Goal: Task Accomplishment & Management: Complete application form

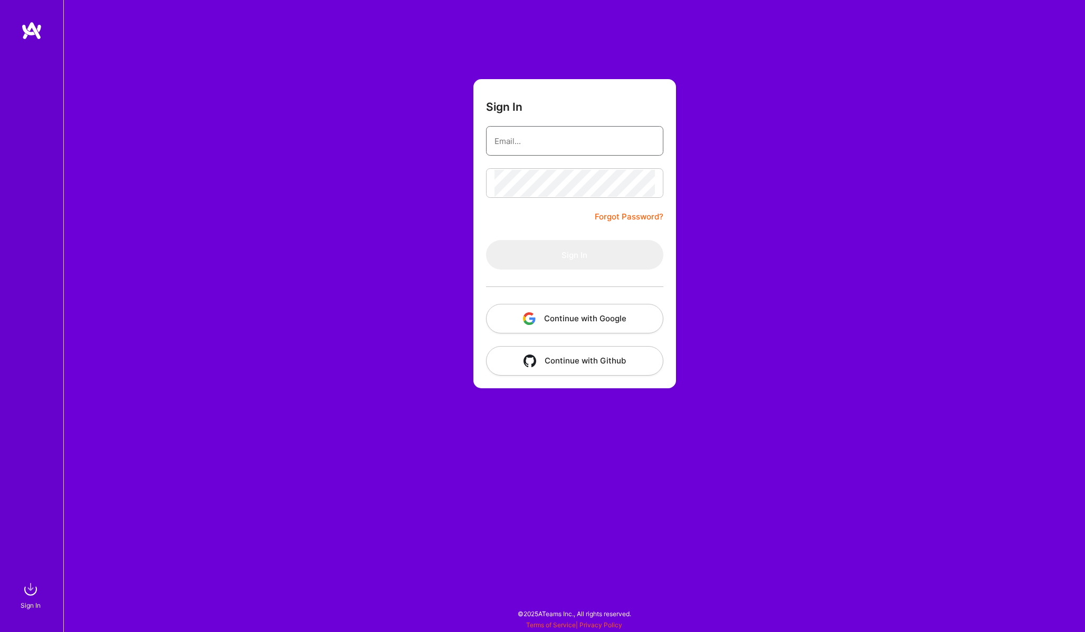
type input "lemay.a.eric@gmail.com"
click at [564, 165] on form "Sign In lemay.a.eric@gmail.com Forgot Password? Sign In Continue with Google Co…" at bounding box center [574, 233] width 203 height 309
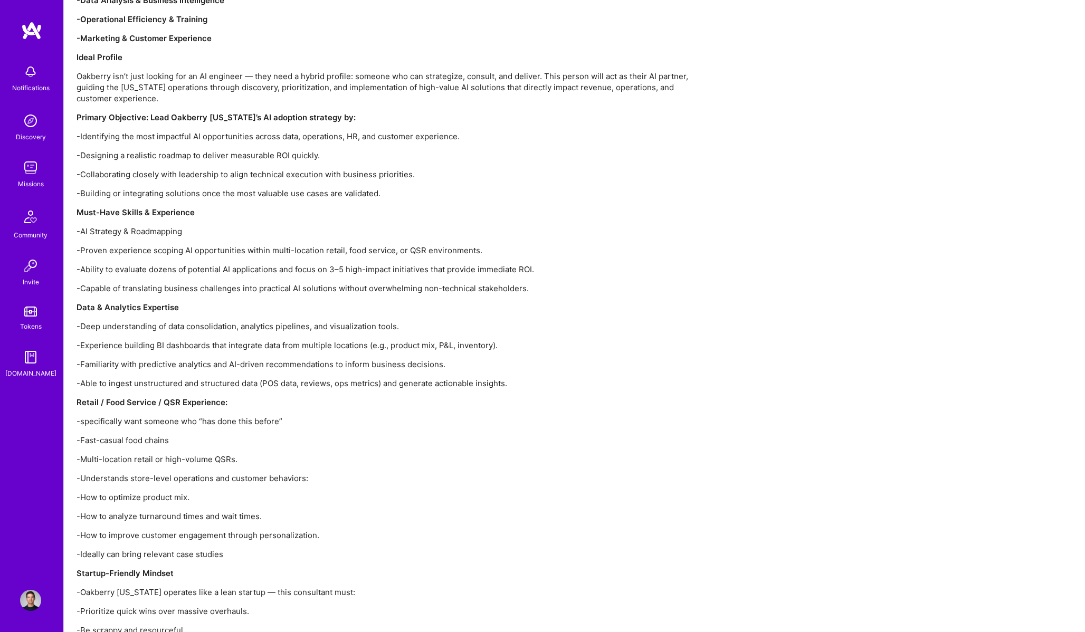
scroll to position [1189, 0]
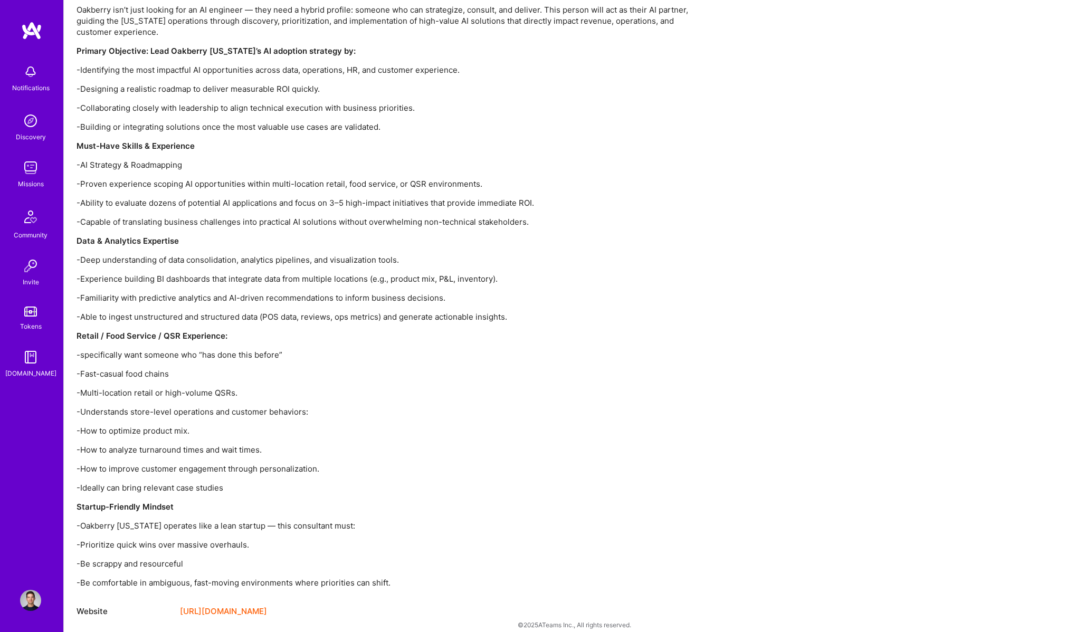
click at [250, 605] on link "[URL][DOMAIN_NAME]" at bounding box center [223, 611] width 87 height 13
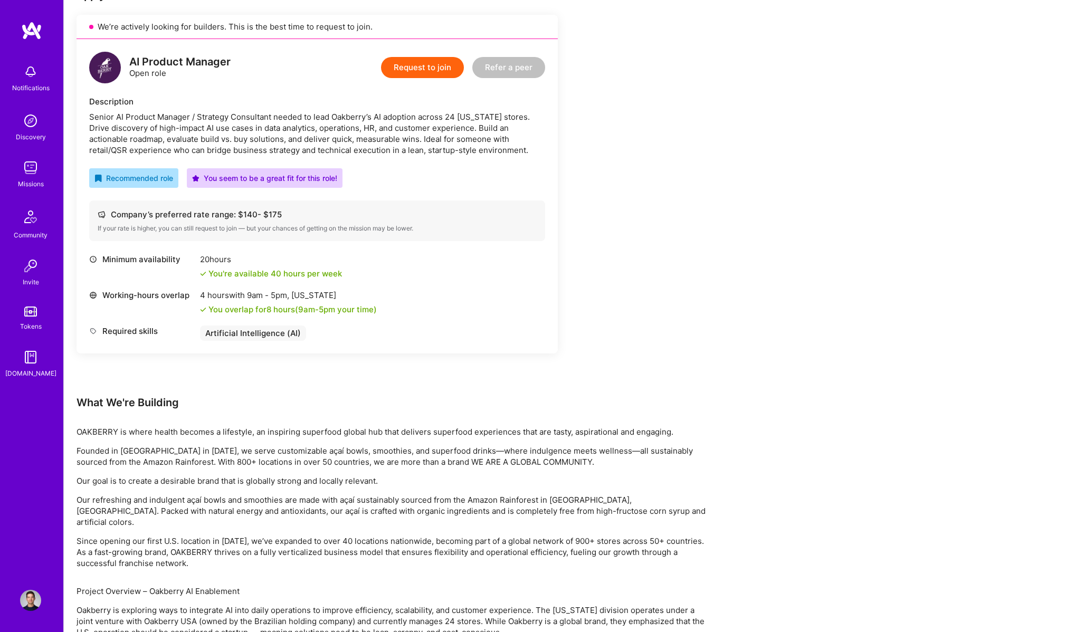
scroll to position [0, 0]
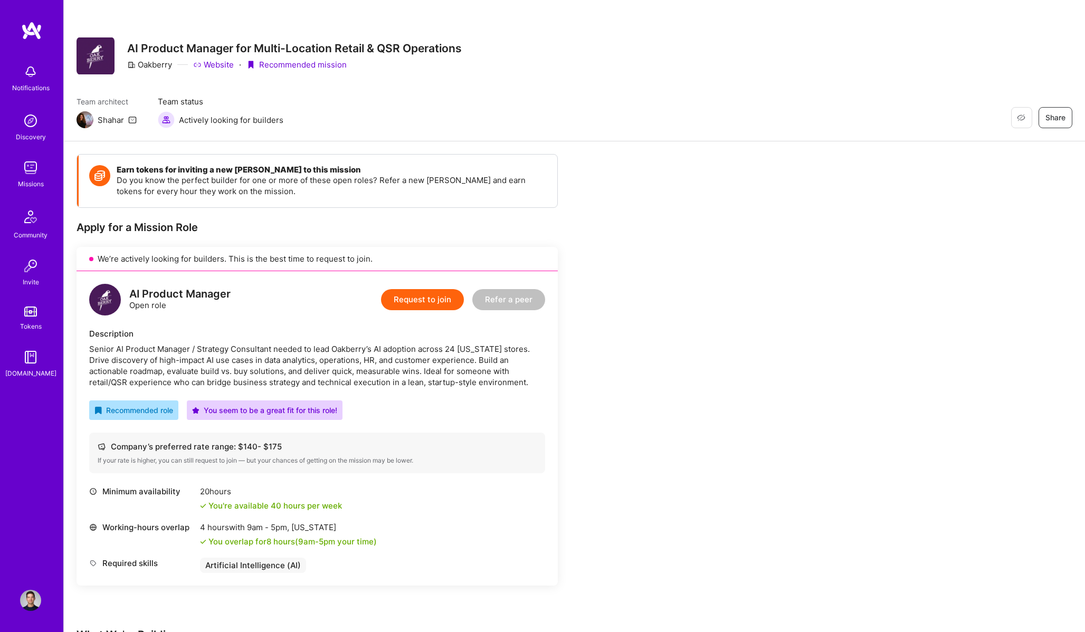
click at [441, 307] on button "Request to join" at bounding box center [422, 299] width 83 height 21
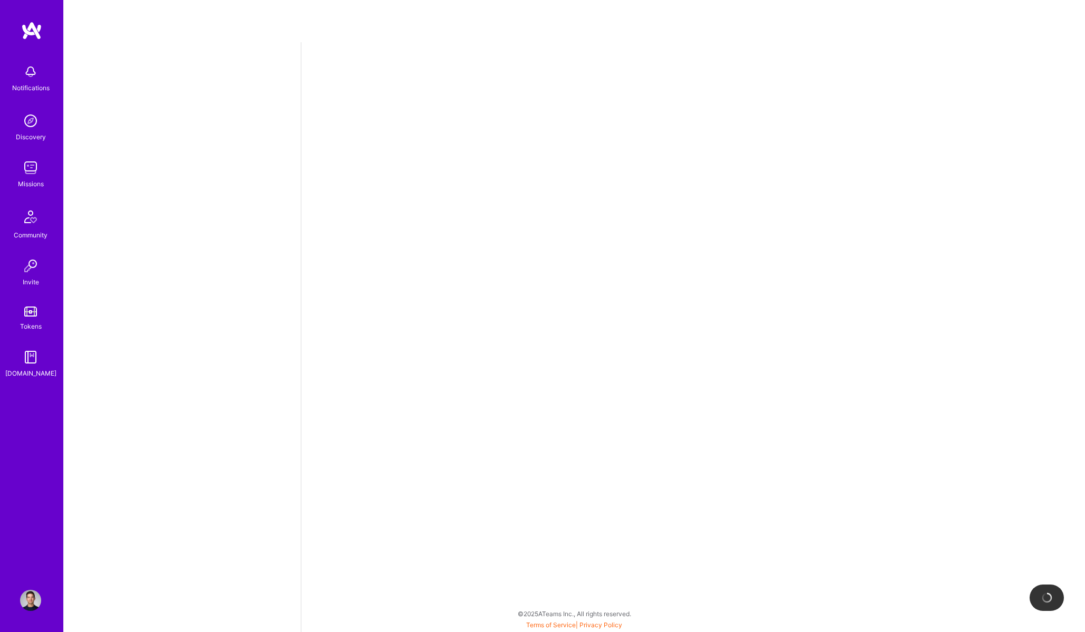
select select "CA"
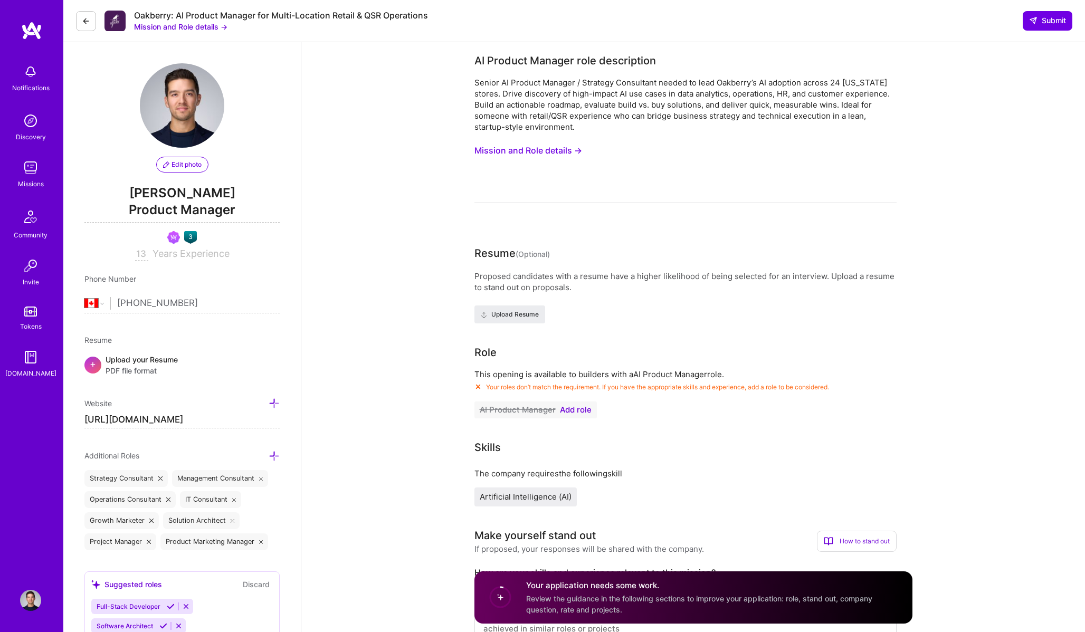
click at [582, 408] on span "Add role" at bounding box center [576, 410] width 32 height 8
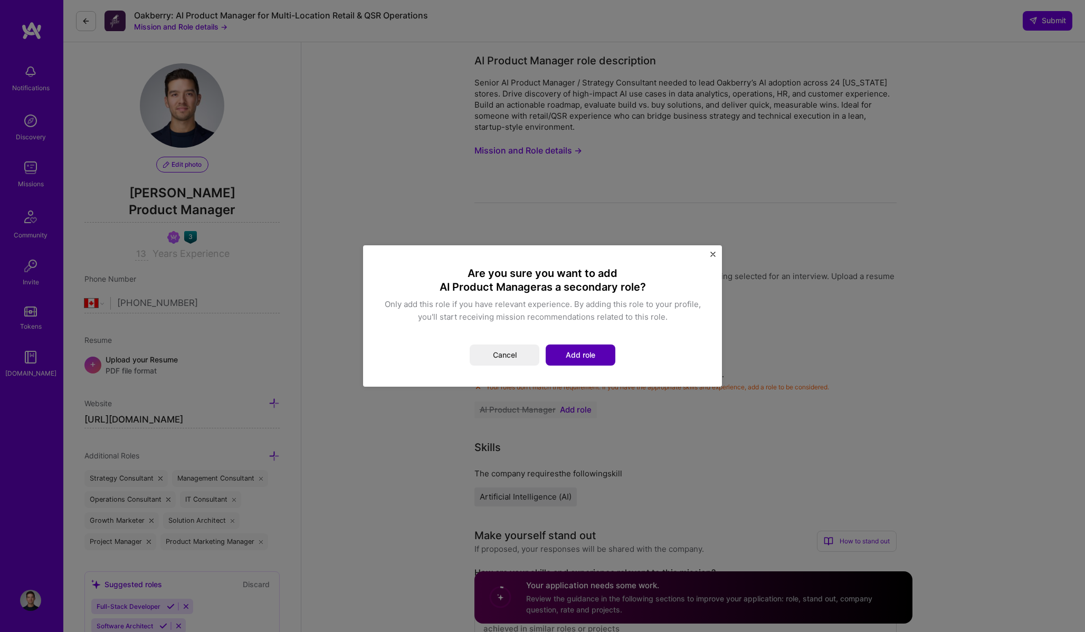
click at [581, 353] on button "Add role" at bounding box center [581, 355] width 70 height 21
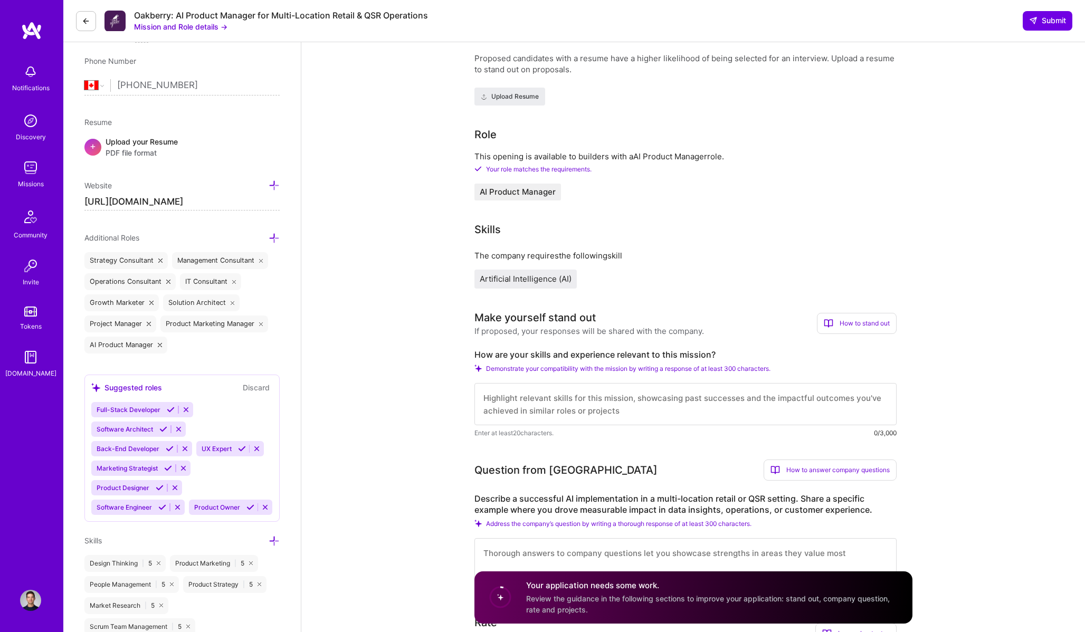
scroll to position [260, 0]
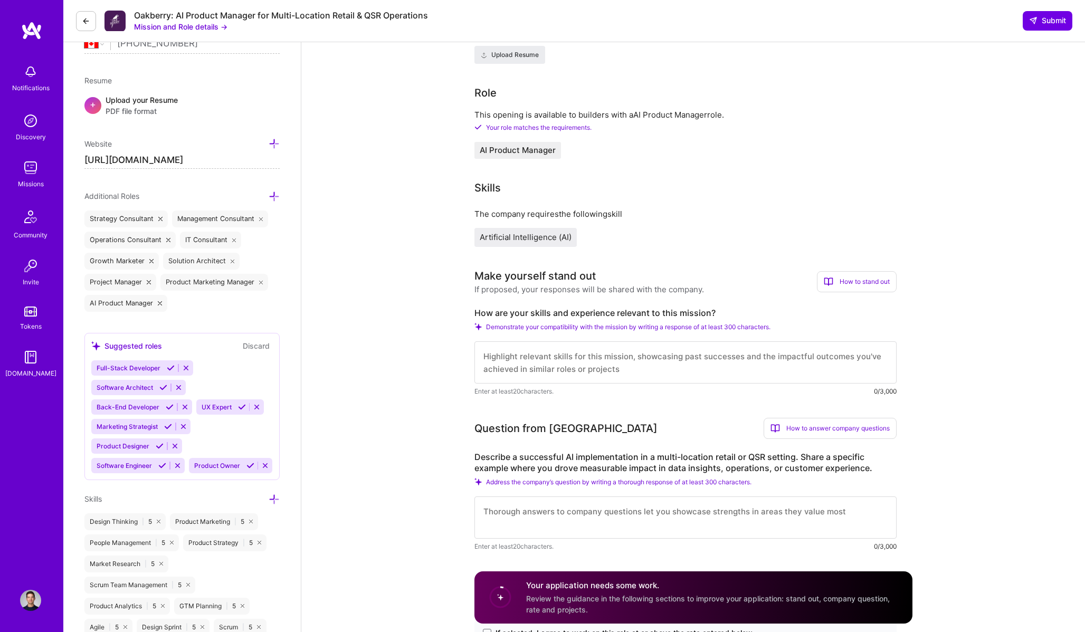
click at [641, 357] on textarea at bounding box center [685, 362] width 422 height 42
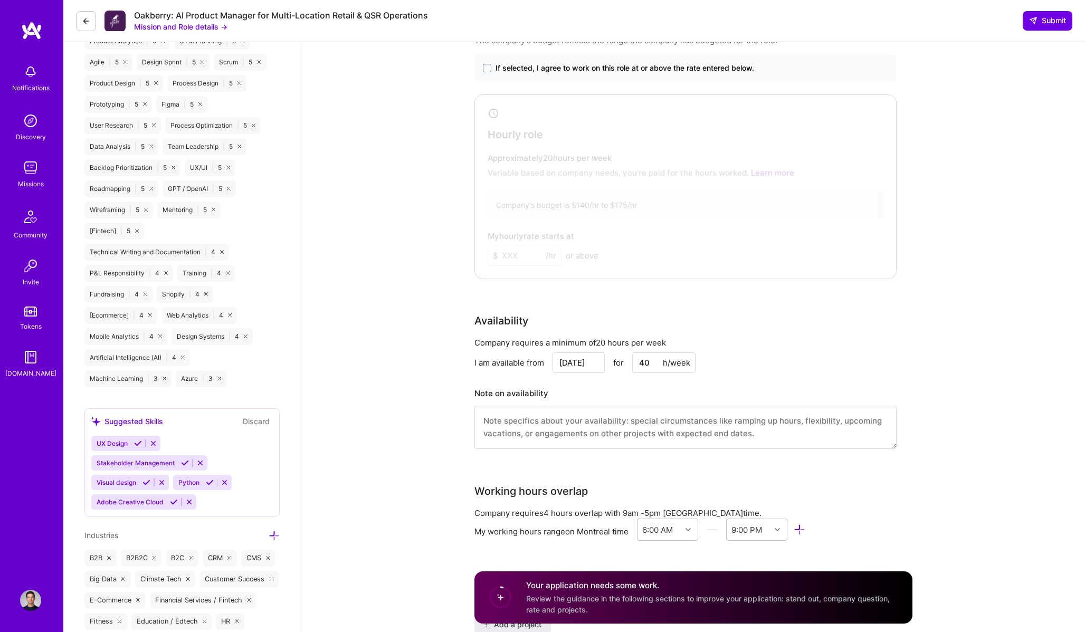
scroll to position [781, 0]
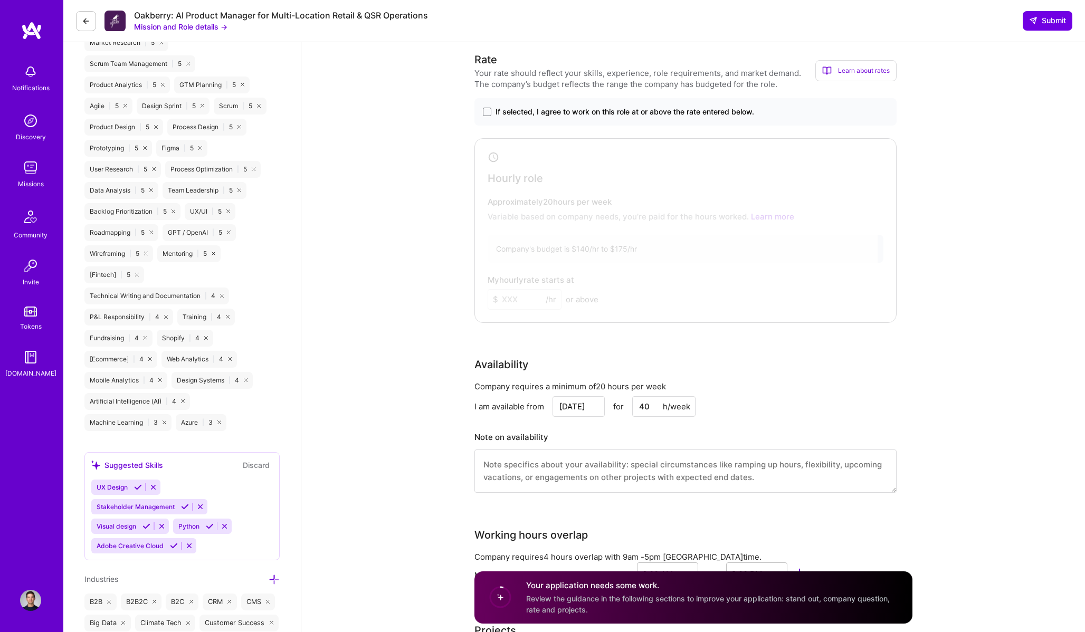
click at [573, 406] on input "Aug 27" at bounding box center [579, 406] width 52 height 21
click at [577, 376] on div "5" at bounding box center [575, 375] width 14 height 14
click at [575, 407] on input "Sep 5" at bounding box center [579, 406] width 52 height 21
click at [564, 346] on div "18" at bounding box center [558, 341] width 14 height 14
type input "Sep 18"
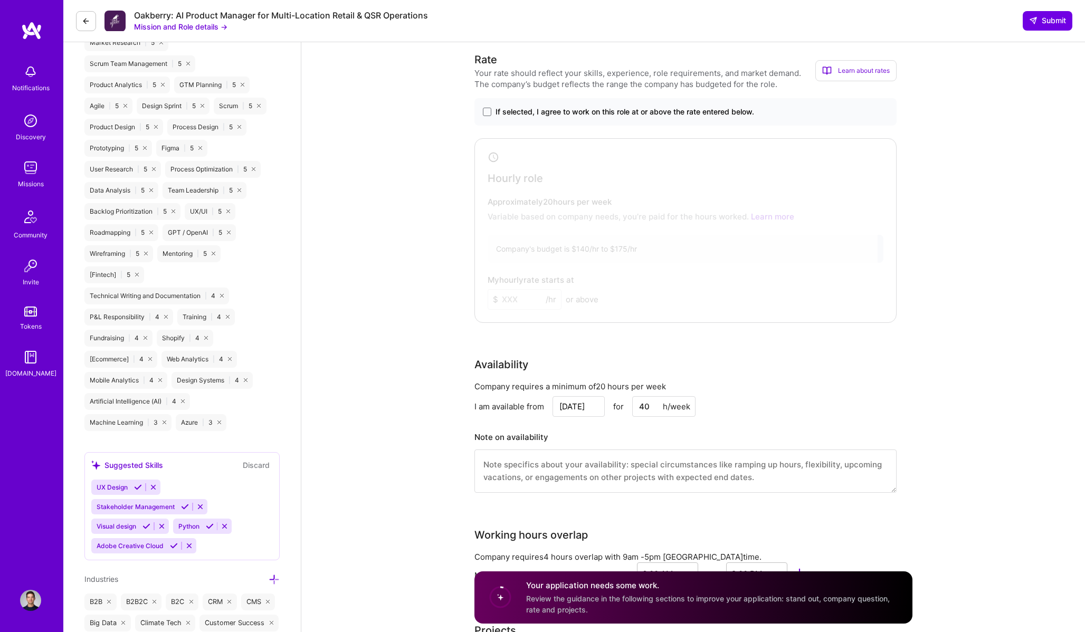
click at [644, 407] on input "40" at bounding box center [663, 406] width 63 height 21
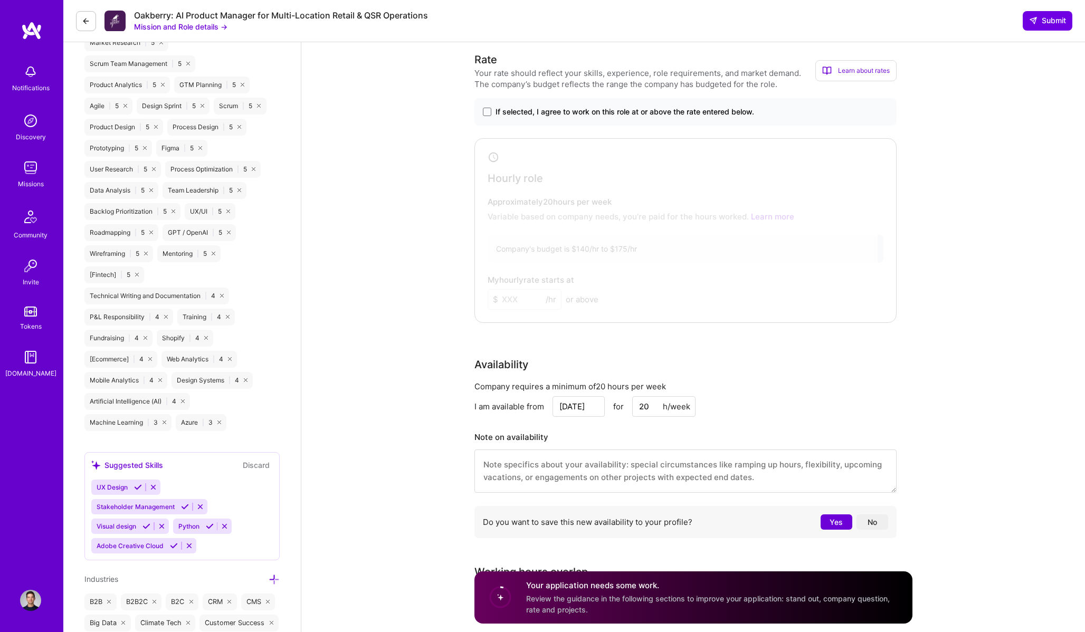
type input "20"
click at [821, 390] on div "Company requires a minimum of 20 hours per week" at bounding box center [685, 386] width 422 height 11
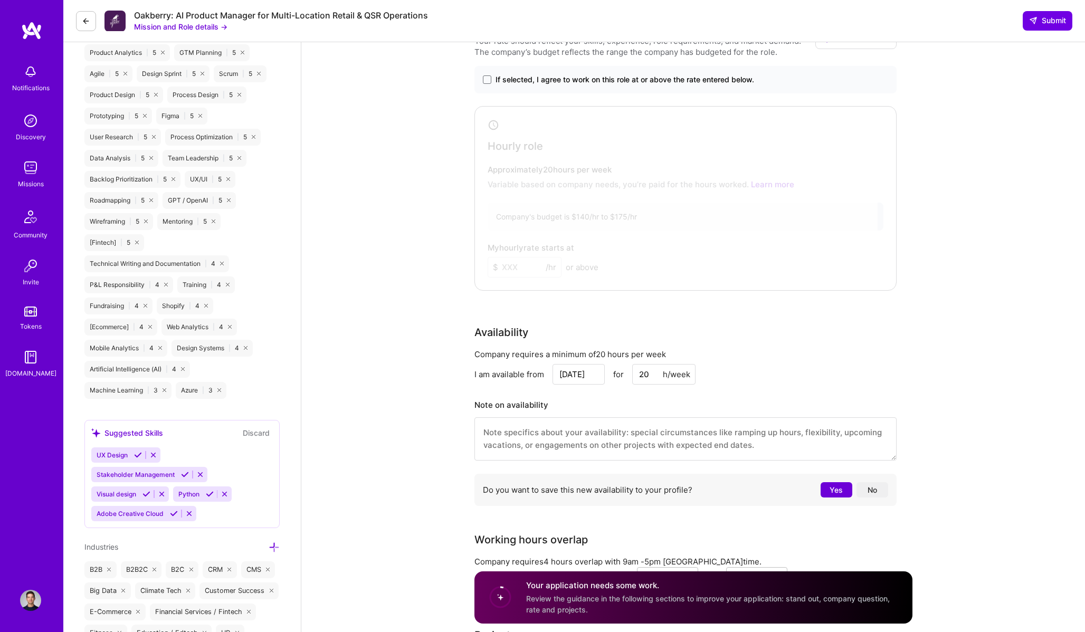
scroll to position [817, 0]
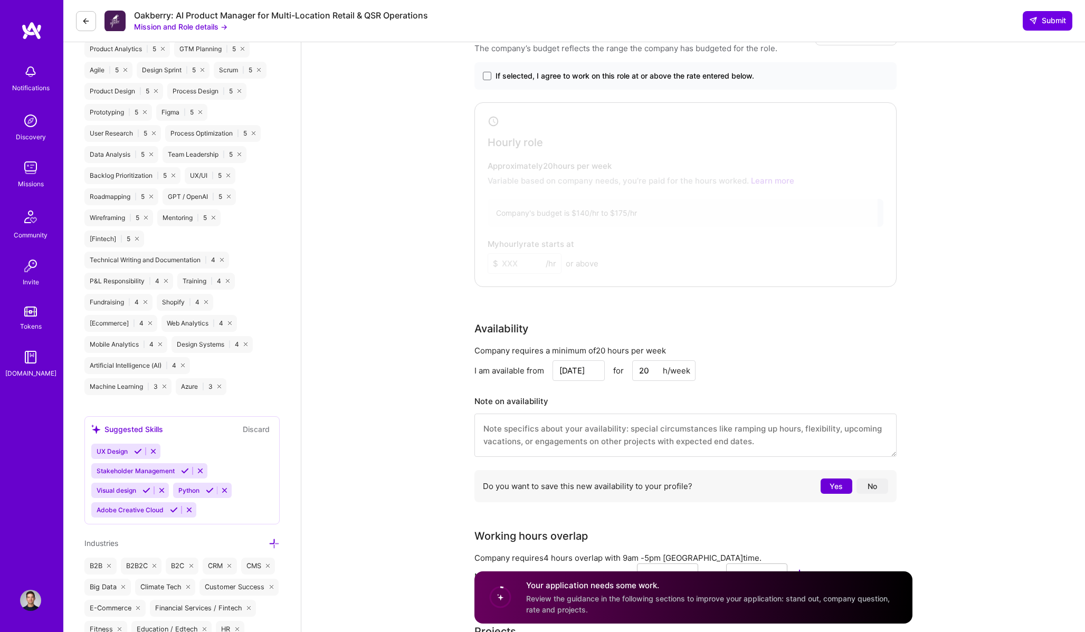
click at [697, 439] on textarea at bounding box center [685, 435] width 422 height 43
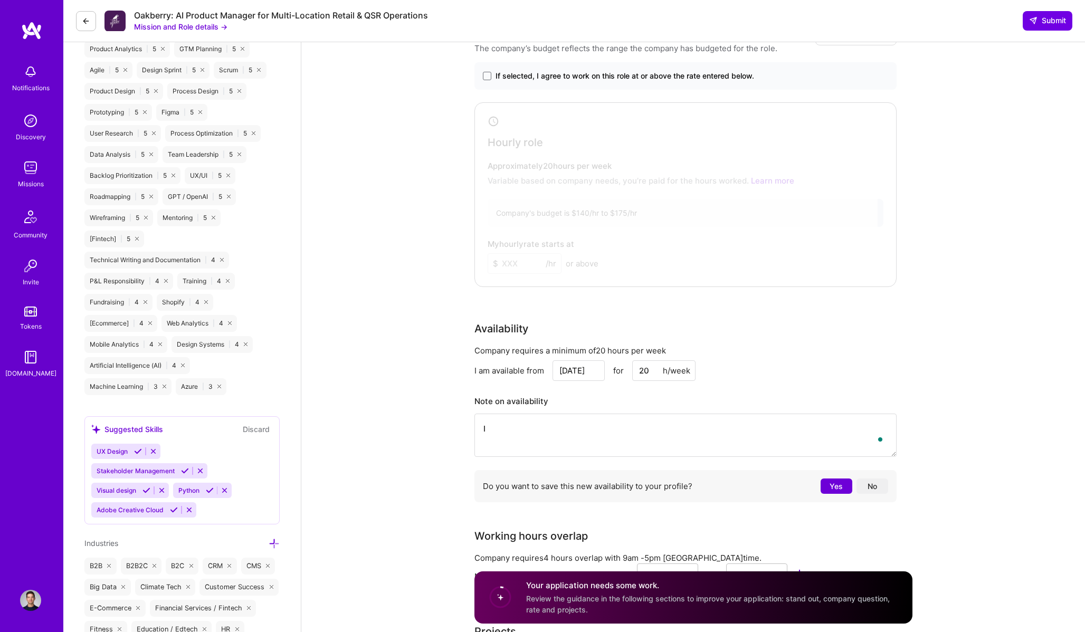
scroll to position [1, 0]
type textarea "I'm in Euro"
click at [567, 363] on input "Sep 18" at bounding box center [579, 370] width 52 height 21
click at [508, 272] on div at bounding box center [678, 193] width 400 height 174
click at [580, 368] on input "Sep 18" at bounding box center [579, 370] width 52 height 21
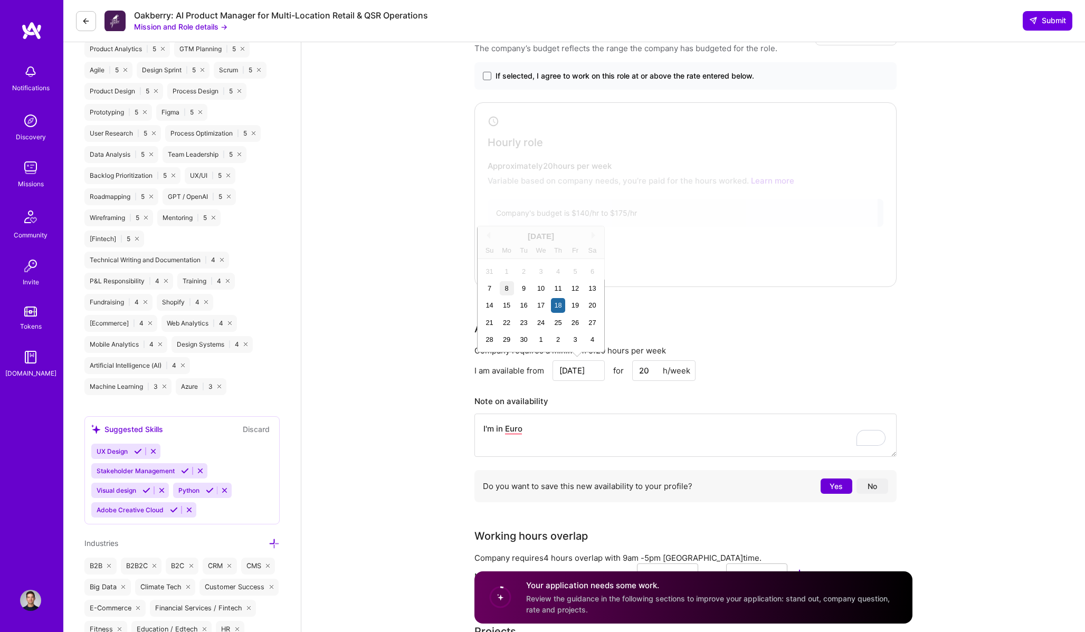
click at [506, 289] on div "8" at bounding box center [507, 288] width 14 height 14
type input "[DATE]"
click at [542, 430] on textarea "I'm in Euro" at bounding box center [685, 435] width 422 height 43
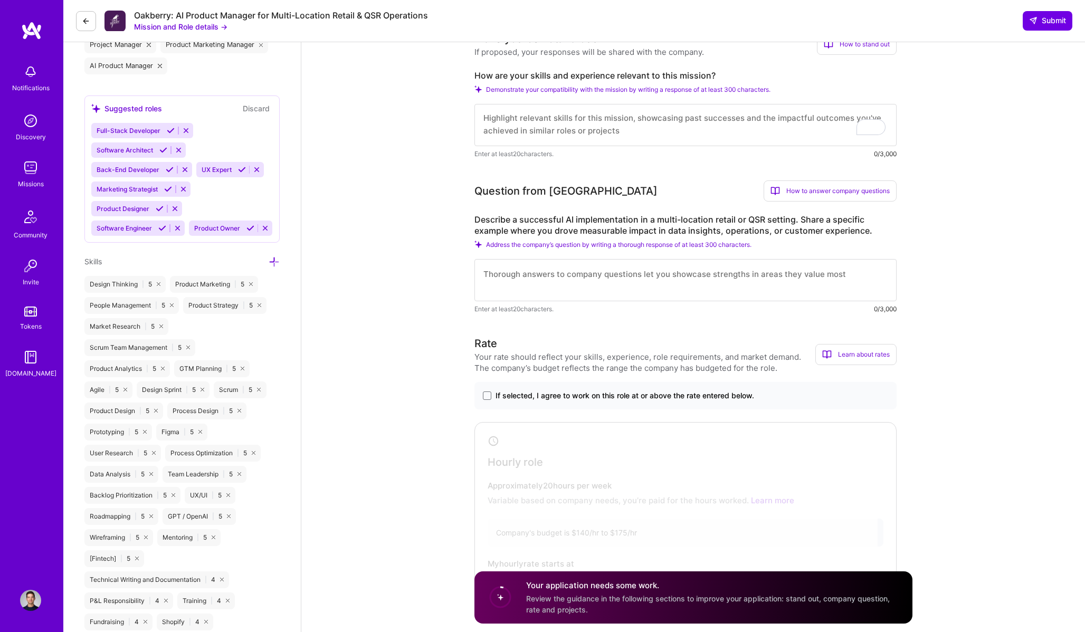
scroll to position [494, 0]
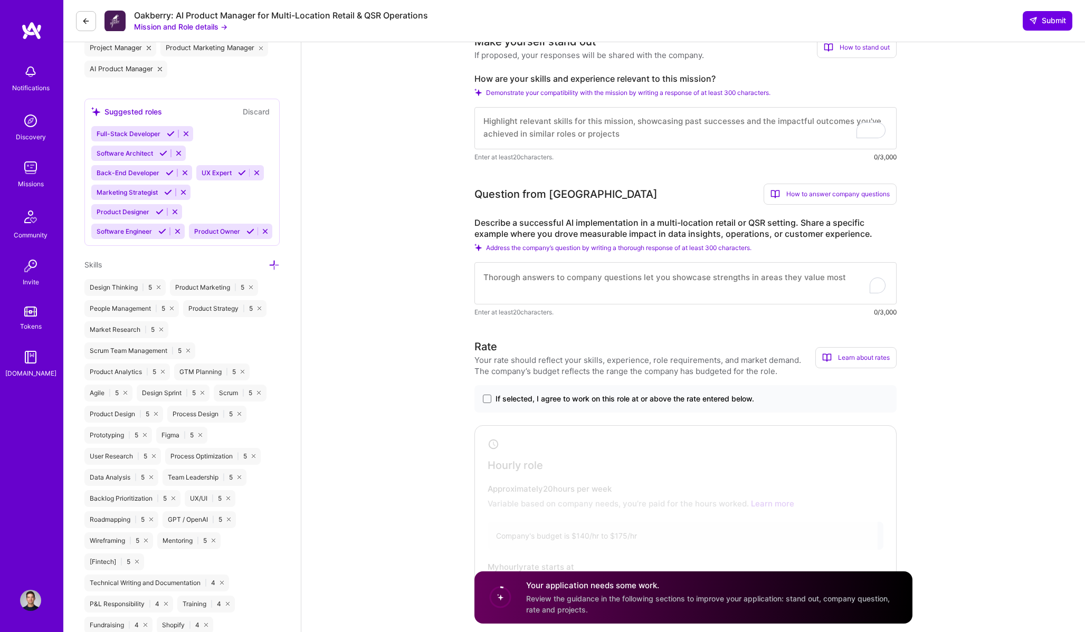
click at [701, 283] on textarea "To enrich screen reader interactions, please activate Accessibility in Grammarl…" at bounding box center [685, 283] width 422 height 42
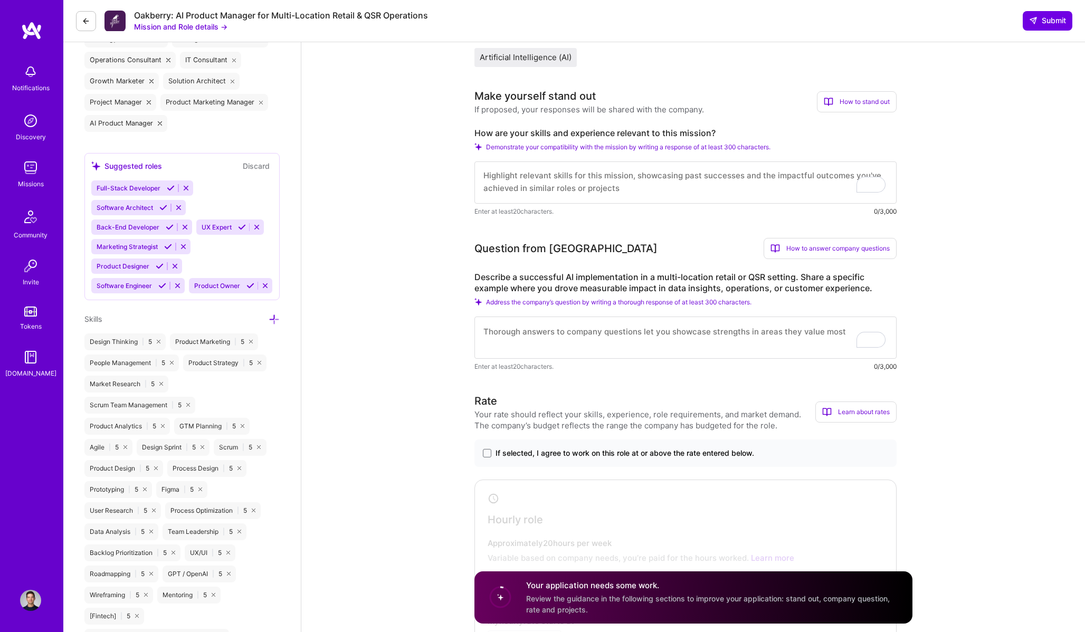
scroll to position [427, 0]
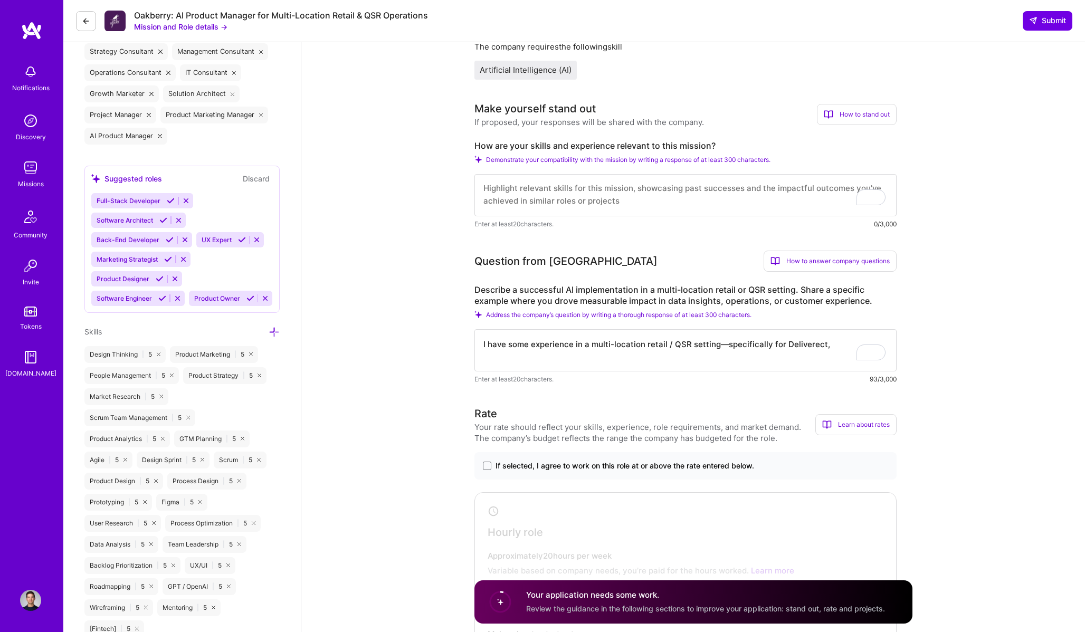
click at [629, 360] on textarea "I have some experience in a multi-location retail / QSR setting—specifically fo…" at bounding box center [685, 350] width 422 height 42
drag, startPoint x: 572, startPoint y: 343, endPoint x: 490, endPoint y: 343, distance: 81.8
click at [490, 343] on textarea "I have some experience in a multi-location retail / QSR setting—specifically fo…" at bounding box center [685, 350] width 422 height 42
click at [803, 346] on textarea "I have some experience in a multi-location retail / QSR setting—specifically fo…" at bounding box center [685, 350] width 422 height 42
click at [834, 346] on textarea "I have some experience in a multi-location retail / QSR setting—specifically fo…" at bounding box center [685, 350] width 422 height 42
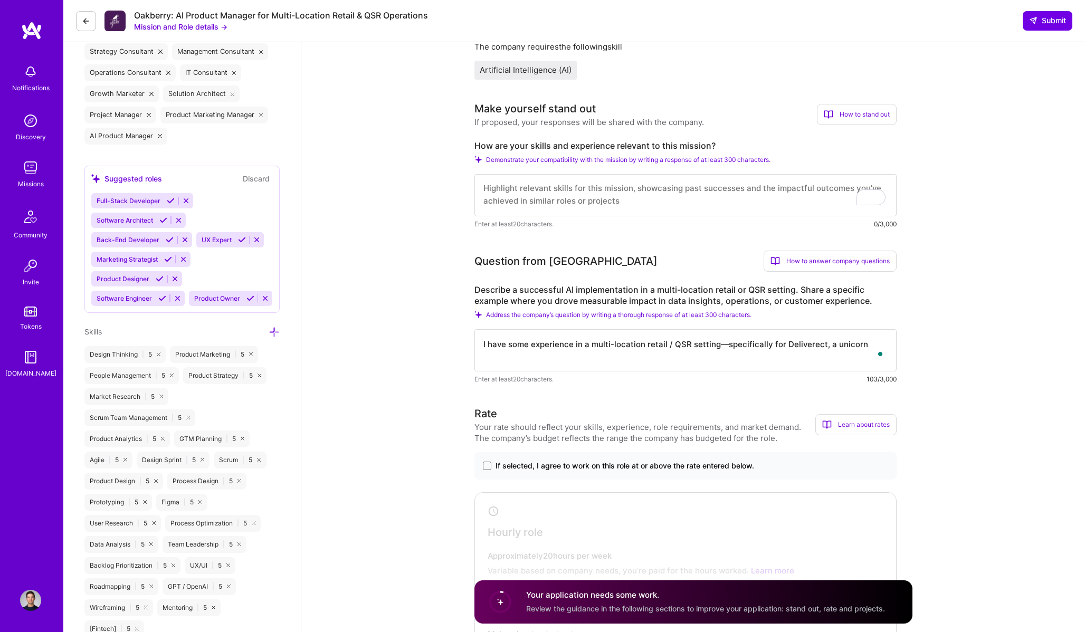
type textarea "I have some experience in a multi-location retail / QSR setting—specifically fo…"
click at [598, 193] on textarea "To enrich screen reader interactions, please activate Accessibility in Grammarl…" at bounding box center [685, 195] width 422 height 42
click at [690, 198] on textarea "To enrich screen reader interactions, please activate Accessibility in Grammarl…" at bounding box center [685, 195] width 422 height 42
click at [689, 194] on textarea "To enrich screen reader interactions, please activate Accessibility in Grammarl…" at bounding box center [685, 195] width 422 height 42
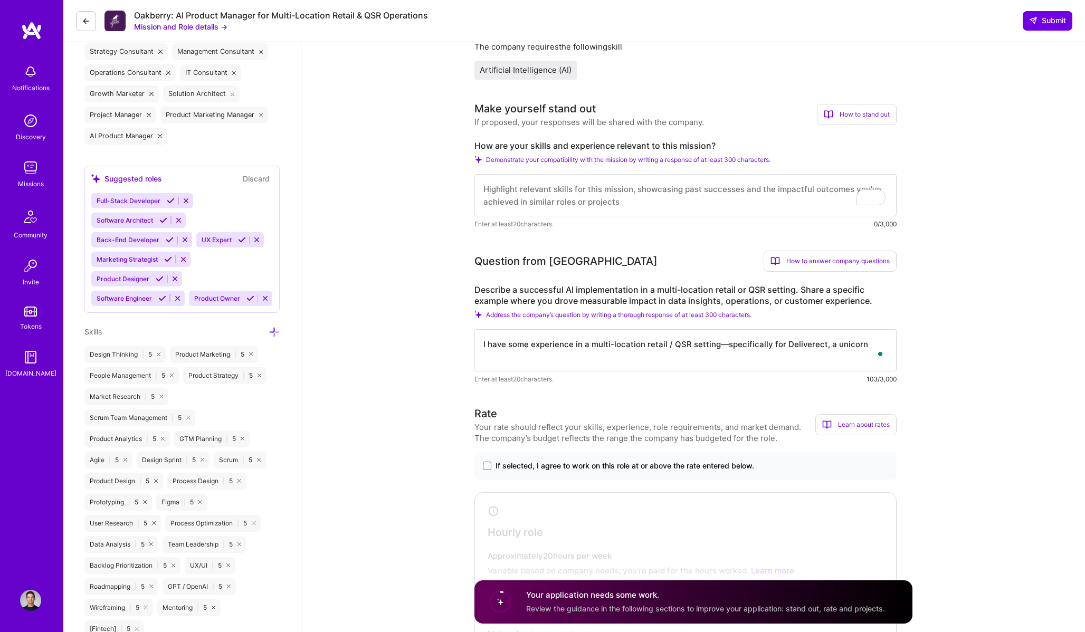
paste textarea "I operate as a fractional CPO for F500s + enterprises like Apple, Accenture, Bl…"
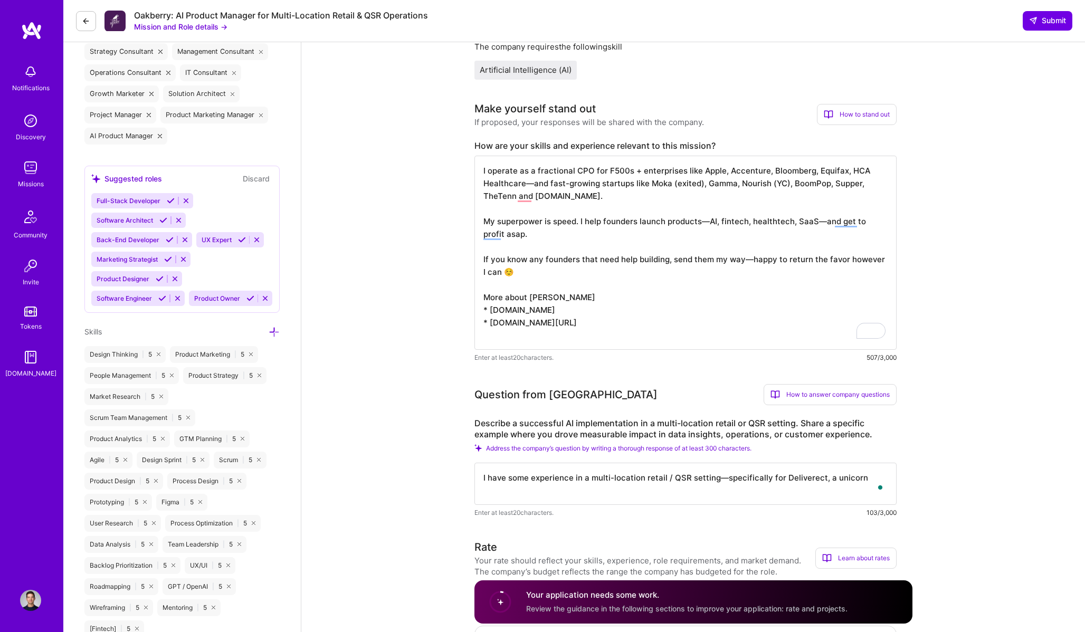
click at [654, 197] on textarea "I operate as a fractional CPO for F500s + enterprises like Apple, Accenture, Bl…" at bounding box center [685, 253] width 422 height 194
click at [603, 169] on textarea "I operate as a fractional CPO for F500s + enterprises like Apple, Accenture, Bl…" at bounding box center [685, 253] width 422 height 194
click at [619, 193] on textarea "I operate as a fractional CPO for F500s + enterprises like Apple, Accenture, Bl…" at bounding box center [685, 253] width 422 height 194
click at [605, 236] on textarea "I operate as a fractional CPO for F500s + enterprises like Apple, Accenture, Bl…" at bounding box center [685, 253] width 422 height 194
click at [751, 220] on textarea "I operate as a fractional CPO for F500s + enterprises like Apple, Accenture, Bl…" at bounding box center [685, 253] width 422 height 194
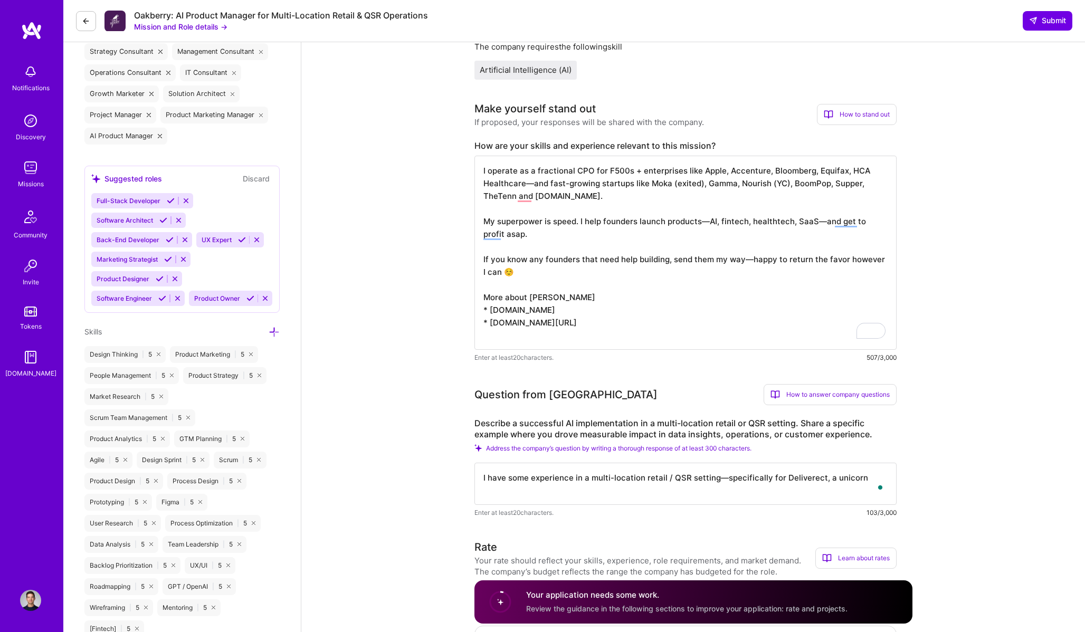
click at [745, 220] on textarea "I operate as a fractional CPO for F500s + enterprises like Apple, Accenture, Bl…" at bounding box center [685, 253] width 422 height 194
click at [578, 221] on textarea "I operate as a fractional CPO for F500s + enterprises like Apple, Accenture, Bl…" at bounding box center [685, 253] width 422 height 194
drag, startPoint x: 537, startPoint y: 272, endPoint x: 460, endPoint y: 254, distance: 79.2
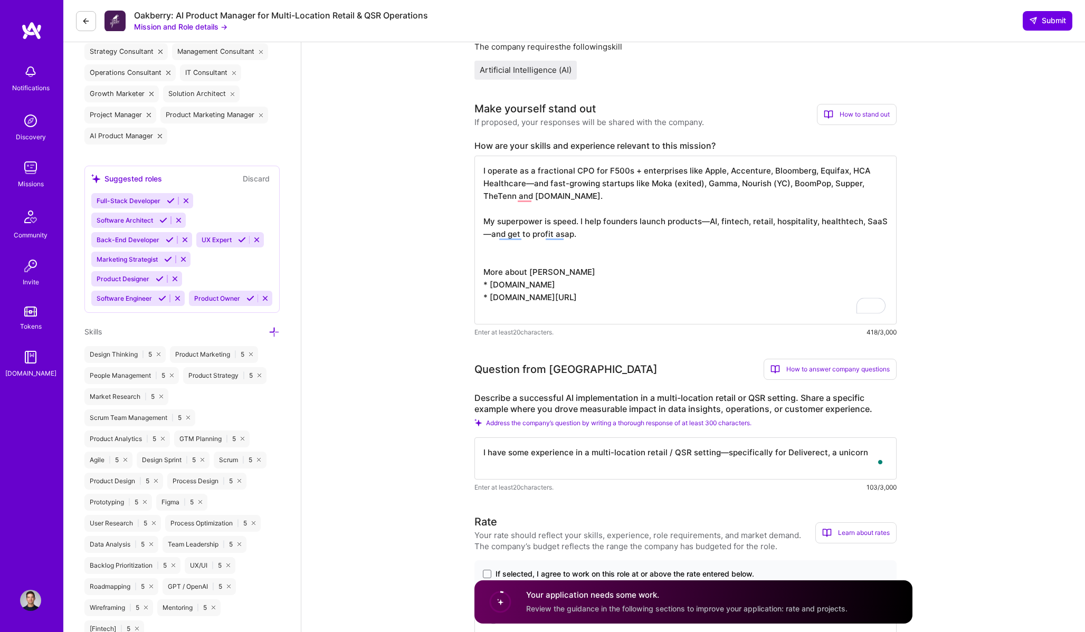
click at [681, 171] on textarea "I operate as a fractional CPO for F500s + enterprises like Apple, Accenture, Bl…" at bounding box center [685, 240] width 422 height 169
click at [793, 184] on textarea "I operate as a fractional CPO for F500s + enterprises and fast-growing startups…" at bounding box center [685, 240] width 422 height 169
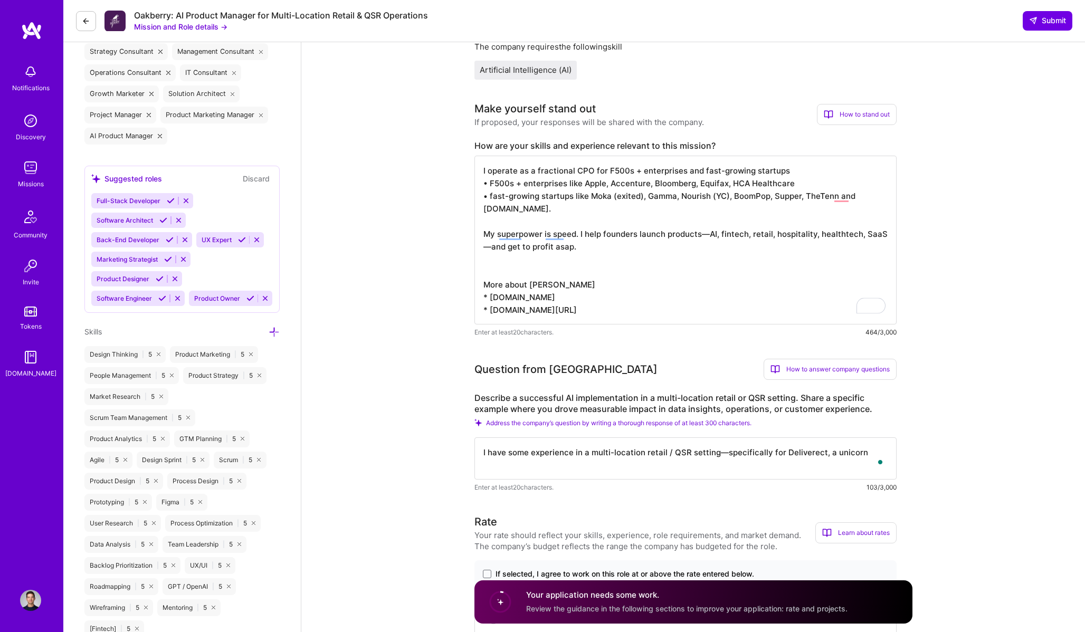
click at [590, 199] on textarea "I operate as a fractional CPO for F500s + enterprises and fast-growing startups…" at bounding box center [685, 240] width 422 height 169
click at [726, 241] on textarea "I operate as a fractional CPO for F500s + enterprises and fast-growing startups…" at bounding box center [685, 240] width 422 height 169
click at [834, 195] on textarea "I operate as a fractional CPO for F500s + enterprises and fast-growing startups…" at bounding box center [685, 240] width 422 height 169
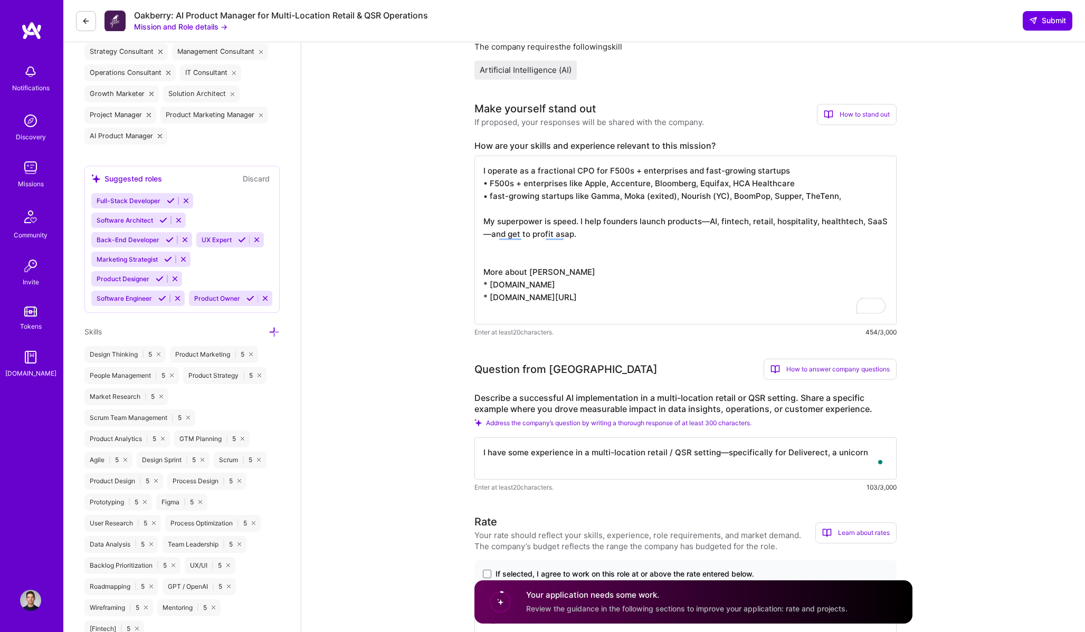
click at [731, 196] on textarea "I operate as a fractional CPO for F500s + enterprises and fast-growing startups…" at bounding box center [685, 240] width 422 height 169
click at [793, 196] on textarea "I operate as a fractional CPO for F500s + enterprises and fast-growing startups…" at bounding box center [685, 240] width 422 height 169
click at [795, 197] on textarea "I operate as a fractional CPO for F500s + enterprises and fast-growing startups…" at bounding box center [685, 240] width 422 height 169
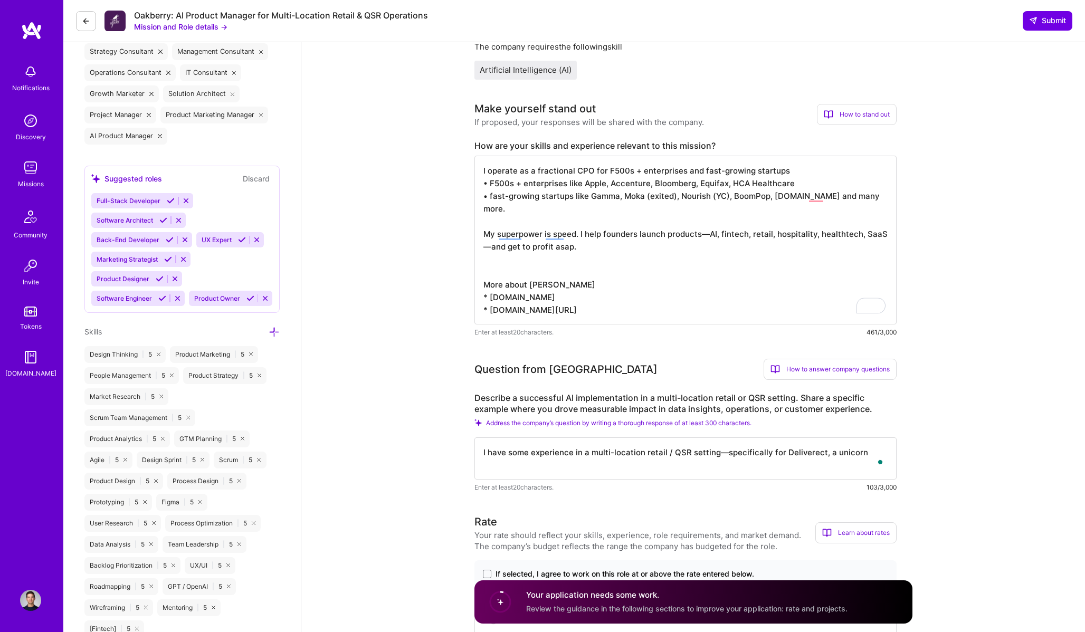
click at [577, 223] on textarea "I operate as a fractional CPO for F500s + enterprises and fast-growing startups…" at bounding box center [685, 240] width 422 height 169
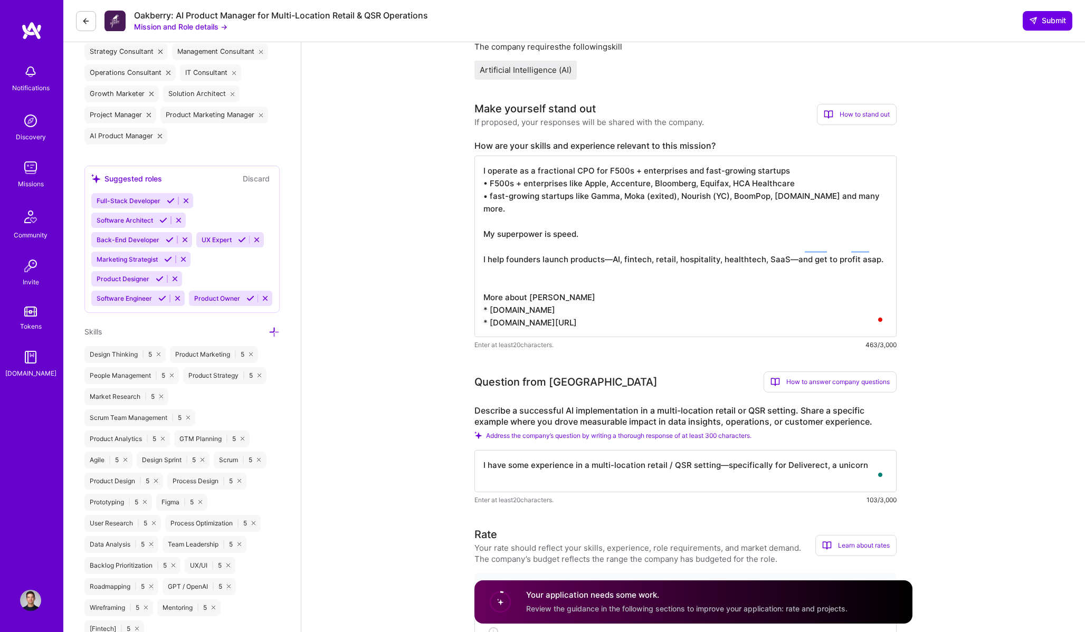
click at [787, 272] on textarea "I operate as a fractional CPO for F500s + enterprises and fast-growing startups…" at bounding box center [685, 247] width 422 height 182
click at [605, 246] on textarea "I operate as a fractional CPO for F500s + enterprises and fast-growing startups…" at bounding box center [685, 247] width 422 height 182
click at [781, 250] on textarea "I operate as a fractional CPO for F500s + enterprises and fast-growing startups…" at bounding box center [685, 247] width 422 height 182
click at [607, 244] on textarea "I operate as a fractional CPO for F500s + enterprises and fast-growing startups…" at bounding box center [685, 247] width 422 height 182
click at [554, 263] on textarea "I operate as a fractional CPO for F500s + enterprises and fast-growing startups…" at bounding box center [685, 247] width 422 height 182
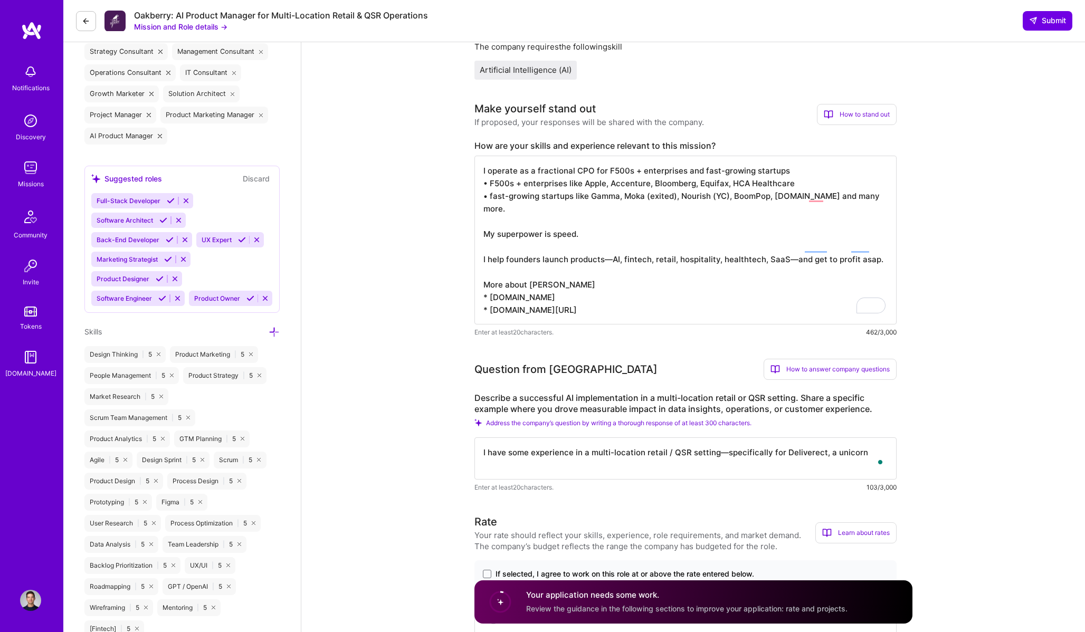
drag, startPoint x: 807, startPoint y: 197, endPoint x: 875, endPoint y: 197, distance: 67.0
click at [875, 197] on textarea "I operate as a fractional CPO for F500s + enterprises and fast-growing startups…" at bounding box center [685, 240] width 422 height 169
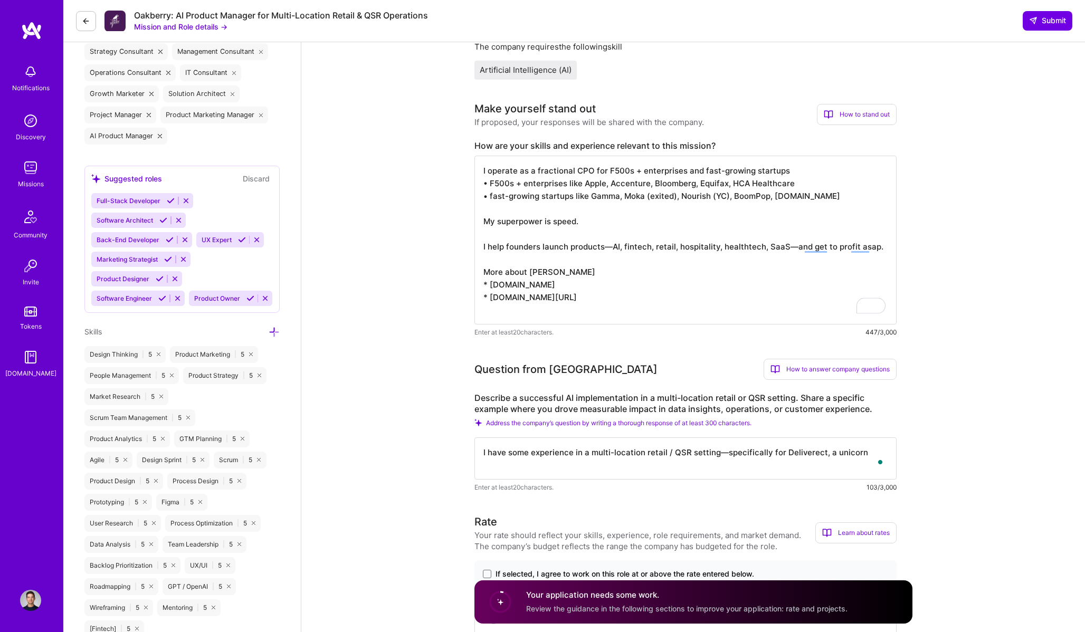
click at [646, 198] on textarea "I operate as a fractional CPO for F500s + enterprises and fast-growing startups…" at bounding box center [685, 240] width 422 height 169
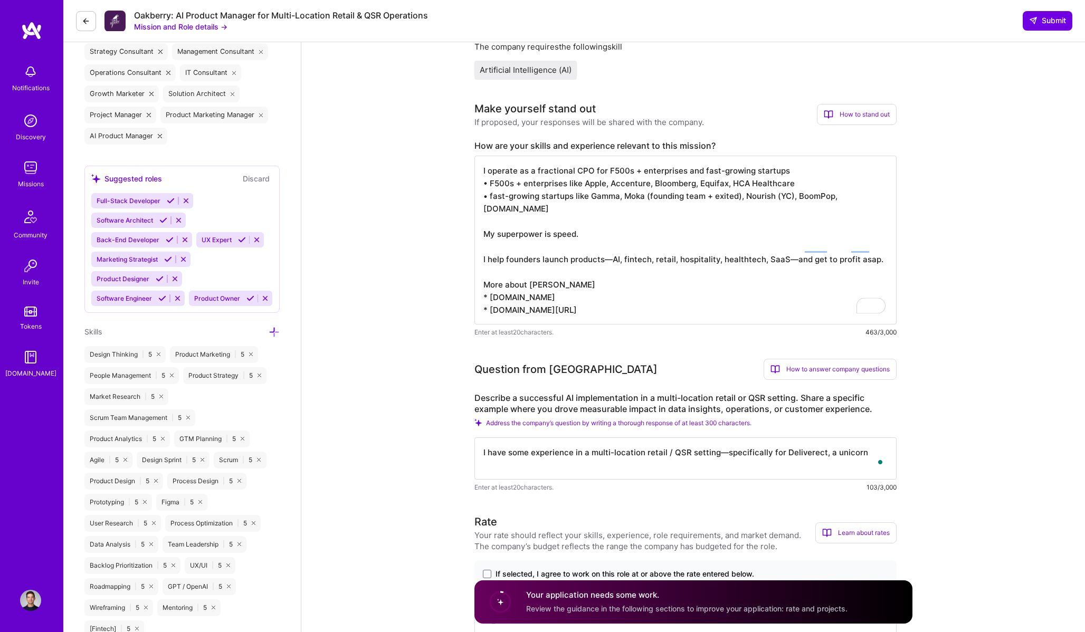
click at [720, 196] on textarea "I operate as a fractional CPO for F500s + enterprises and fast-growing startups…" at bounding box center [685, 240] width 422 height 169
click at [749, 225] on textarea "I operate as a fractional CPO for F500s + enterprises and fast-growing startups…" at bounding box center [685, 240] width 422 height 169
type textarea "I operate as a fractional CPO for F500s + enterprises and fast-growing startups…"
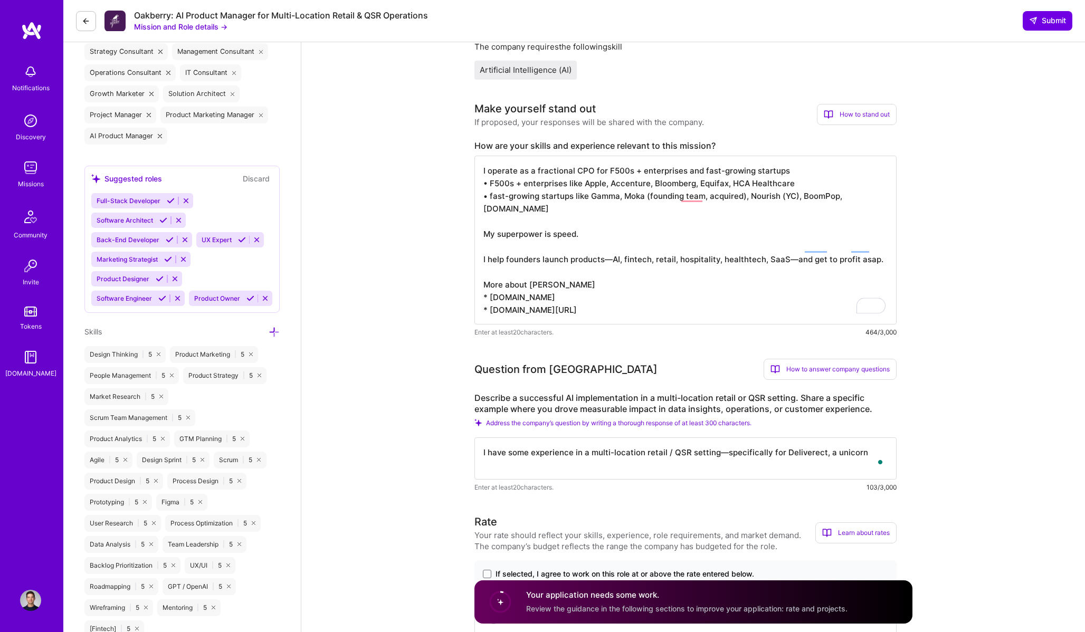
click at [690, 220] on textarea "I operate as a fractional CPO for F500s + enterprises and fast-growing startups…" at bounding box center [685, 240] width 422 height 169
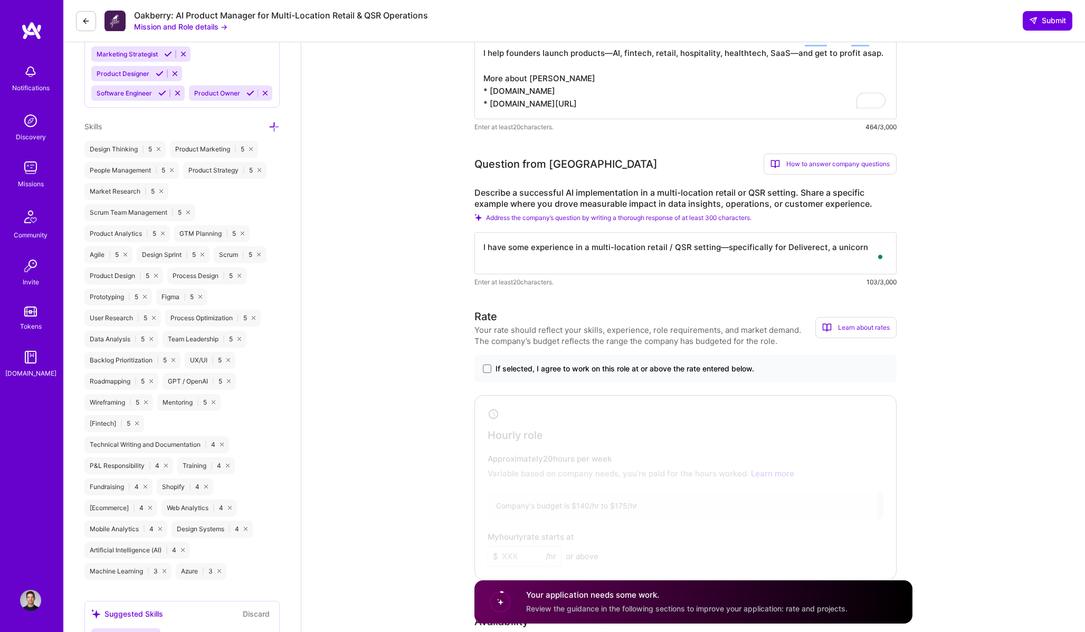
scroll to position [720, 0]
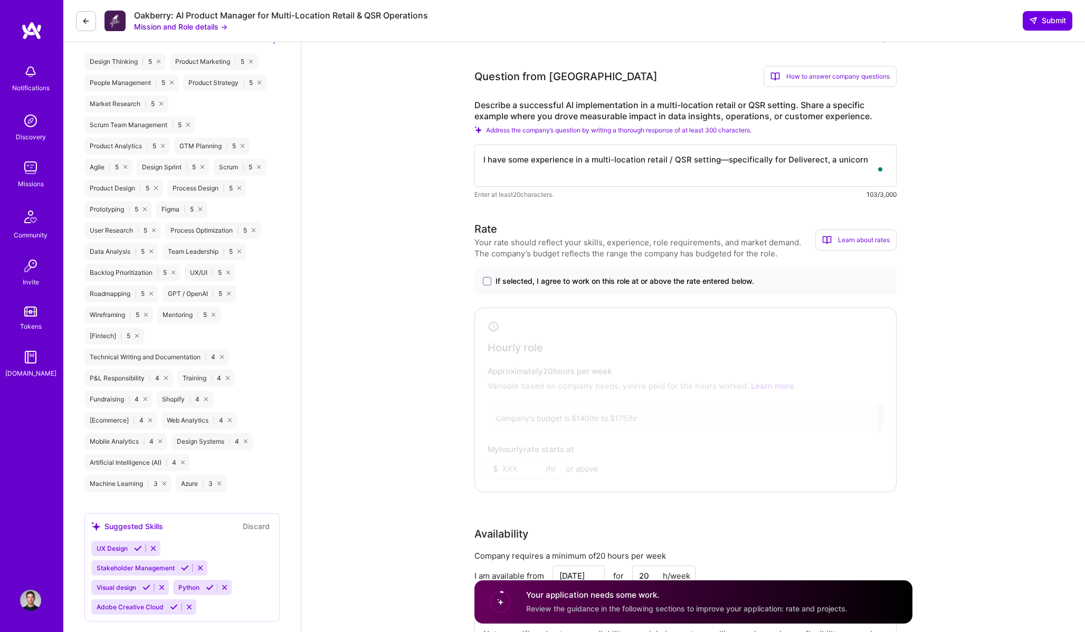
click at [700, 164] on textarea "I have some experience in a multi-location retail / QSR setting—specifically fo…" at bounding box center [685, 166] width 422 height 42
click at [871, 160] on textarea "I have some experience in a multi-location retail / QSR setting—specifically fo…" at bounding box center [685, 166] width 422 height 42
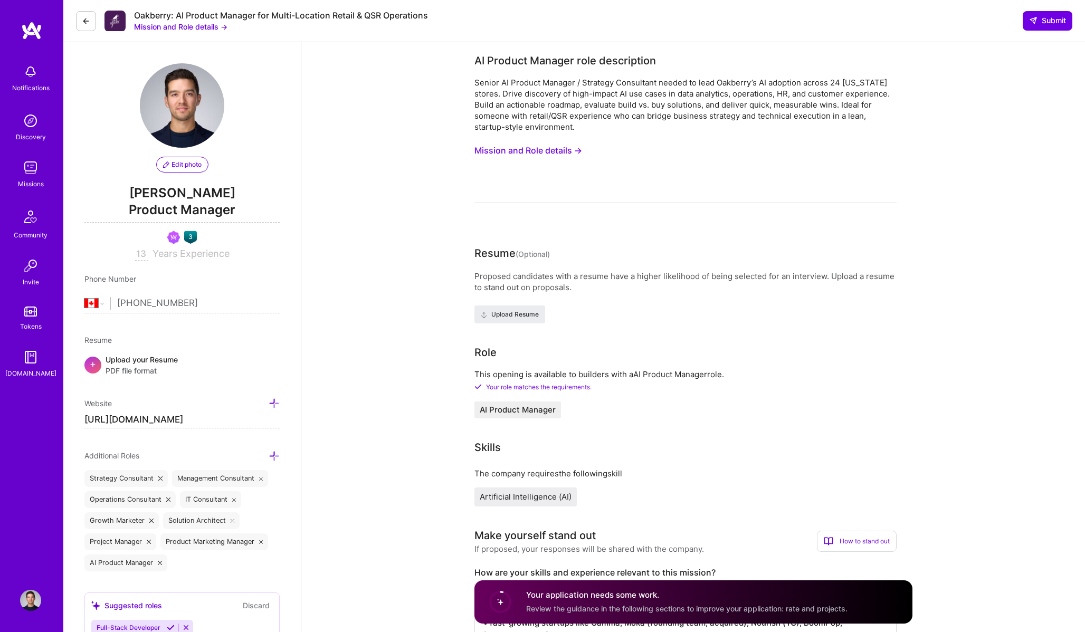
select select "CA"
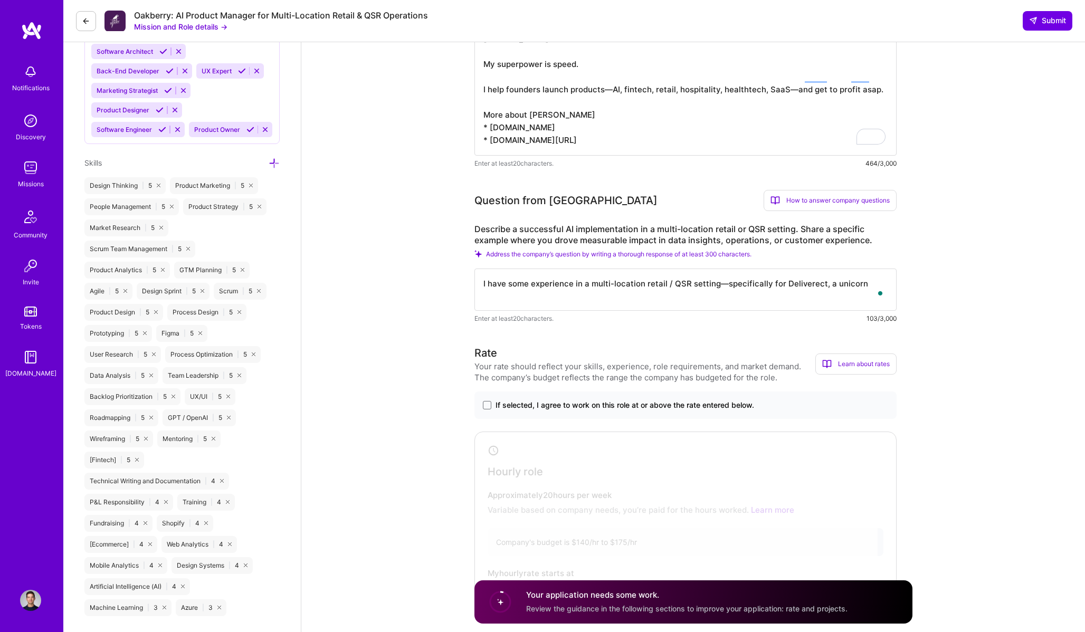
scroll to position [586, 0]
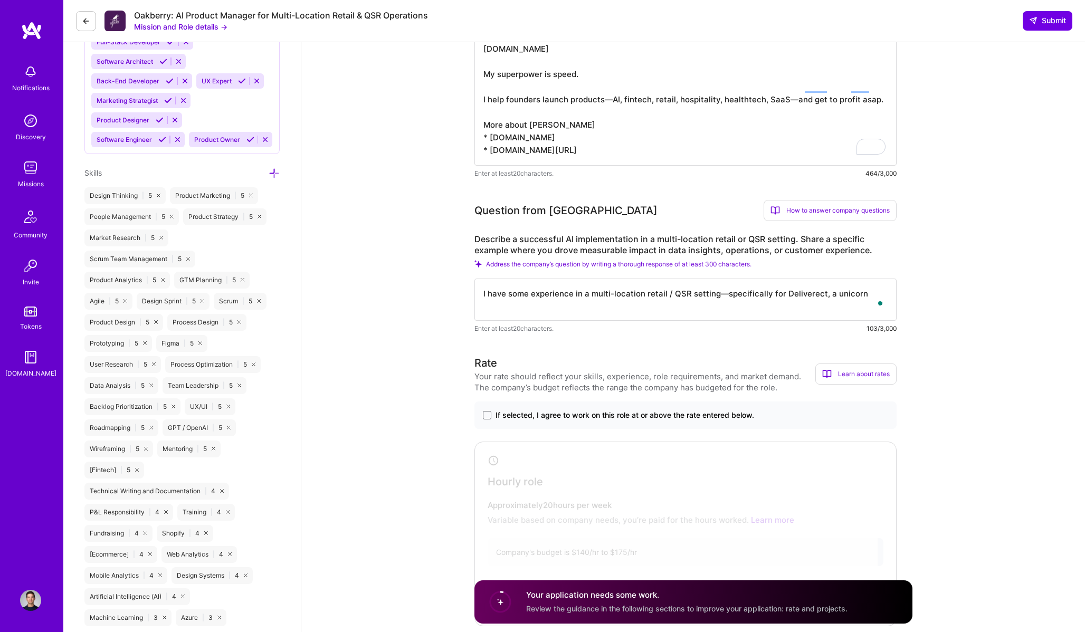
click at [649, 278] on div "Describe a successful AI implementation in a multi-location retail or QSR setti…" at bounding box center [685, 284] width 422 height 100
click at [559, 293] on textarea "I have some experience in a multi-location retail / QSR setting—specifically fo…" at bounding box center [685, 300] width 422 height 42
click at [528, 296] on textarea "I have some experience in a multi-location retail / QSR setting—specifically fo…" at bounding box center [685, 300] width 422 height 42
click at [573, 296] on textarea "I have some restaurantTech experience in a multi-location retail / QSR setting—…" at bounding box center [685, 300] width 422 height 42
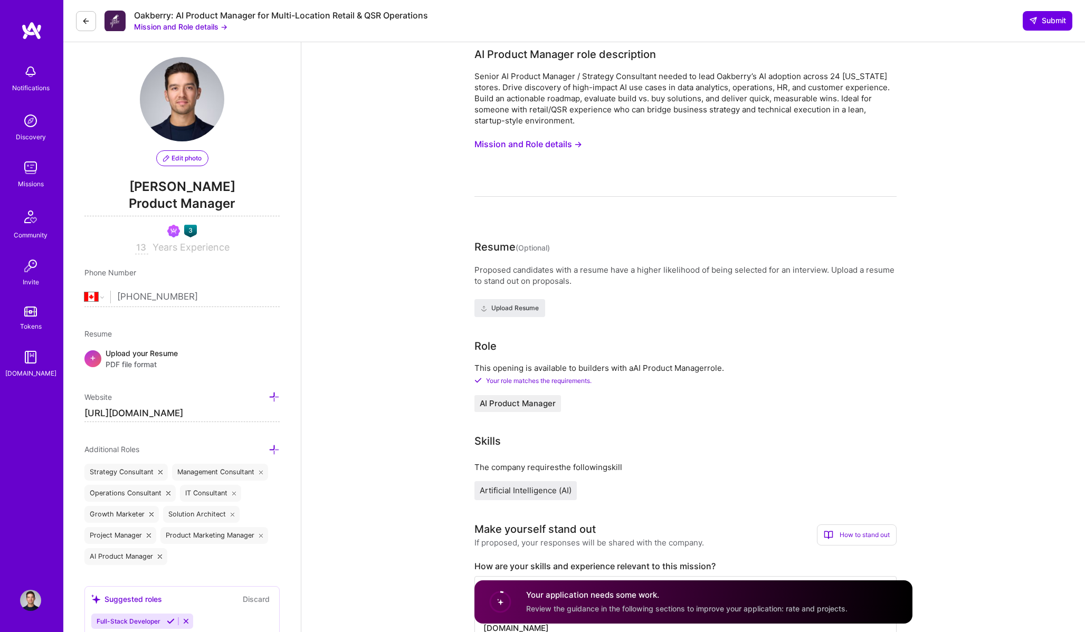
scroll to position [0, 0]
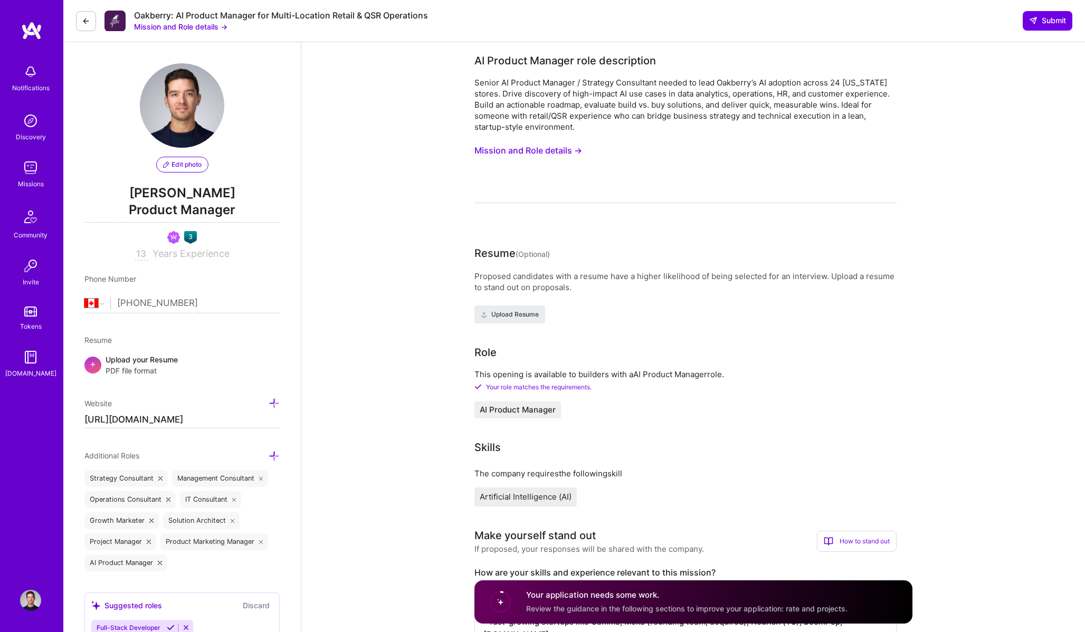
click at [206, 24] on button "Mission and Role details →" at bounding box center [180, 26] width 93 height 11
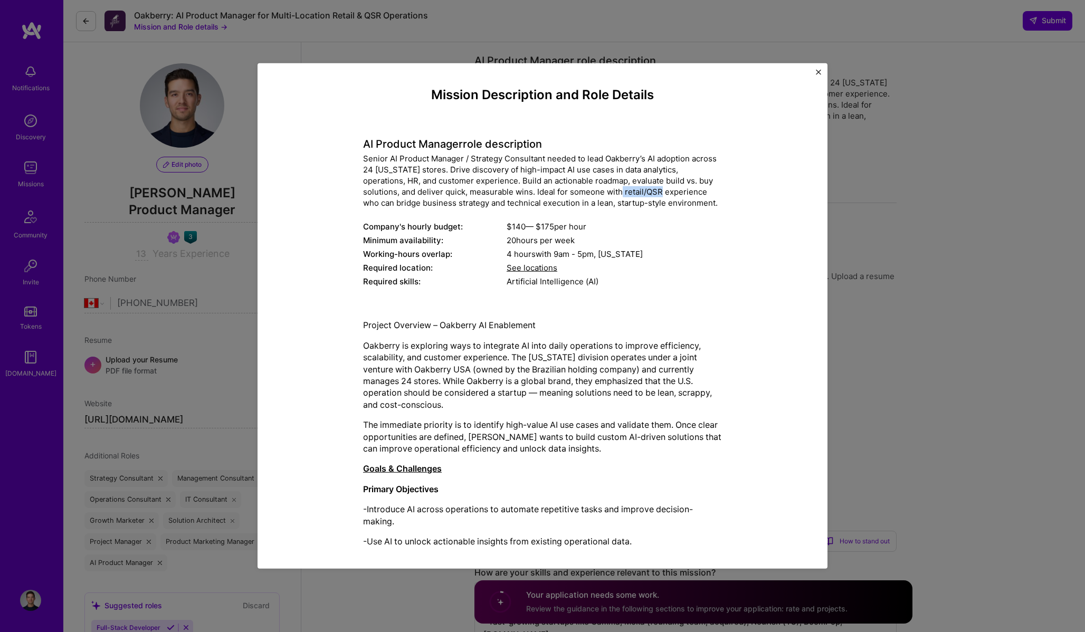
drag, startPoint x: 584, startPoint y: 191, endPoint x: 622, endPoint y: 191, distance: 37.5
click at [622, 191] on div "Senior AI Product Manager / Strategy Consultant needed to lead Oakberry’s AI ad…" at bounding box center [542, 180] width 359 height 55
copy div "retail/QSR"
click at [461, 50] on div "Mission Description and Role Details AI Product Manager role description Senior…" at bounding box center [542, 316] width 1085 height 632
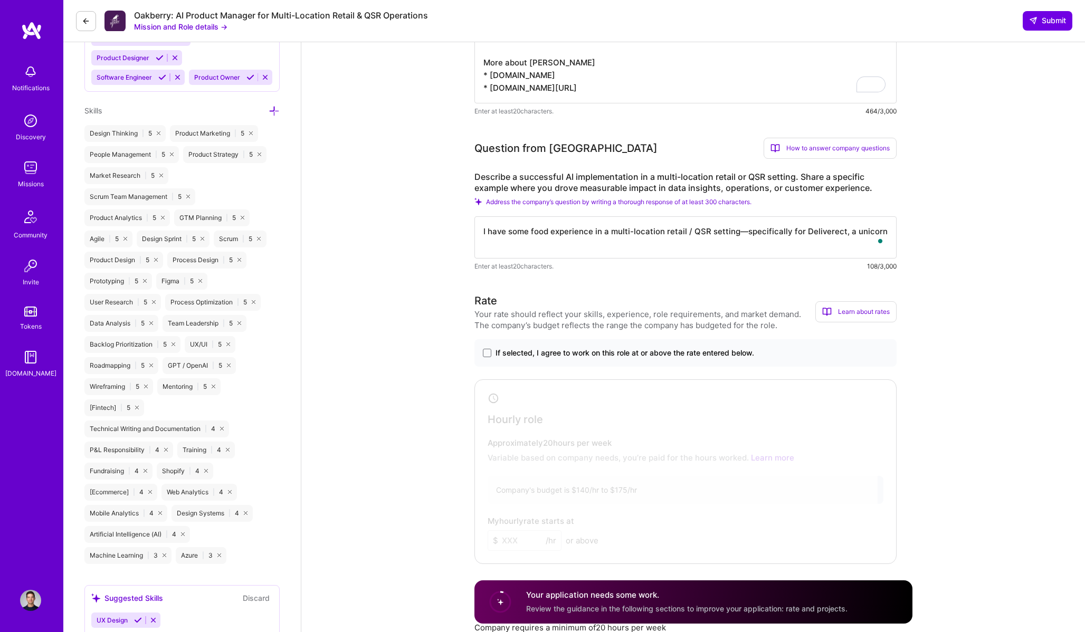
scroll to position [639, 0]
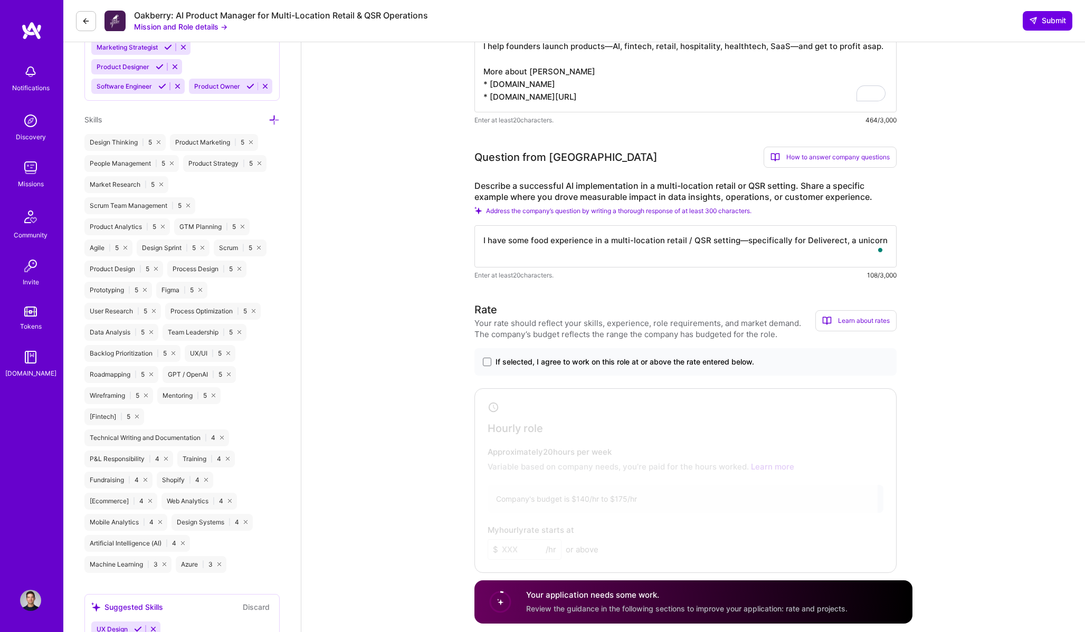
click at [721, 252] on textarea "I have some food experience in a multi-location retail / QSR setting—specifical…" at bounding box center [685, 246] width 422 height 42
click at [514, 237] on textarea "I have some food experience in a multi-location retail / QSR setting—specifical…" at bounding box center [685, 246] width 422 height 42
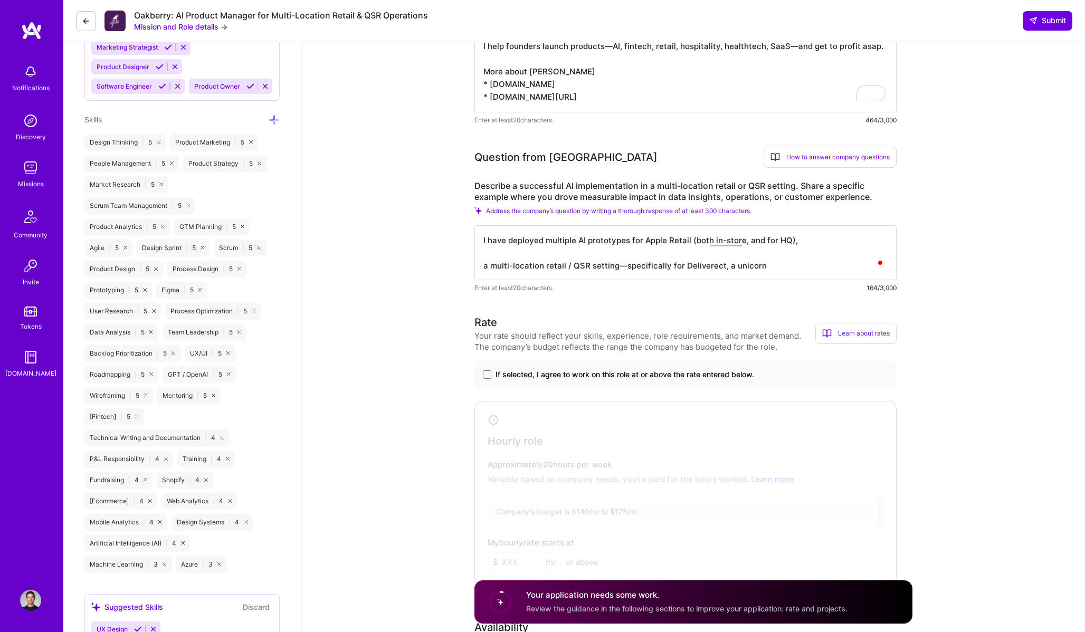
click at [852, 246] on textarea "I have deployed multiple AI prototypes for Apple Retail (both in-store, and for…" at bounding box center [685, 252] width 422 height 55
click at [578, 238] on textarea "I have deployed multiple AI prototypes for Apple Retail (both in-store, and for…" at bounding box center [685, 252] width 422 height 55
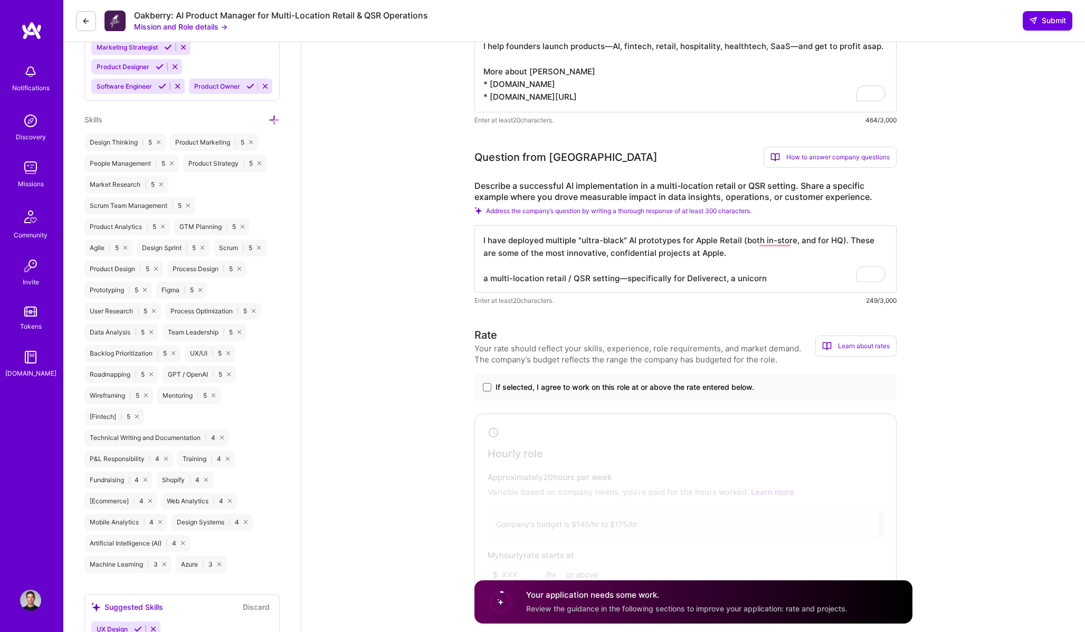
click at [651, 254] on textarea "I have deployed multiple "ultra-black" AI prototypes for Apple Retail (both in-…" at bounding box center [685, 259] width 422 height 68
click at [743, 253] on textarea "I have deployed multiple "ultra-black" AI prototypes for Apple Retail (both in-…" at bounding box center [685, 259] width 422 height 68
click at [758, 239] on textarea "I have deployed multiple "ultra-black" AI prototypes for Apple Retail (both in-…" at bounding box center [685, 259] width 422 height 68
click at [746, 255] on textarea "I have deployed multiple "ultra-black" AI prototypes for Apple Retail (in-store…" at bounding box center [685, 259] width 422 height 68
click at [765, 252] on textarea "I have deployed multiple "ultra-black" AI prototypes for Apple Retail (in-store…" at bounding box center [685, 259] width 422 height 68
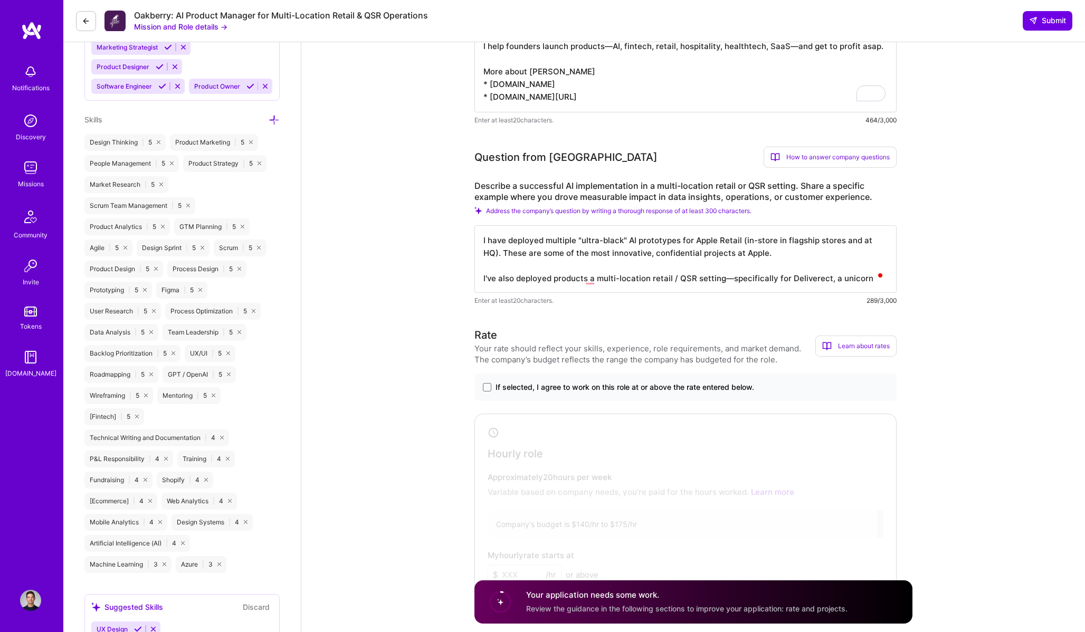
click at [585, 283] on textarea "I have deployed multiple "ultra-black" AI prototypes for Apple Retail (in-store…" at bounding box center [685, 259] width 422 height 68
click at [554, 243] on textarea "I have deployed multiple "ultra-black" AI prototypes for Apple Retail (in-store…" at bounding box center [685, 259] width 422 height 68
type textarea "I have deployed "ultra-black" AI prototypes for Apple Retail (in-store in flags…"
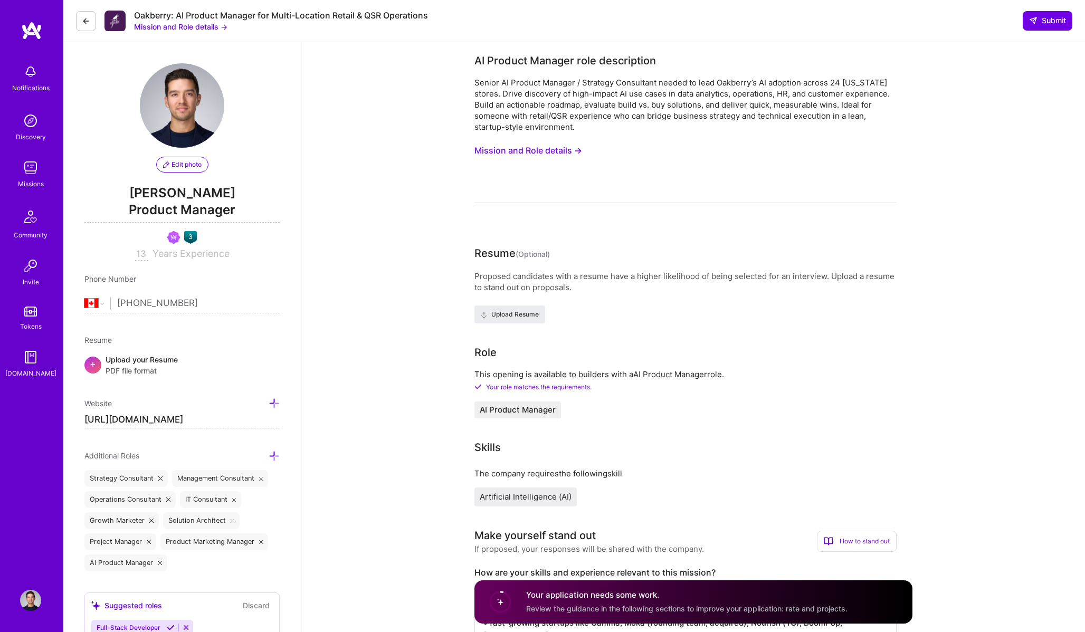
select select "CA"
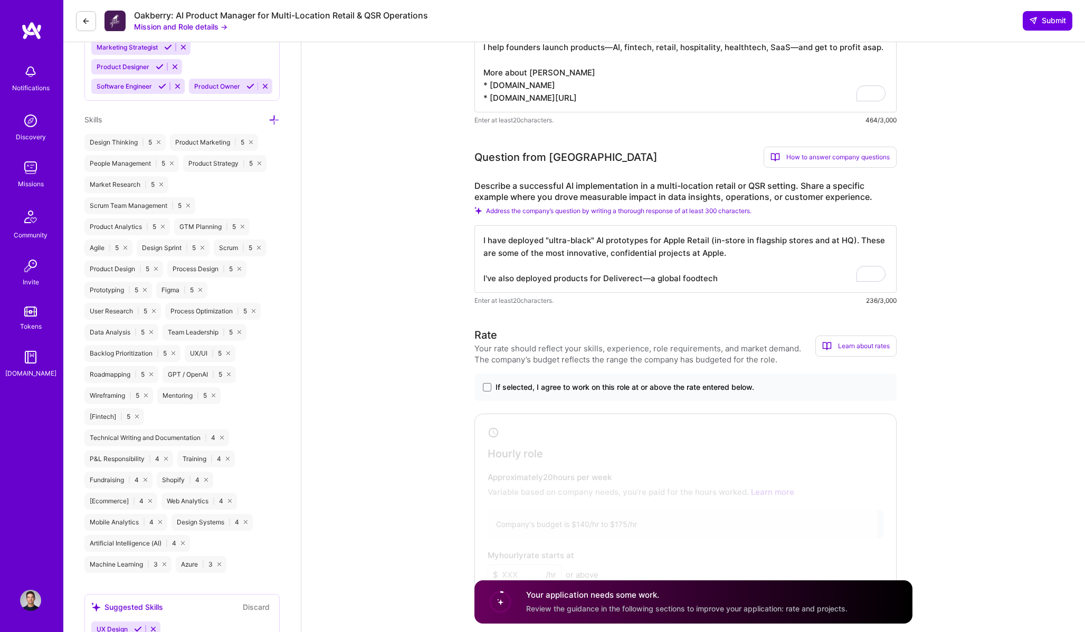
scroll to position [1, 0]
click at [753, 280] on textarea "I have deployed "ultra-black" AI prototypes for Apple Retail (in-store in flags…" at bounding box center [685, 259] width 422 height 68
click at [698, 283] on textarea "I have deployed "ultra-black" AI prototypes for Apple Retail (in-store in flags…" at bounding box center [685, 259] width 422 height 68
click at [640, 277] on textarea "I have deployed "ultra-black" AI prototypes for Apple Retail (in-store in flags…" at bounding box center [685, 259] width 422 height 68
click at [569, 289] on textarea "I have deployed "ultra-black" AI prototypes for Apple Retail (in-store in flags…" at bounding box center [685, 259] width 422 height 68
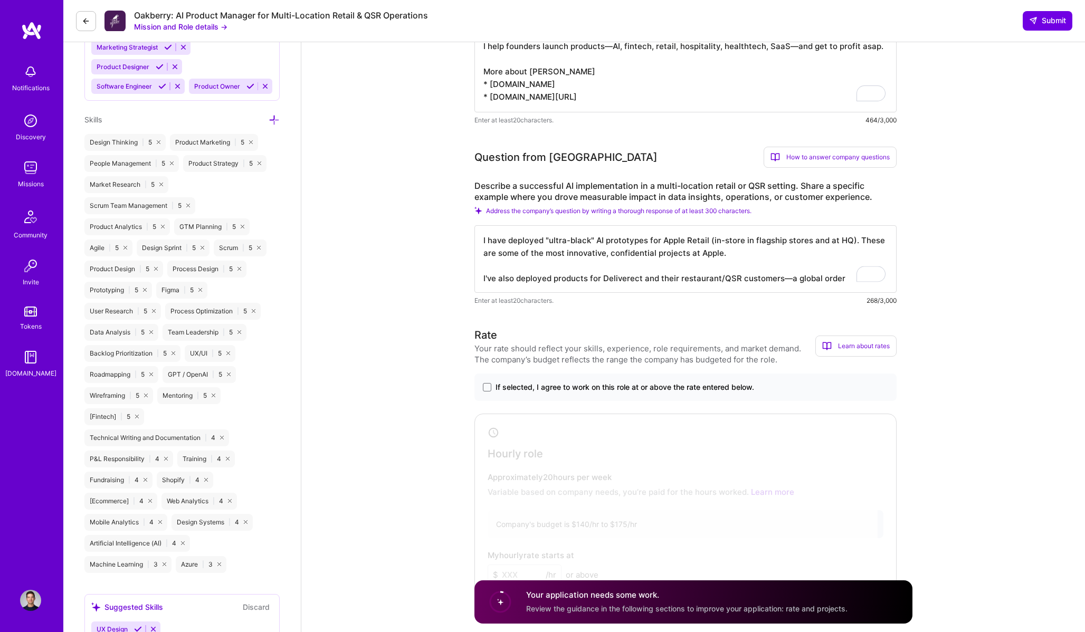
click at [569, 282] on textarea "I have deployed "ultra-black" AI prototypes for Apple Retail (in-store in flags…" at bounding box center [685, 259] width 422 height 68
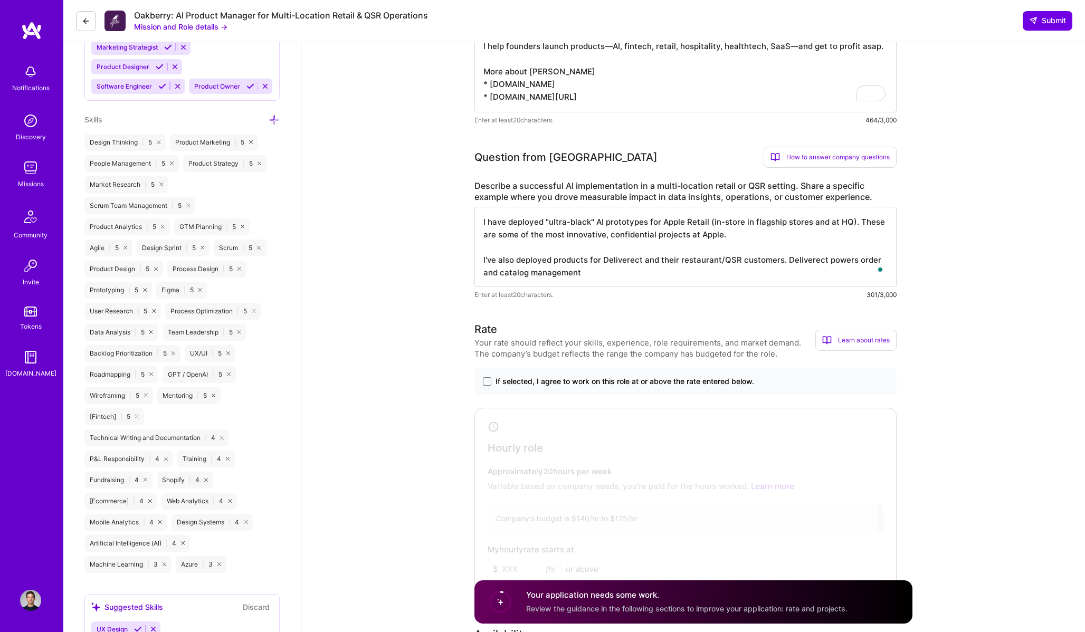
click at [837, 262] on textarea "I have deployed "ultra-black" AI prototypes for Apple Retail (in-store in flags…" at bounding box center [685, 247] width 422 height 80
click at [501, 273] on textarea "I have deployed "ultra-black" AI prototypes for Apple Retail (in-store in flags…" at bounding box center [685, 247] width 422 height 80
click at [858, 262] on textarea "I have deployed "ultra-black" AI prototypes for Apple Retail (in-store in flags…" at bounding box center [685, 247] width 422 height 80
click at [697, 278] on textarea "I have deployed "ultra-black" AI prototypes for Apple Retail (in-store in flags…" at bounding box center [685, 247] width 422 height 80
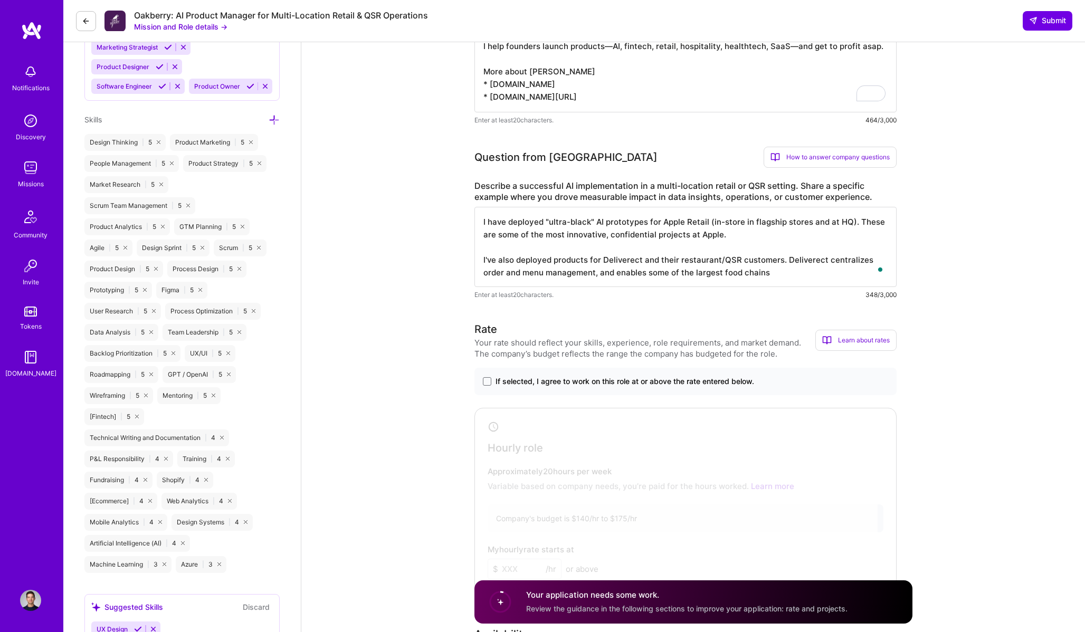
click at [755, 276] on textarea "I have deployed "ultra-black" AI prototypes for Apple Retail (in-store in flags…" at bounding box center [685, 247] width 422 height 80
click at [552, 259] on textarea "I have deployed "ultra-black" AI prototypes for Apple Retail (in-store in flags…" at bounding box center [685, 247] width 422 height 80
click at [563, 255] on textarea "I have deployed "ultra-black" AI prototypes for Apple Retail (in-store in flags…" at bounding box center [685, 247] width 422 height 80
click at [788, 274] on textarea "I have deployed "ultra-black" AI prototypes for Apple Retail (in-store in flags…" at bounding box center [685, 247] width 422 height 80
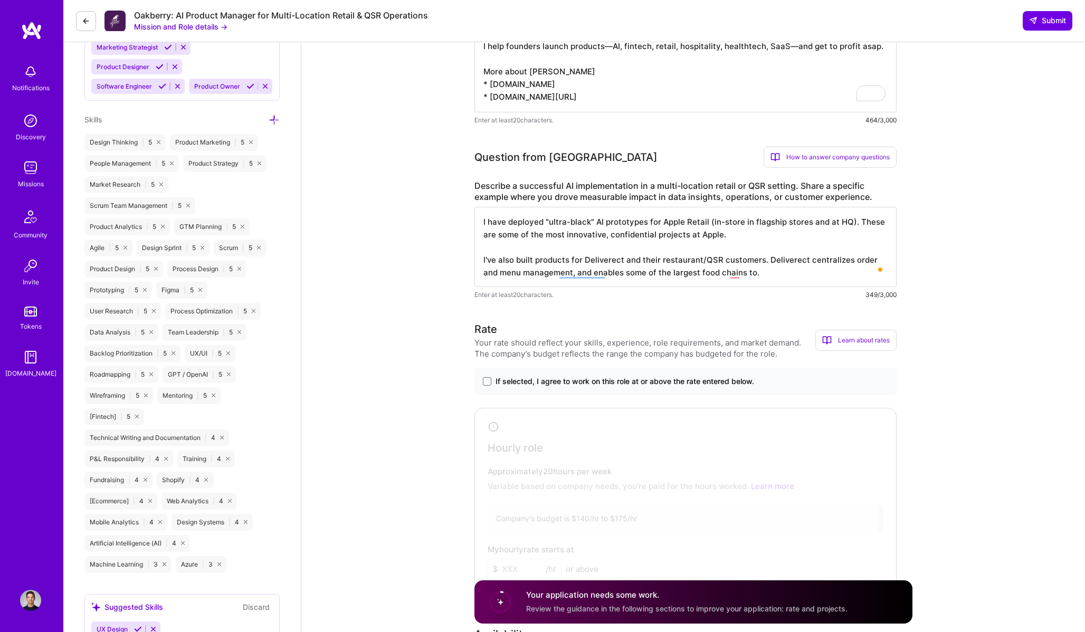
click at [761, 279] on textarea "I have deployed "ultra-black" AI prototypes for Apple Retail (in-store in flags…" at bounding box center [685, 247] width 422 height 80
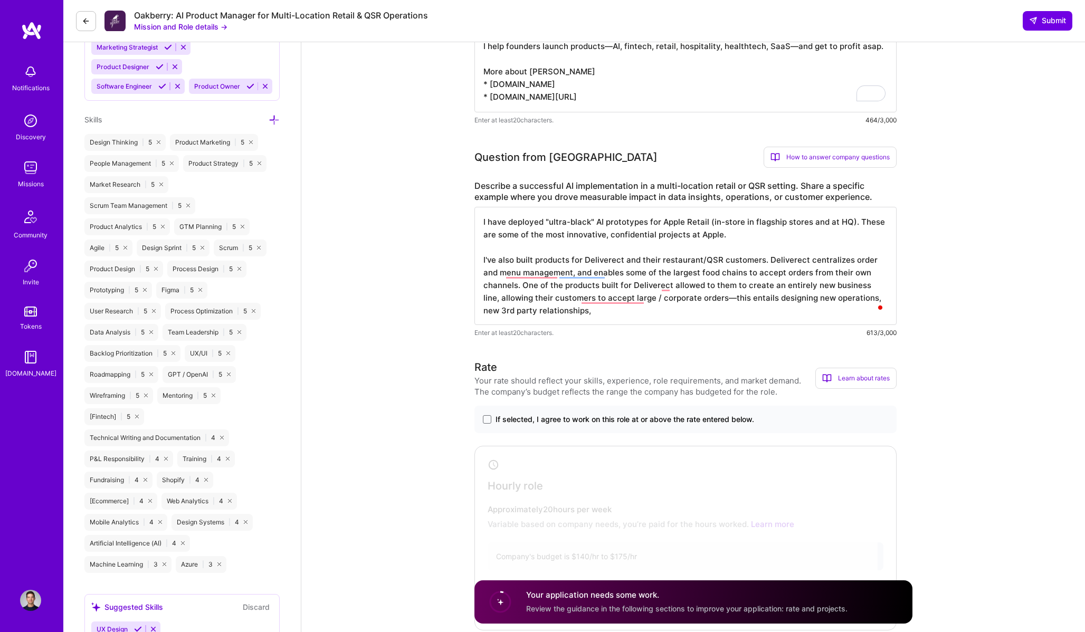
click at [758, 297] on textarea "I have deployed "ultra-black" AI prototypes for Apple Retail (in-store in flags…" at bounding box center [685, 266] width 422 height 118
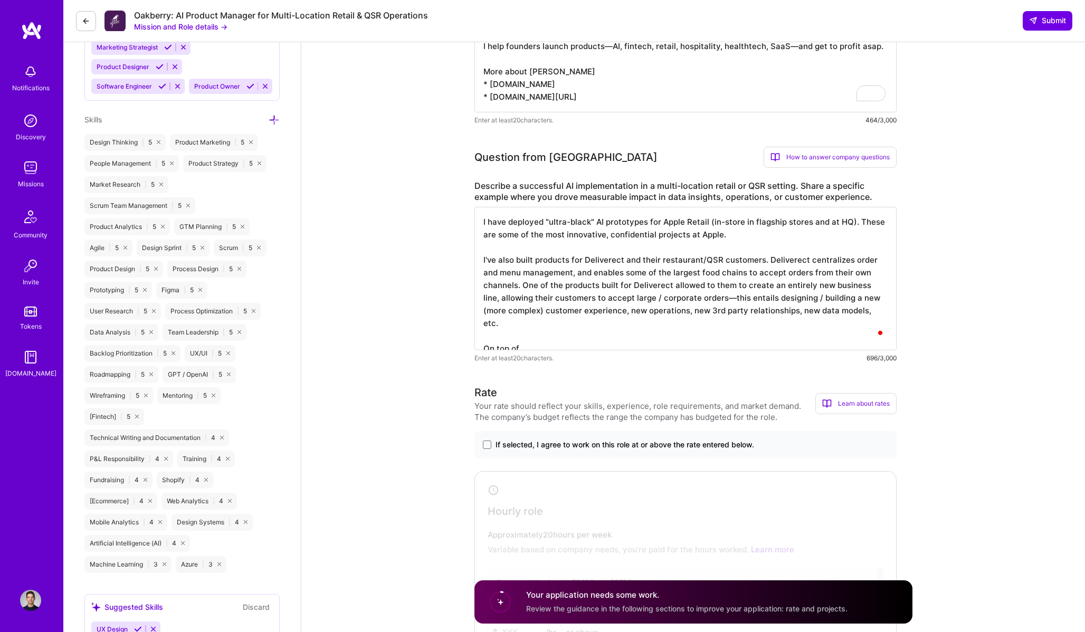
type textarea "I have deployed "ultra-black" AI prototypes for Apple Retail (in-store in flags…"
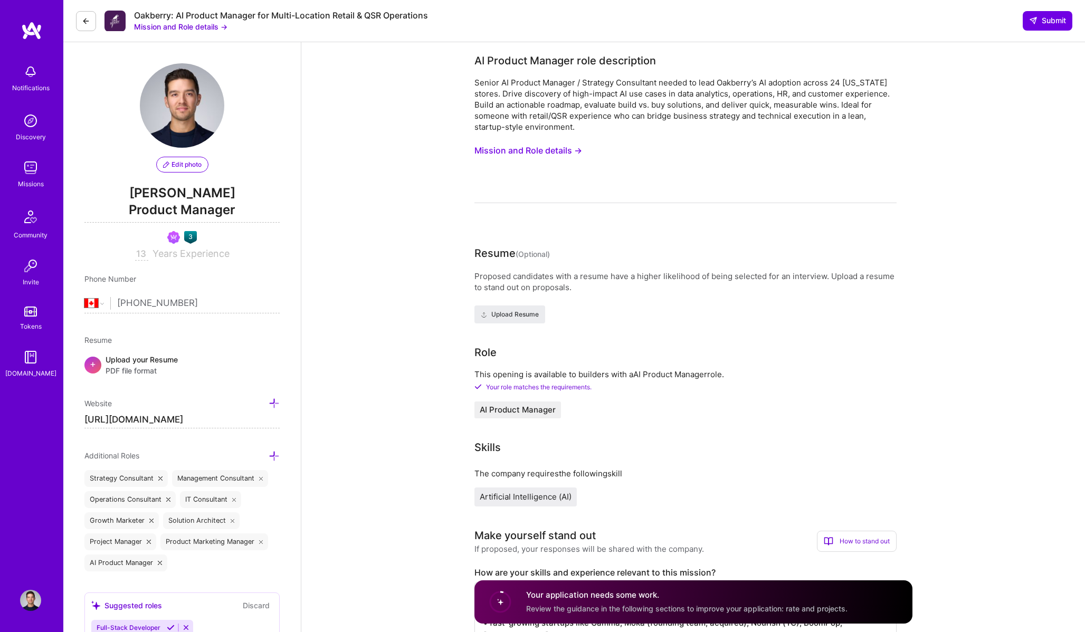
select select "CA"
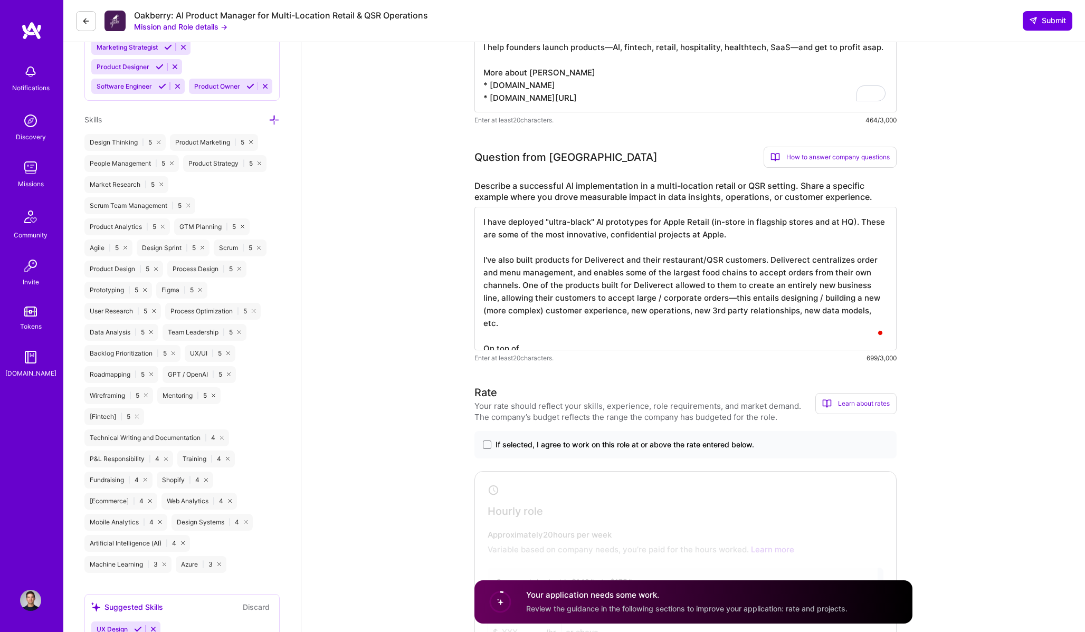
scroll to position [1, 0]
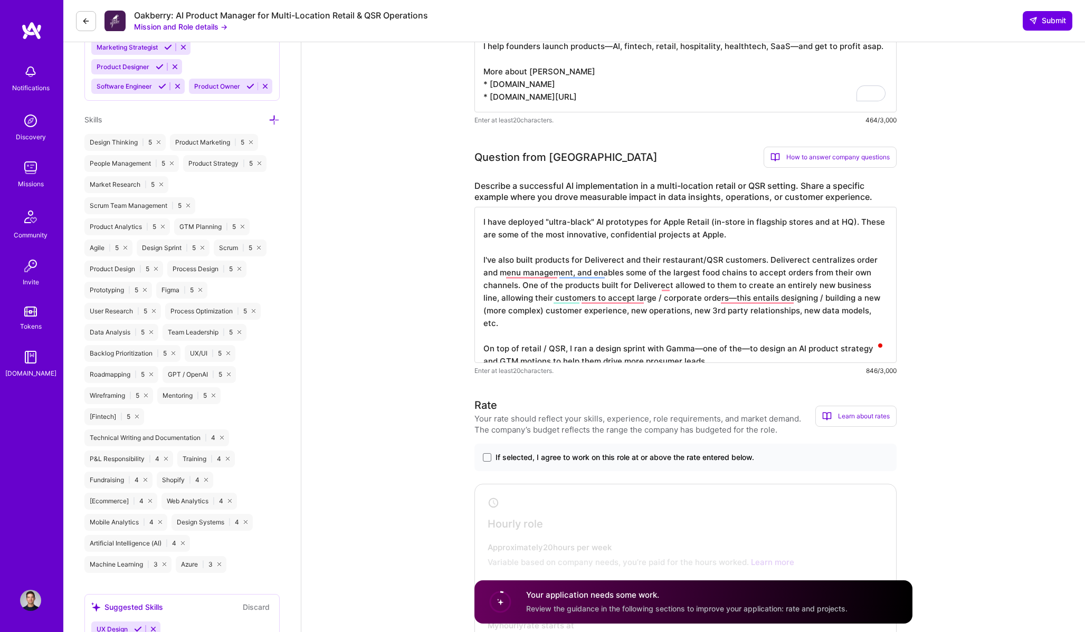
click at [739, 337] on textarea "I have deployed "ultra-black" AI prototypes for Apple Retail (in-store in flags…" at bounding box center [685, 285] width 422 height 156
click at [739, 338] on textarea "I have deployed "ultra-black" AI prototypes for Apple Retail (in-store in flags…" at bounding box center [685, 285] width 422 height 156
click at [843, 352] on textarea "I have deployed "ultra-black" AI prototypes for Apple Retail (in-store in flags…" at bounding box center [685, 285] width 422 height 156
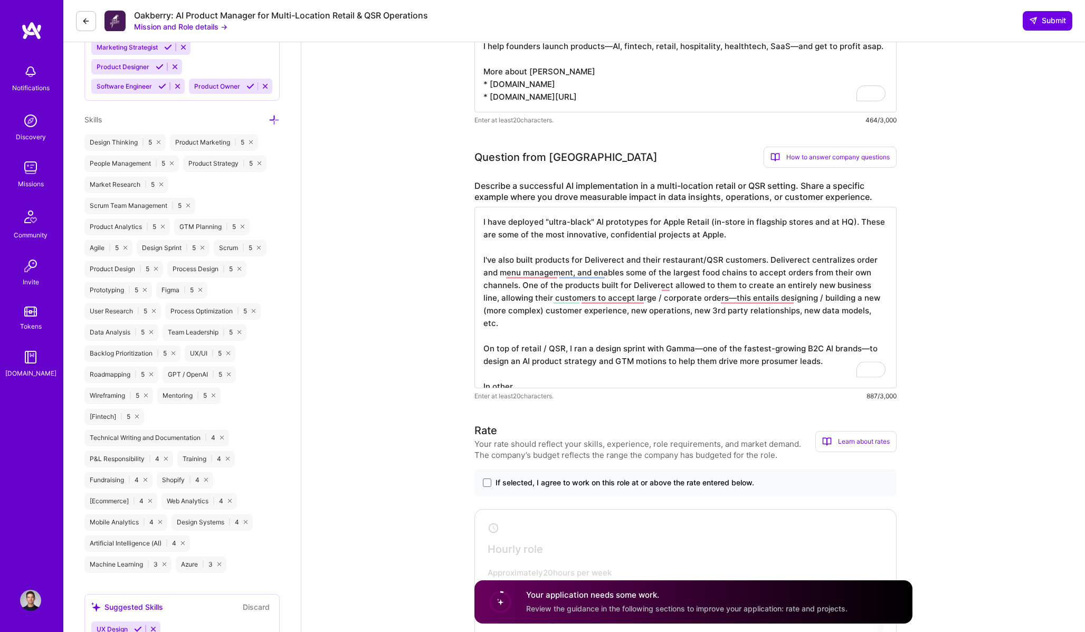
click at [566, 336] on textarea "I have deployed "ultra-black" AI prototypes for Apple Retail (in-store in flags…" at bounding box center [685, 298] width 422 height 182
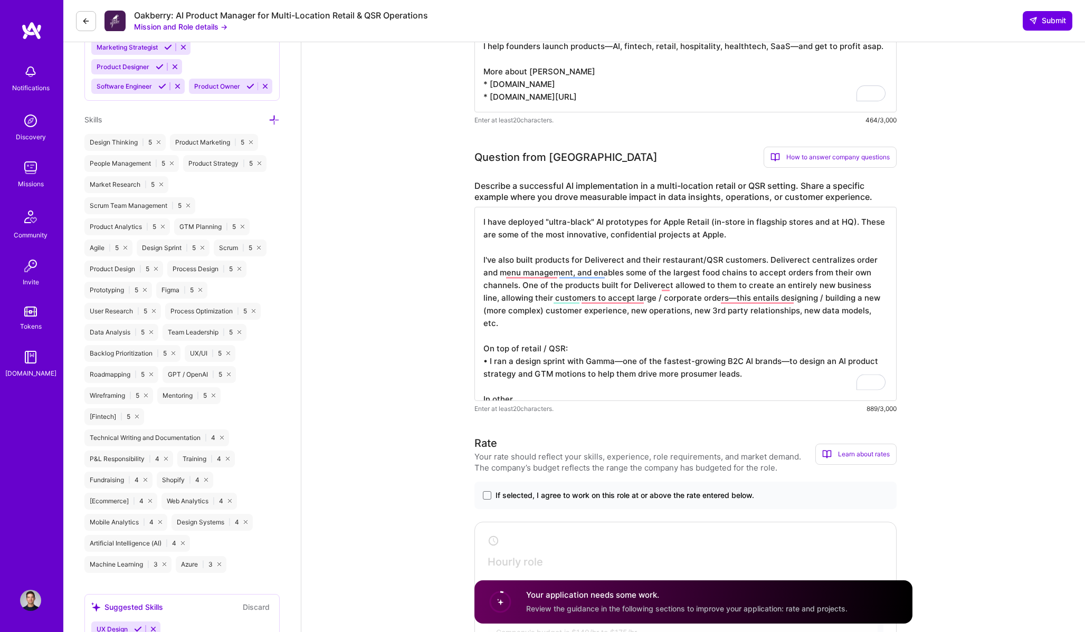
click at [585, 339] on textarea "I have deployed "ultra-black" AI prototypes for Apple Retail (in-store in flags…" at bounding box center [685, 304] width 422 height 194
click at [571, 379] on textarea "I have deployed "ultra-black" AI prototypes for Apple Retail (in-store in flags…" at bounding box center [685, 304] width 422 height 194
click at [495, 351] on textarea "I have deployed "ultra-black" AI prototypes for Apple Retail (in-store in flags…" at bounding box center [685, 304] width 422 height 194
click at [508, 391] on textarea "I have deployed "ultra-black" AI prototypes for Apple Retail (in-store in flags…" at bounding box center [685, 304] width 422 height 194
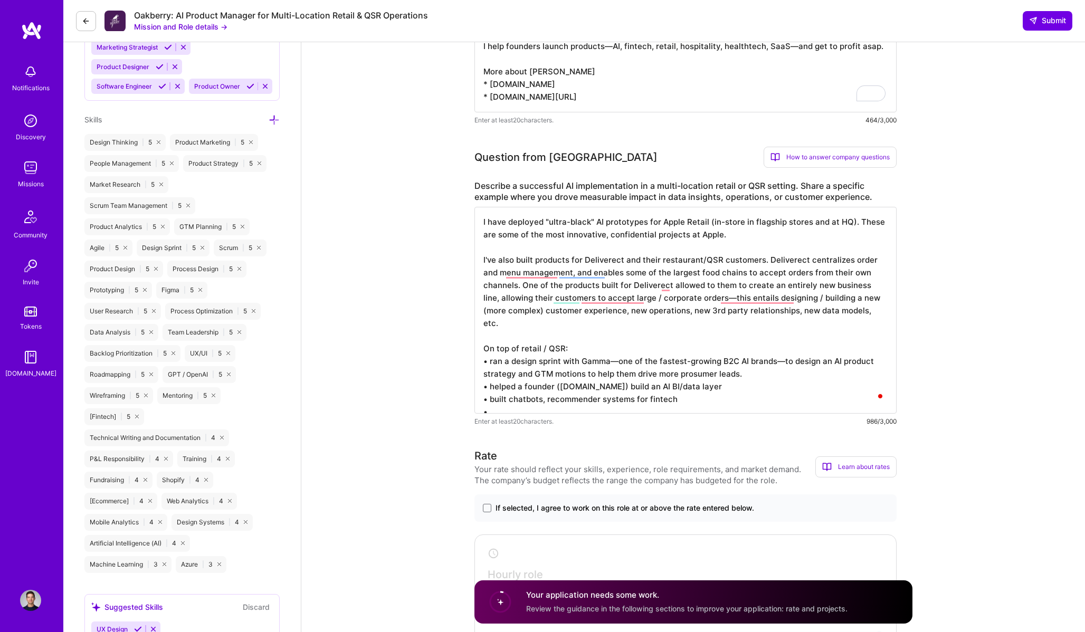
type textarea "I have deployed "ultra-black" AI prototypes for Apple Retail (in-store in flags…"
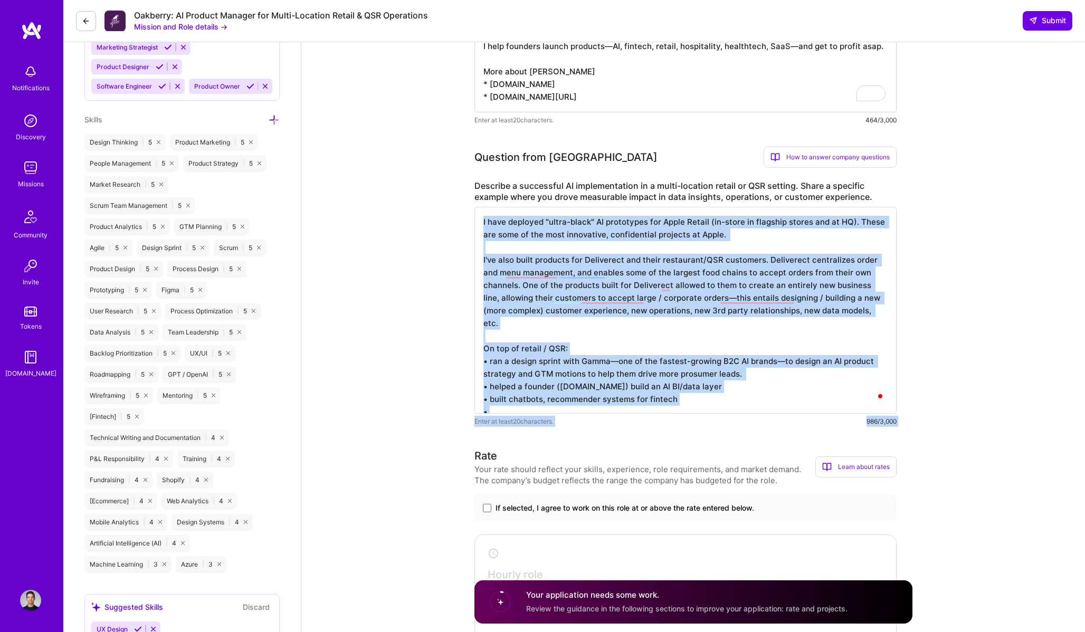
drag, startPoint x: 624, startPoint y: 429, endPoint x: 624, endPoint y: 412, distance: 17.4
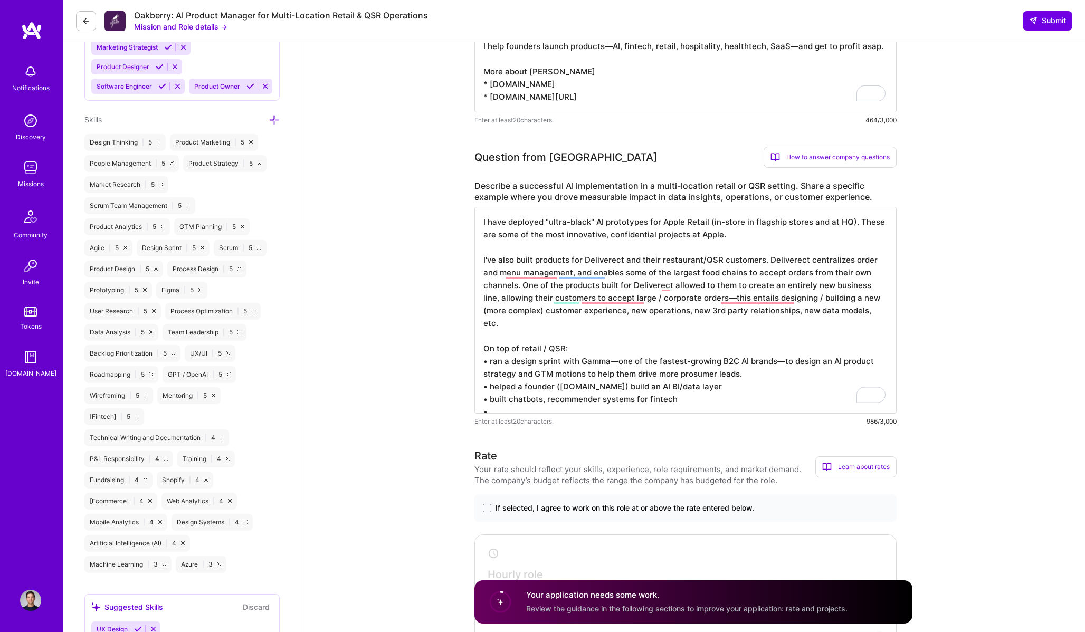
click at [672, 384] on textarea "I have deployed "ultra-black" AI prototypes for Apple Retail (in-store in flags…" at bounding box center [685, 310] width 422 height 207
click at [699, 374] on textarea "I have deployed "ultra-black" AI prototypes for Apple Retail (in-store in flags…" at bounding box center [685, 310] width 422 height 207
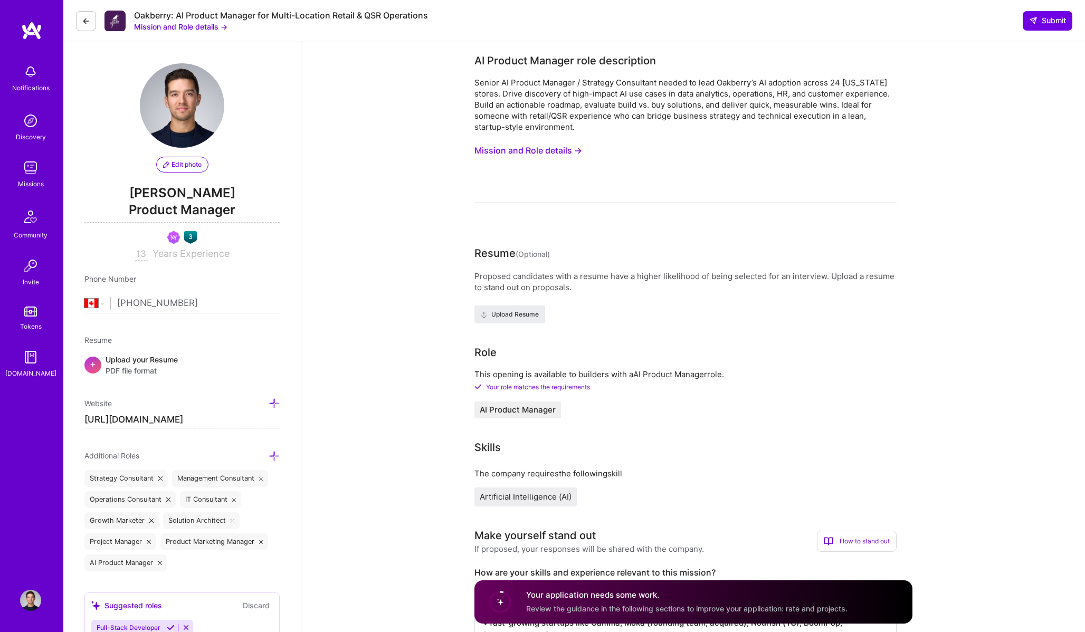
select select "CA"
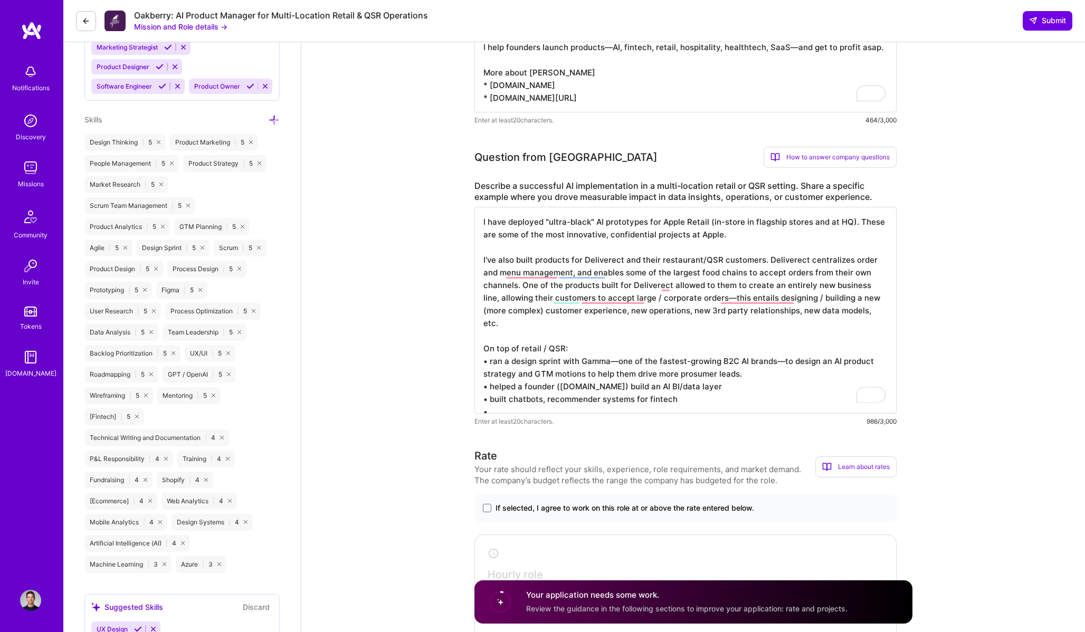
scroll to position [1, 0]
click at [632, 375] on textarea "I have deployed "ultra-black" AI prototypes for Apple Retail (in-store in flags…" at bounding box center [685, 310] width 422 height 207
click at [742, 375] on textarea "To enrich screen reader interactions, please activate Accessibility in Grammarl…" at bounding box center [685, 310] width 422 height 207
click at [631, 394] on textarea "To enrich screen reader interactions, please activate Accessibility in Grammarl…" at bounding box center [685, 310] width 422 height 207
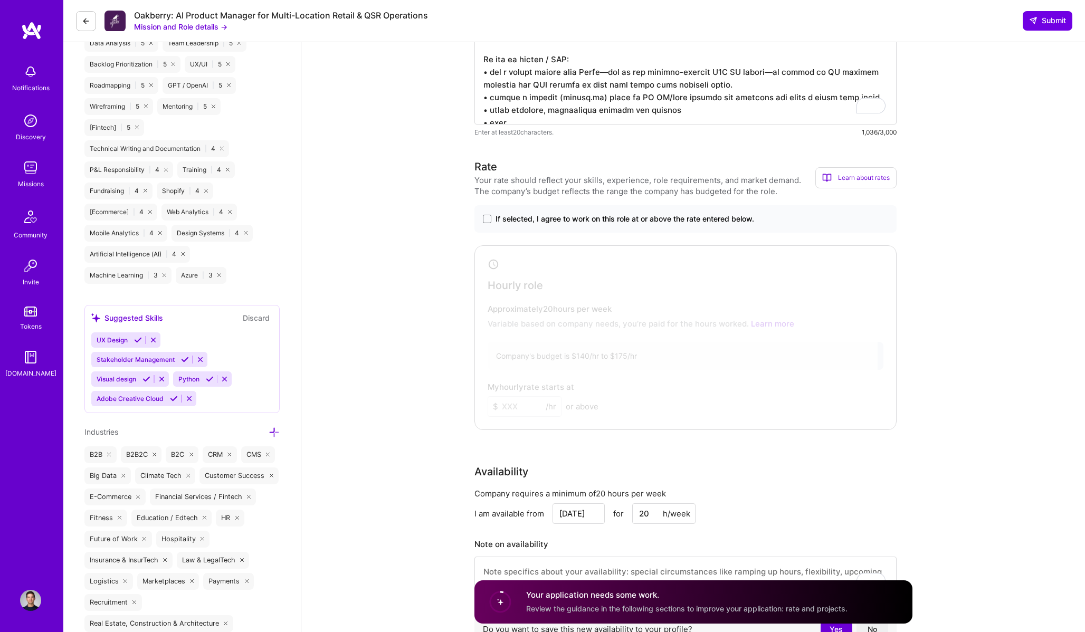
scroll to position [951, 0]
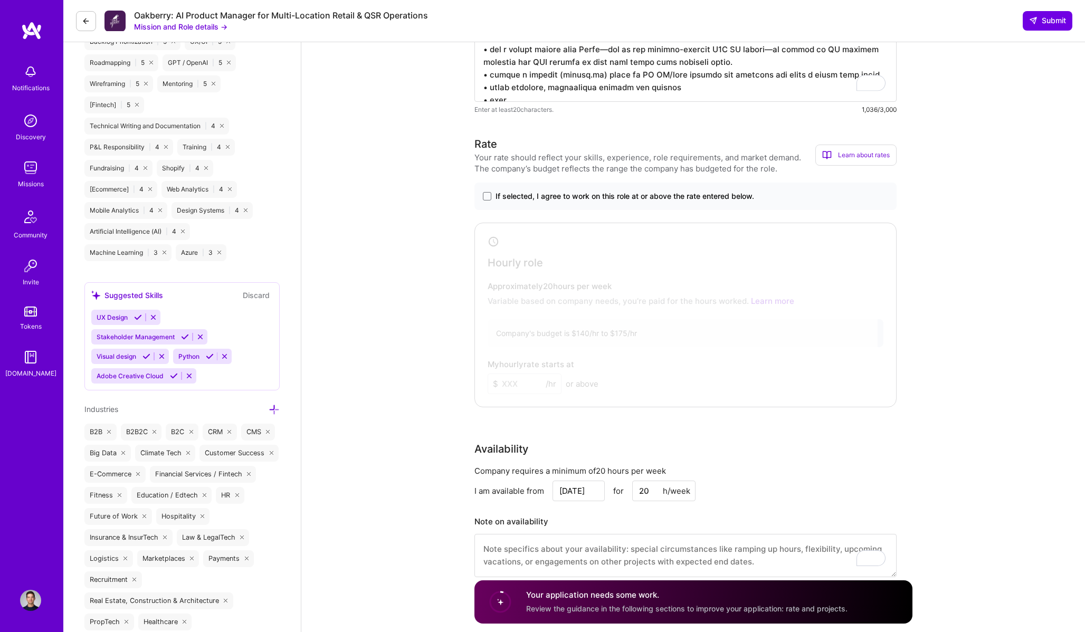
type textarea "I have deployed "ultra-black" AI prototypes for Apple Retail (in-store in flags…"
click at [501, 191] on span "If selected, I agree to work on this role at or above the rate entered below." at bounding box center [625, 196] width 259 height 11
click at [0, 0] on input "If selected, I agree to work on this role at or above the rate entered below." at bounding box center [0, 0] width 0 height 0
click at [525, 394] on div "Hourly role Approximately 20 hours per week Variable based on company needs, yo…" at bounding box center [685, 315] width 422 height 185
click at [523, 380] on input at bounding box center [525, 384] width 74 height 21
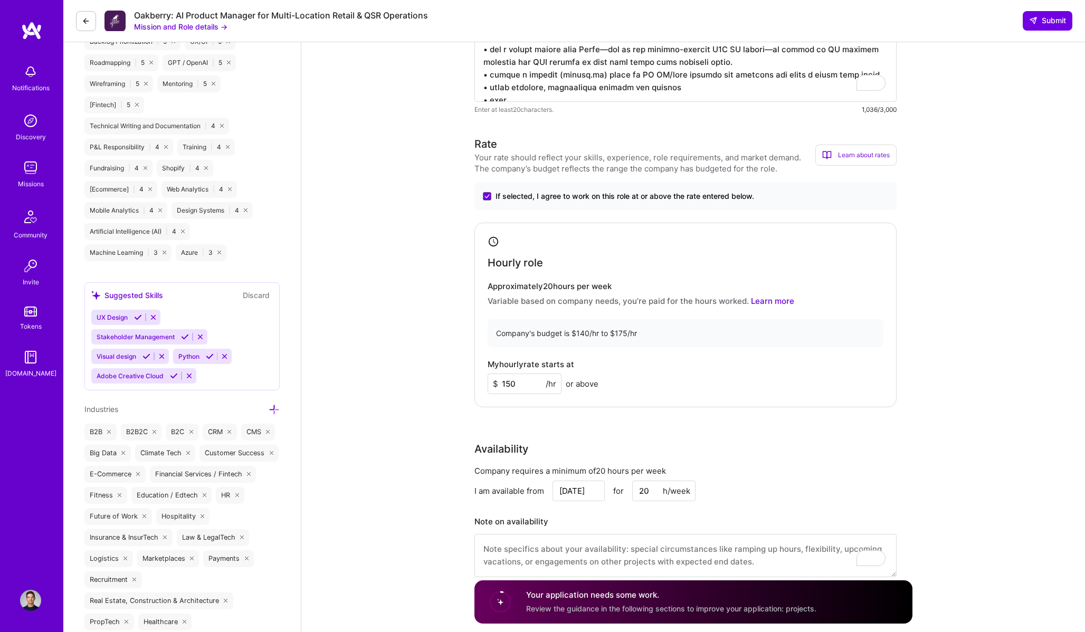
type input "150"
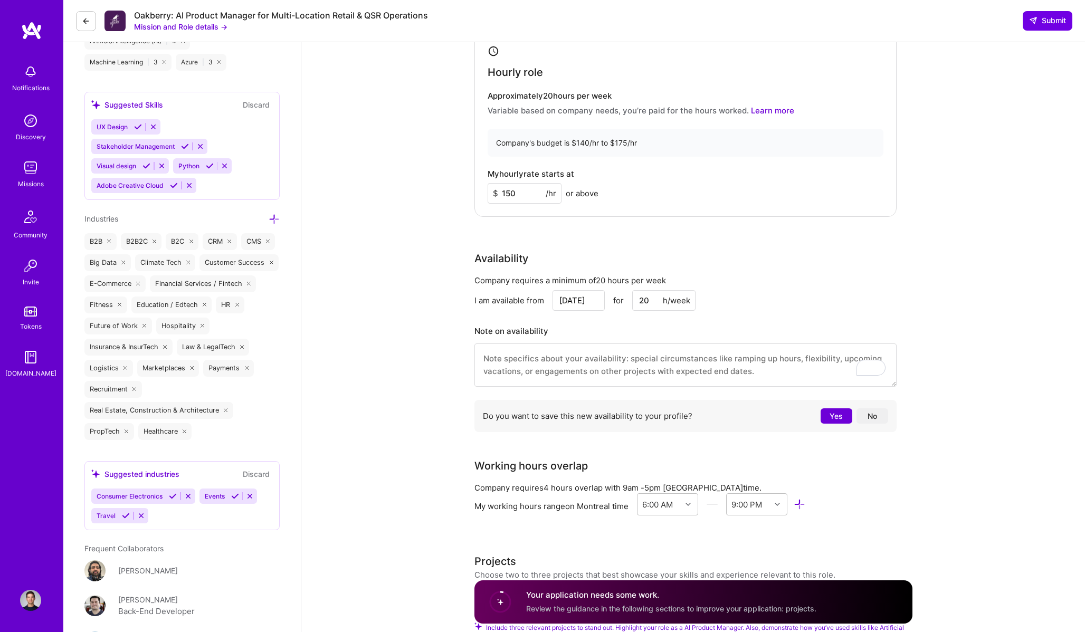
scroll to position [1172, 0]
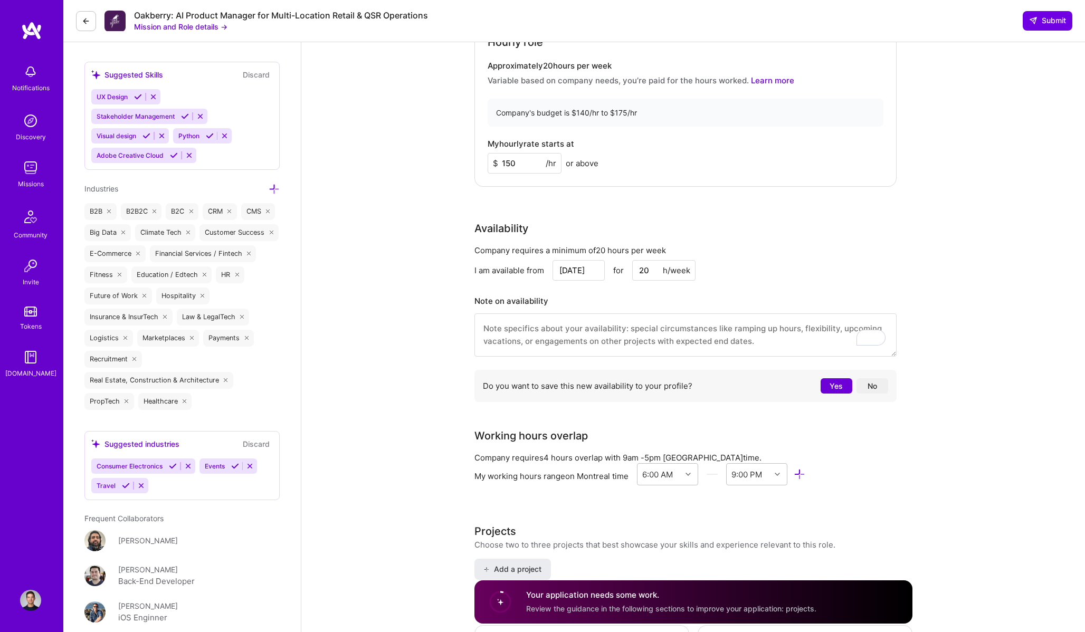
click at [650, 273] on input "20" at bounding box center [663, 270] width 63 height 21
type input "40"
click at [586, 265] on input "Sep 8" at bounding box center [579, 270] width 52 height 21
click at [510, 203] on div "15" at bounding box center [507, 205] width 14 height 14
click at [584, 273] on input "Sep 15" at bounding box center [579, 270] width 52 height 21
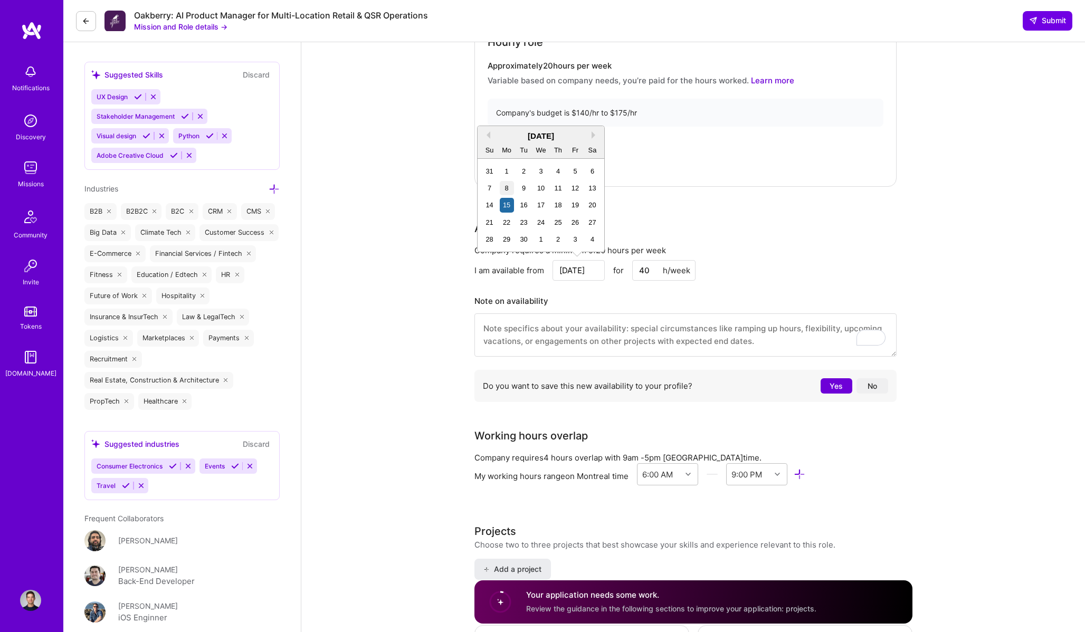
click at [509, 191] on div "8" at bounding box center [507, 188] width 14 height 14
type input "Sep 8"
click at [526, 330] on textarea "To enrich screen reader interactions, please activate Accessibility in Grammarl…" at bounding box center [685, 334] width 422 height 43
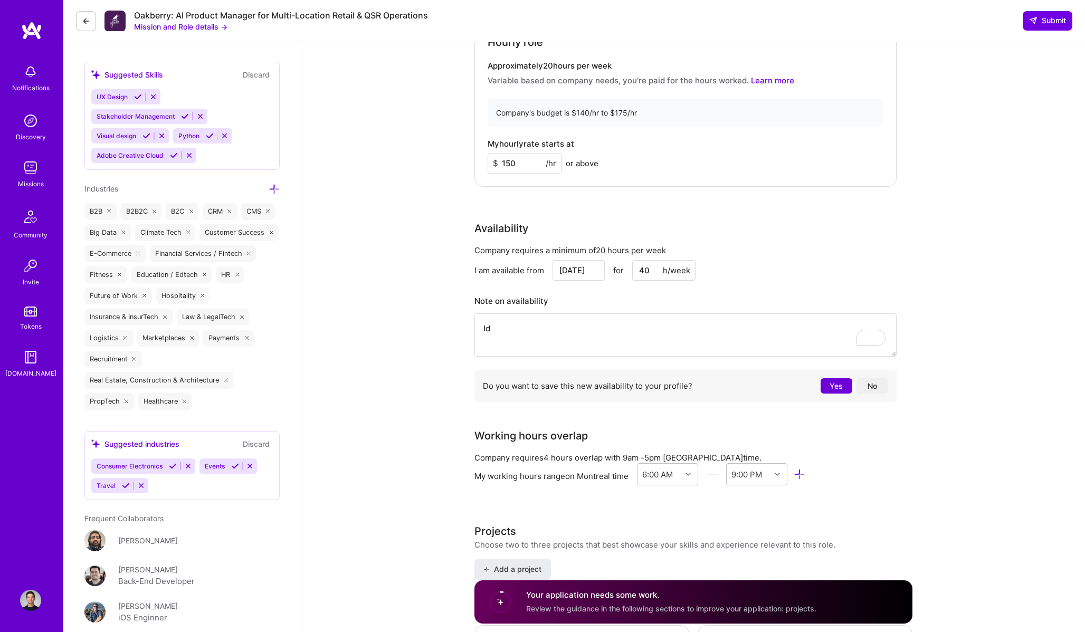
type textarea "Ide"
click at [880, 389] on button "No" at bounding box center [873, 385] width 32 height 15
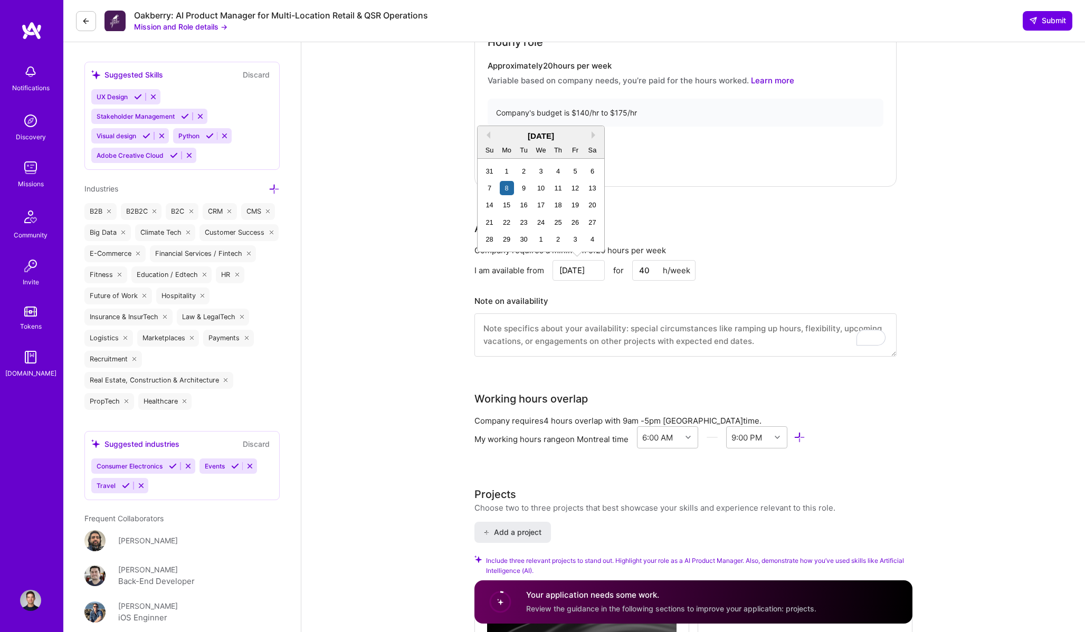
click at [588, 267] on input "Sep 8" at bounding box center [579, 270] width 52 height 21
click at [651, 274] on input "40" at bounding box center [663, 270] width 63 height 21
type input "20"
click at [776, 256] on div "Company requires a minimum of 20 hours per week I am available from Sep 8 for 2…" at bounding box center [685, 307] width 422 height 125
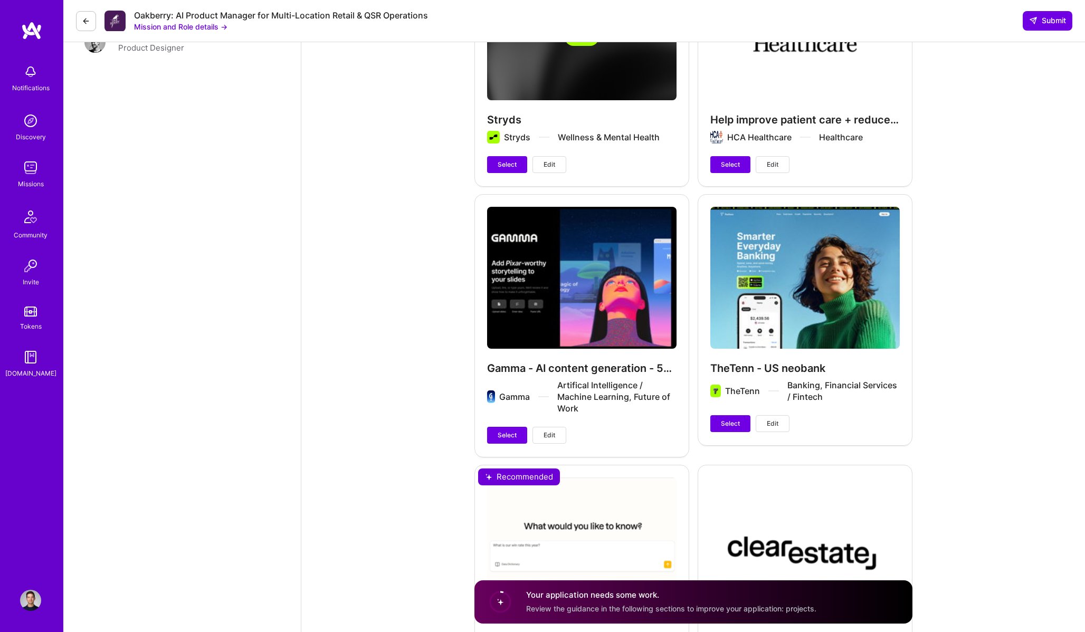
scroll to position [1835, 0]
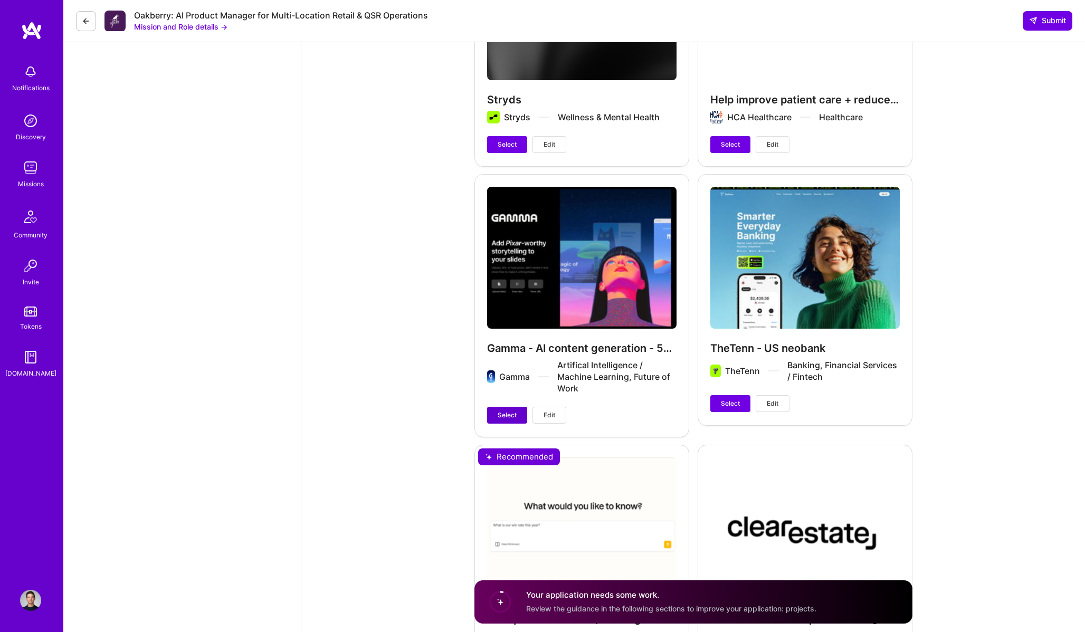
click at [512, 412] on span "Select" at bounding box center [507, 415] width 19 height 9
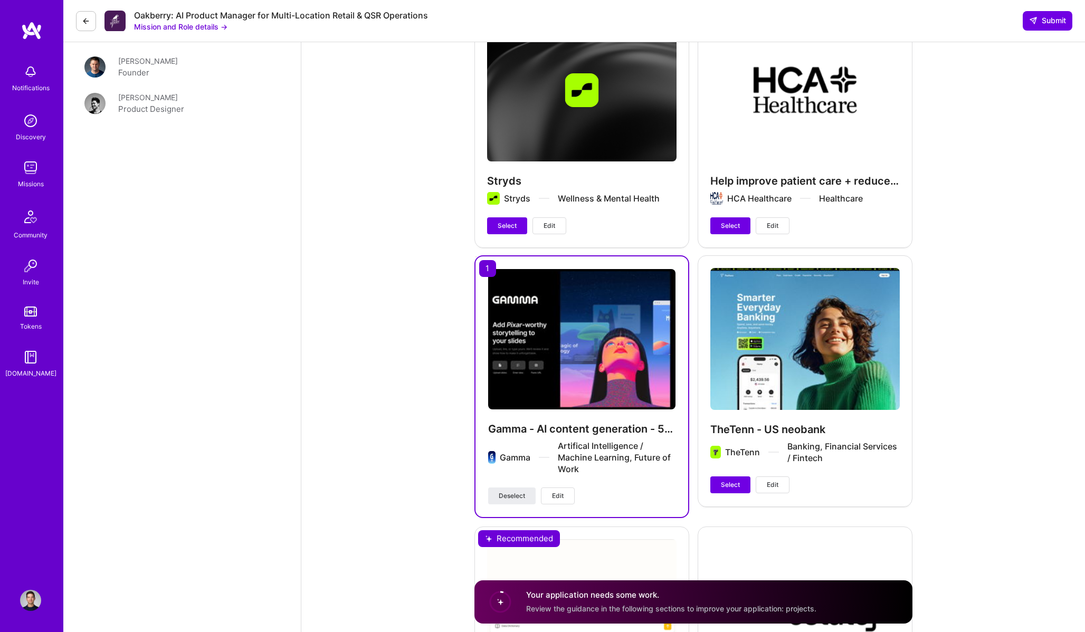
scroll to position [1905, 0]
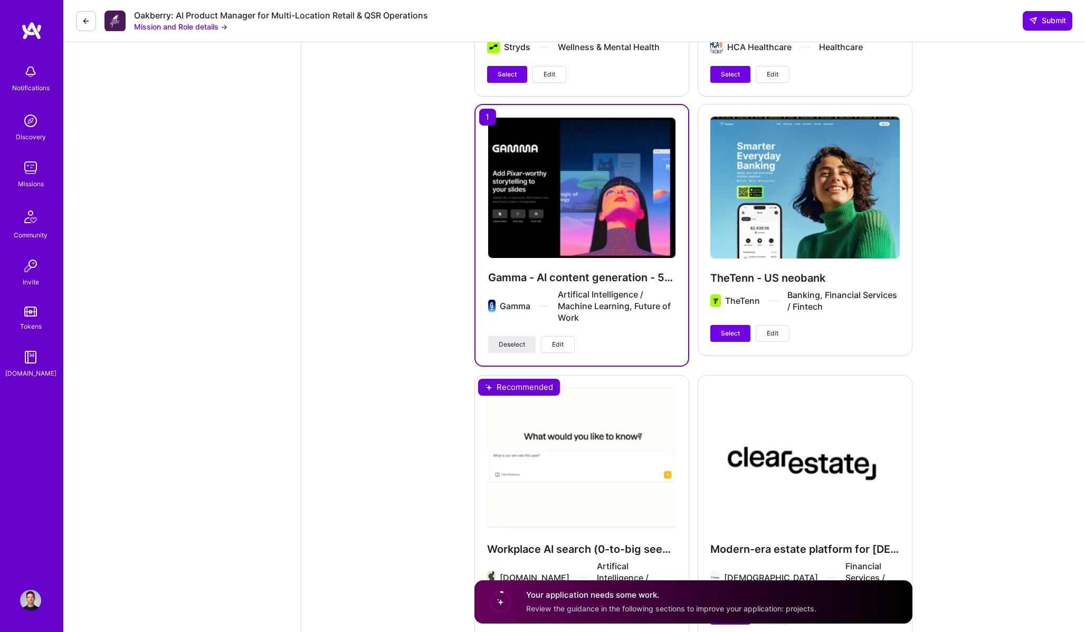
click at [568, 279] on h4 "Gamma - AI content generation - 50m ARR profitable startup" at bounding box center [581, 278] width 187 height 14
click at [566, 339] on button "Edit" at bounding box center [558, 344] width 34 height 17
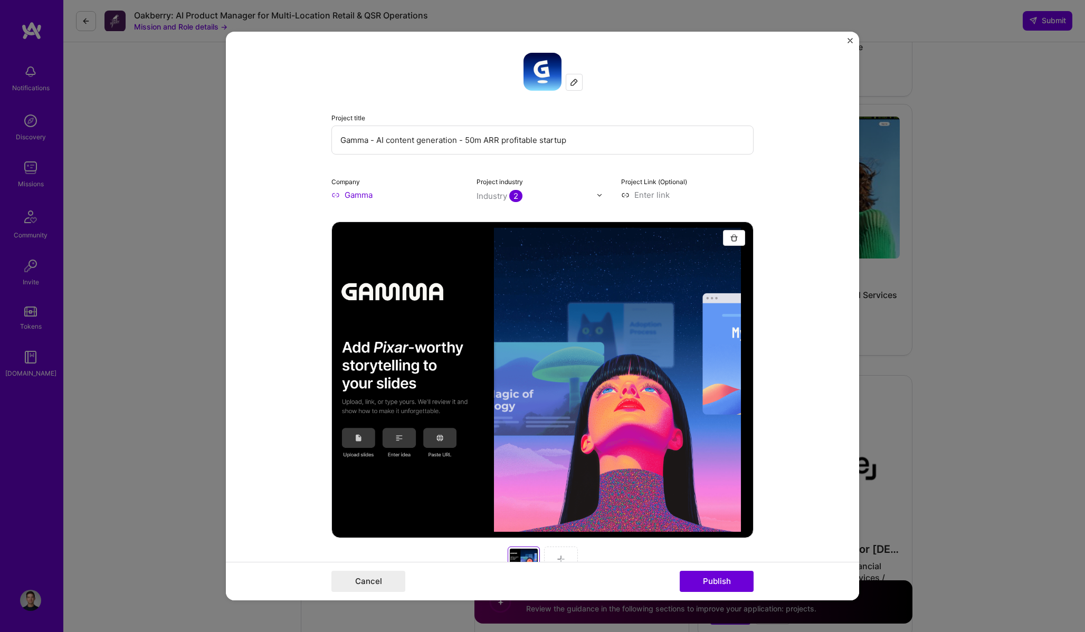
click at [460, 141] on input "Gamma - AI content generation - 50m ARR profitable startup" at bounding box center [542, 140] width 422 height 29
click at [376, 140] on input "Gamma - fastest AI B2C startup in 2025" at bounding box center [542, 140] width 422 height 29
type input "Gamma - fastest-growing AI B2C startup in 2025"
click at [712, 585] on button "Publish" at bounding box center [717, 581] width 74 height 21
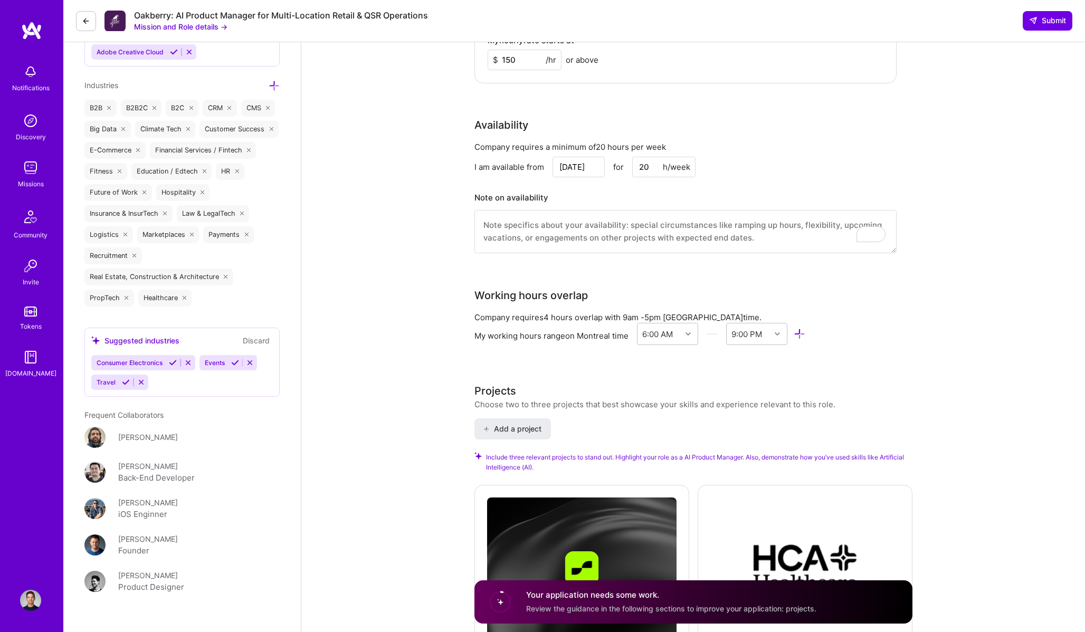
scroll to position [1448, 0]
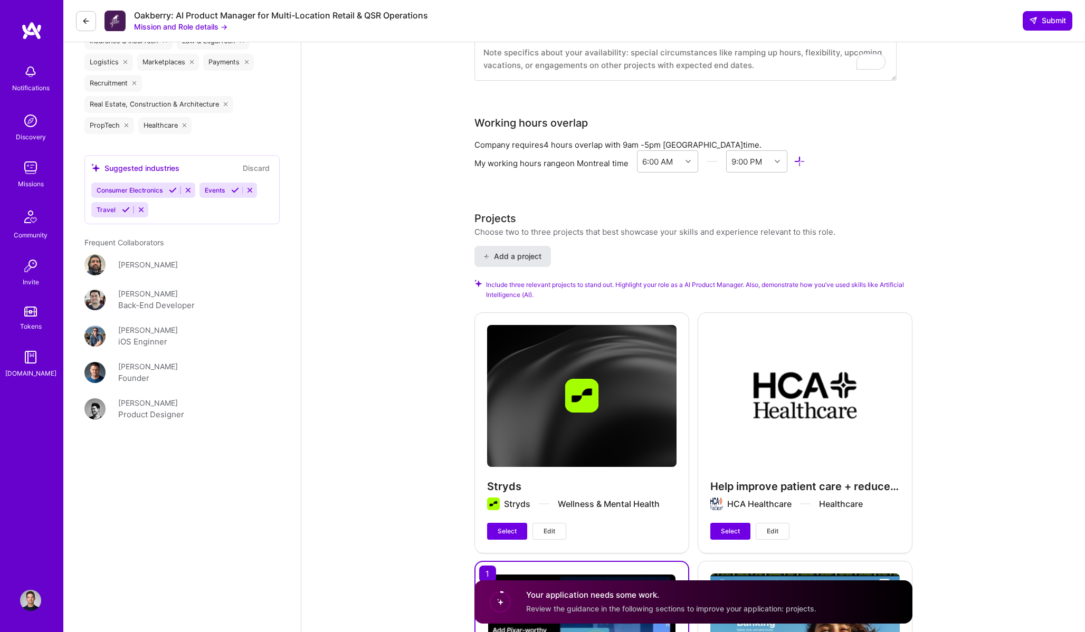
click at [535, 256] on span "Add a project" at bounding box center [512, 256] width 58 height 11
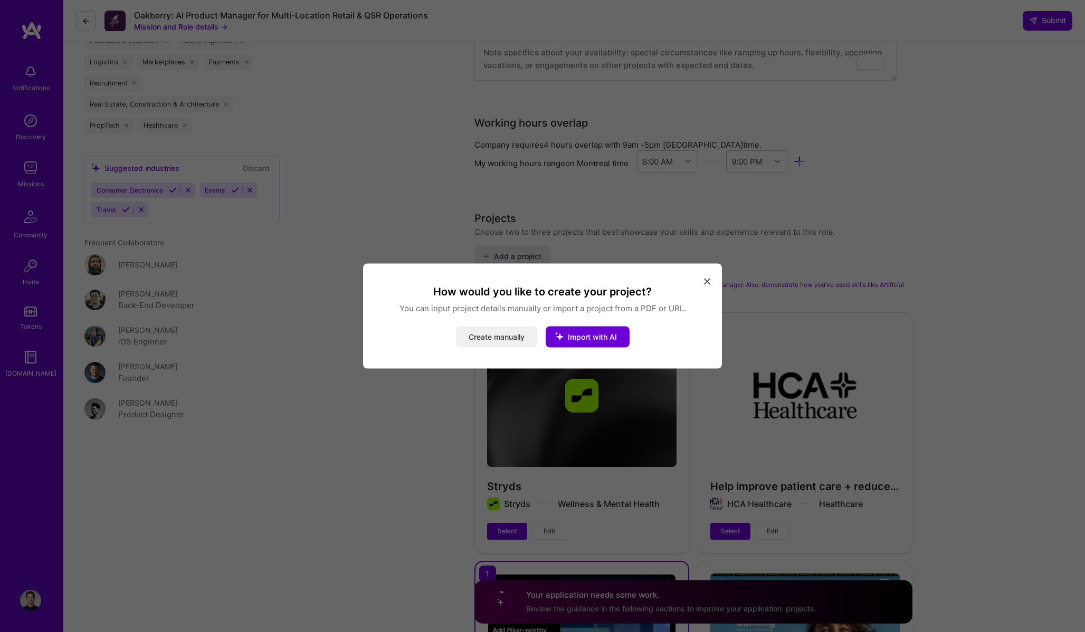
click at [498, 333] on button "Create manually" at bounding box center [496, 337] width 81 height 21
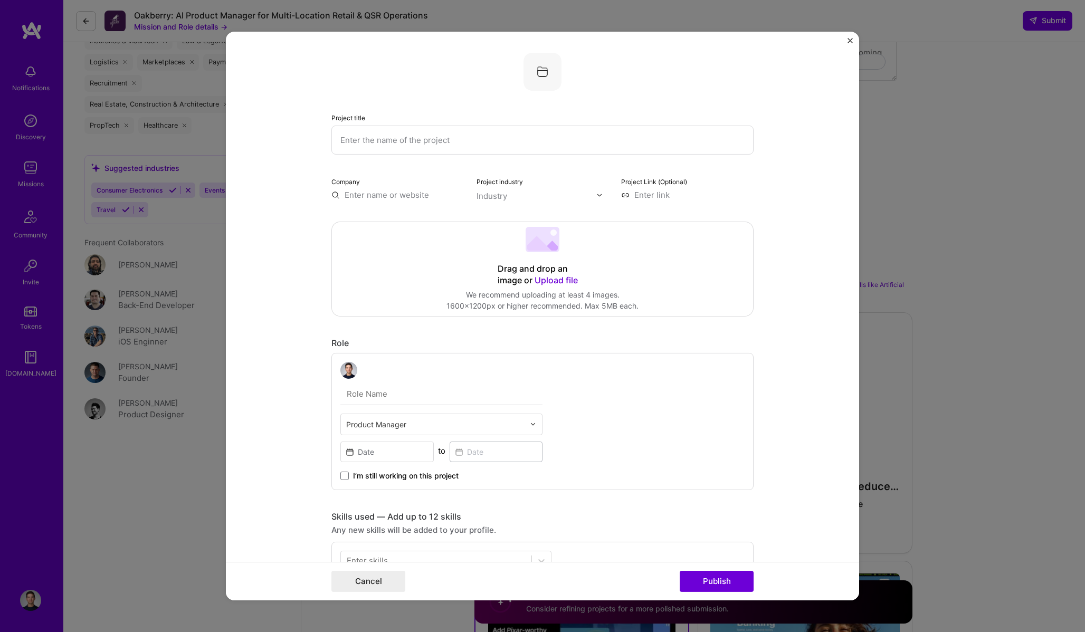
click at [408, 141] on input "text" at bounding box center [542, 140] width 422 height 29
type input "Launch a new"
type input "Launch"
click at [400, 187] on div "Company" at bounding box center [397, 188] width 132 height 25
click at [389, 193] on input "text" at bounding box center [397, 194] width 132 height 11
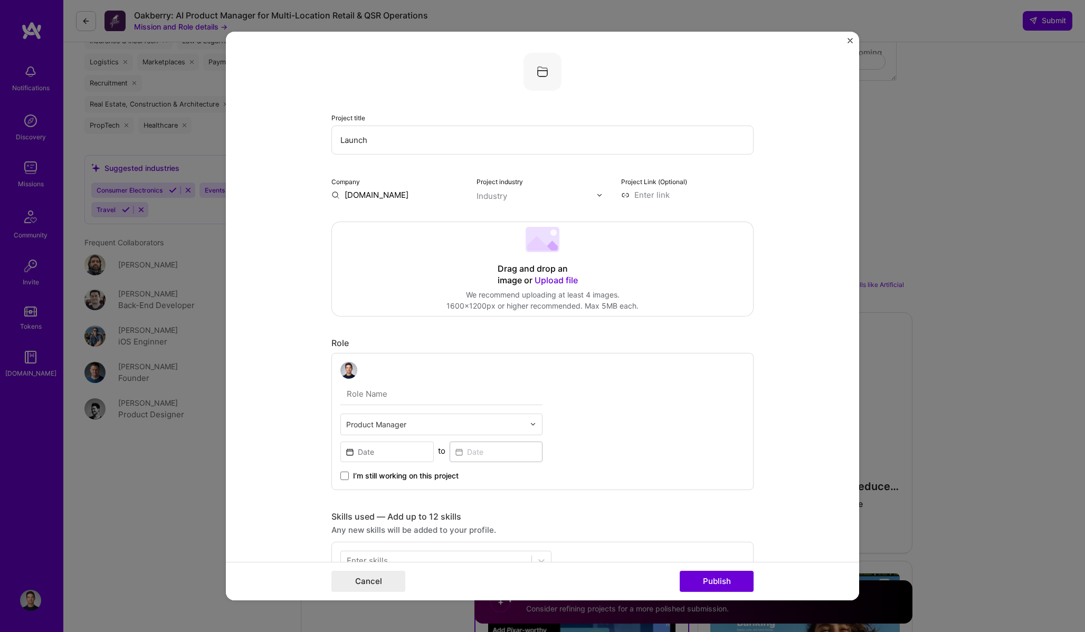
type input "www.deliverect.com"
click at [680, 571] on button "Publish" at bounding box center [717, 581] width 74 height 21
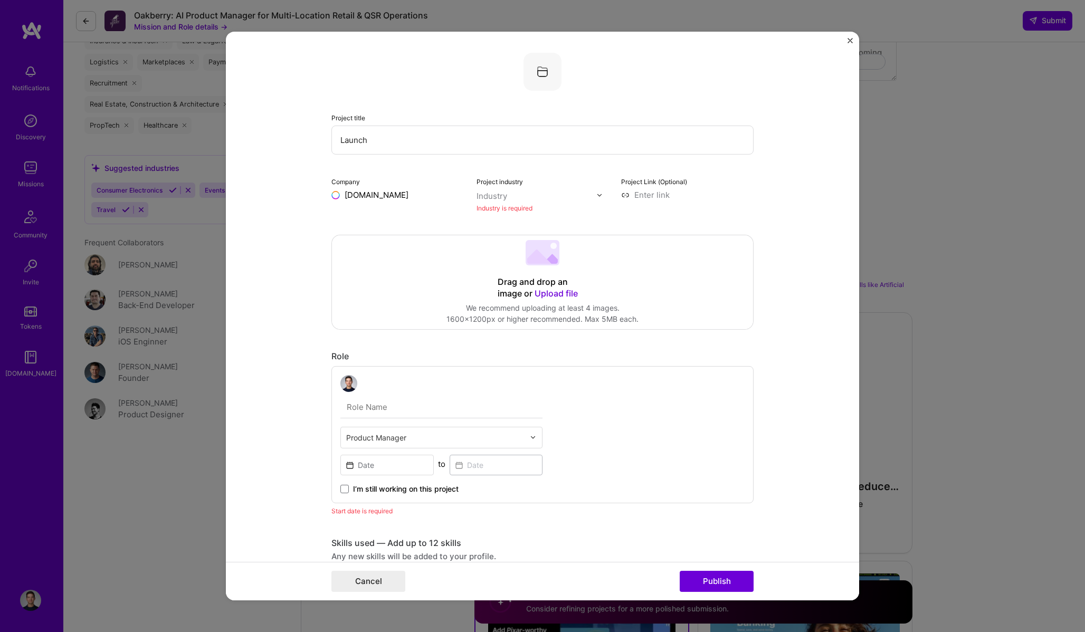
scroll to position [21, 0]
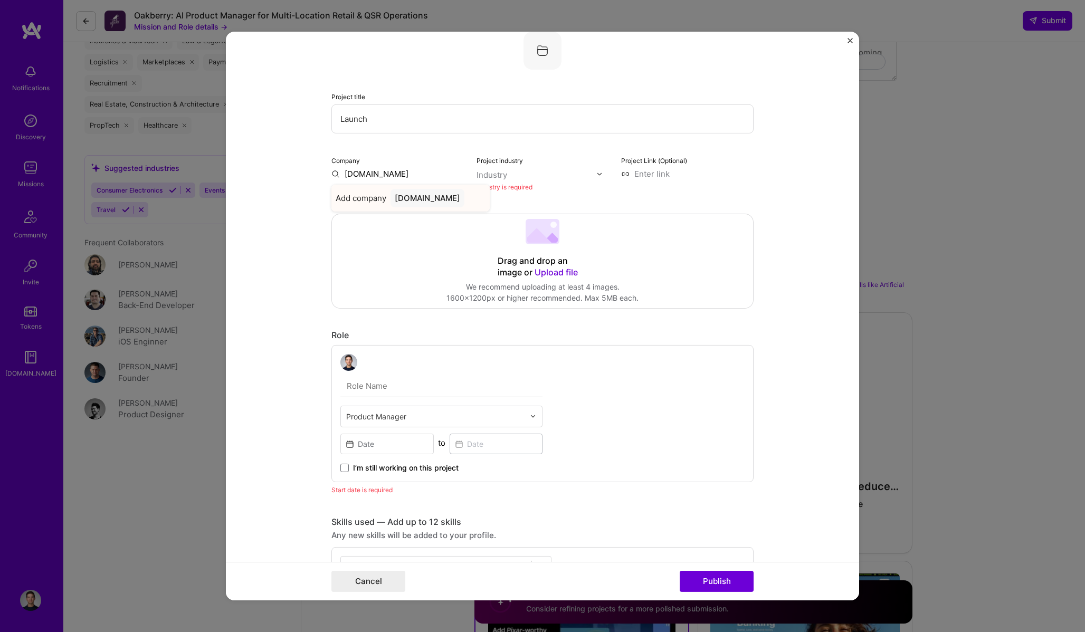
click at [402, 198] on div "www.deliverect.com" at bounding box center [428, 198] width 74 height 18
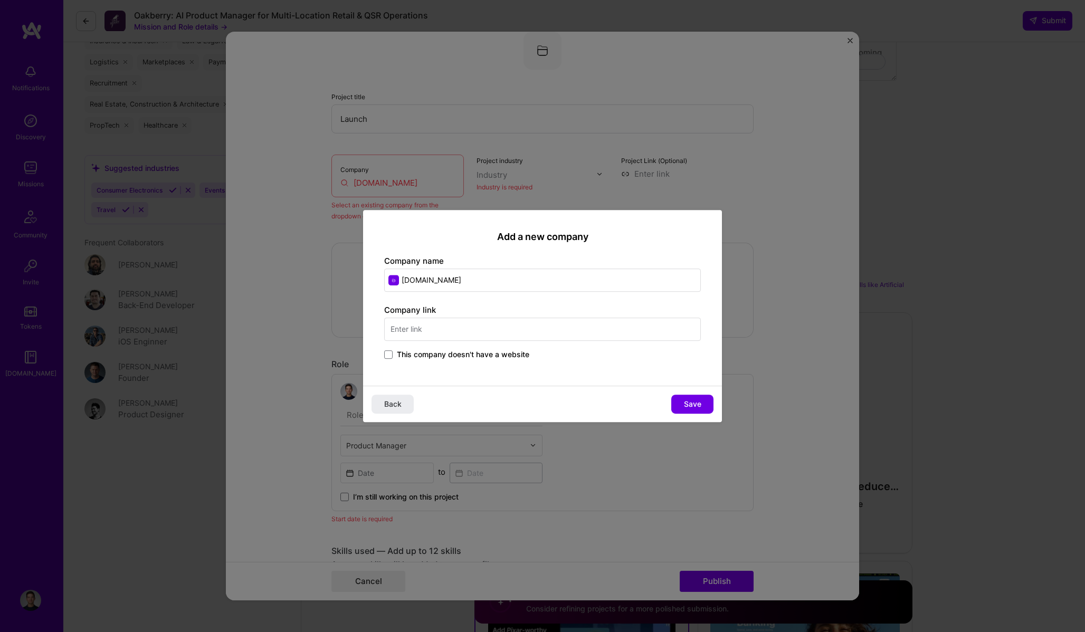
click at [483, 329] on input "text" at bounding box center [542, 329] width 317 height 23
type input "www.deliverect.com"
click at [689, 407] on span "Save" at bounding box center [692, 404] width 17 height 11
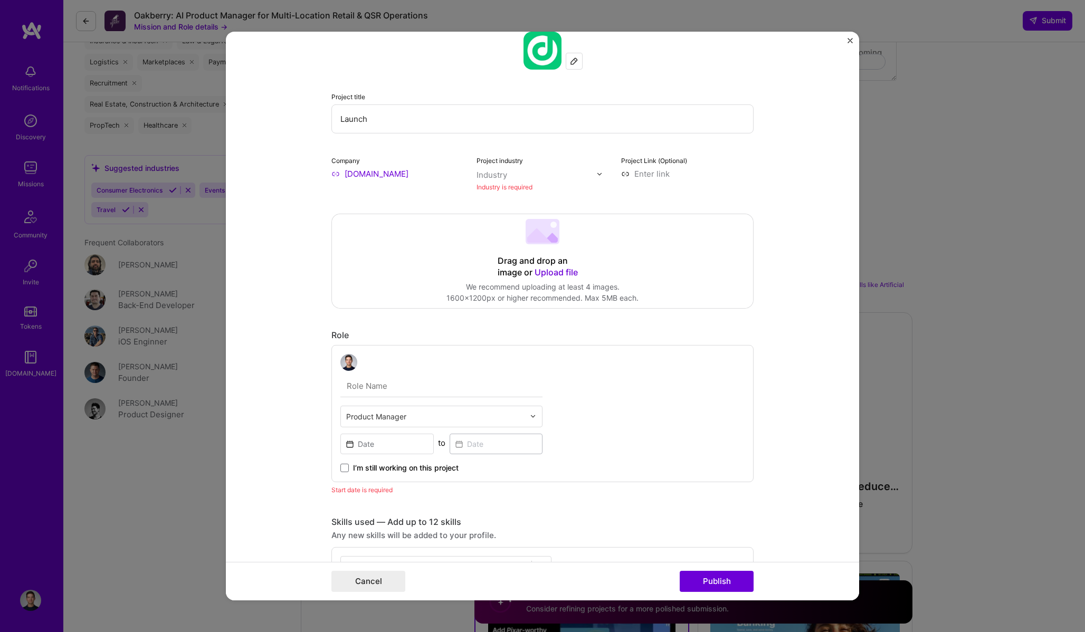
click at [379, 123] on input "Launch" at bounding box center [542, 118] width 422 height 29
type input "Build + launch a new business line"
click at [517, 175] on input "text" at bounding box center [537, 174] width 120 height 11
type input "food"
click at [529, 194] on div "Food & Beverage" at bounding box center [531, 196] width 64 height 11
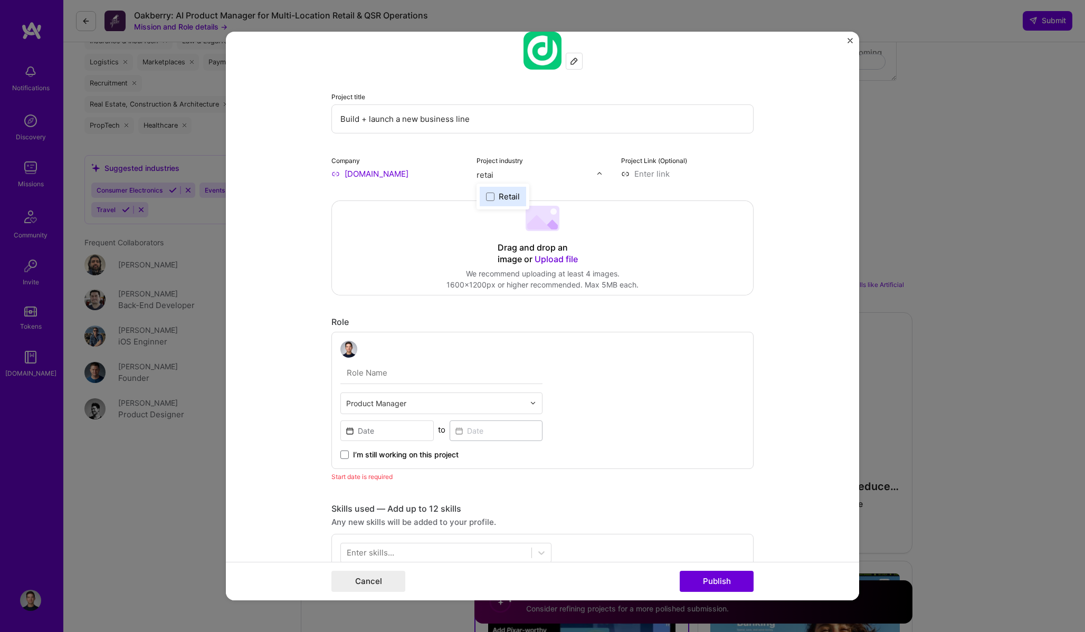
type input "retail"
click at [501, 202] on div "Retail" at bounding box center [509, 196] width 21 height 11
type input "f"
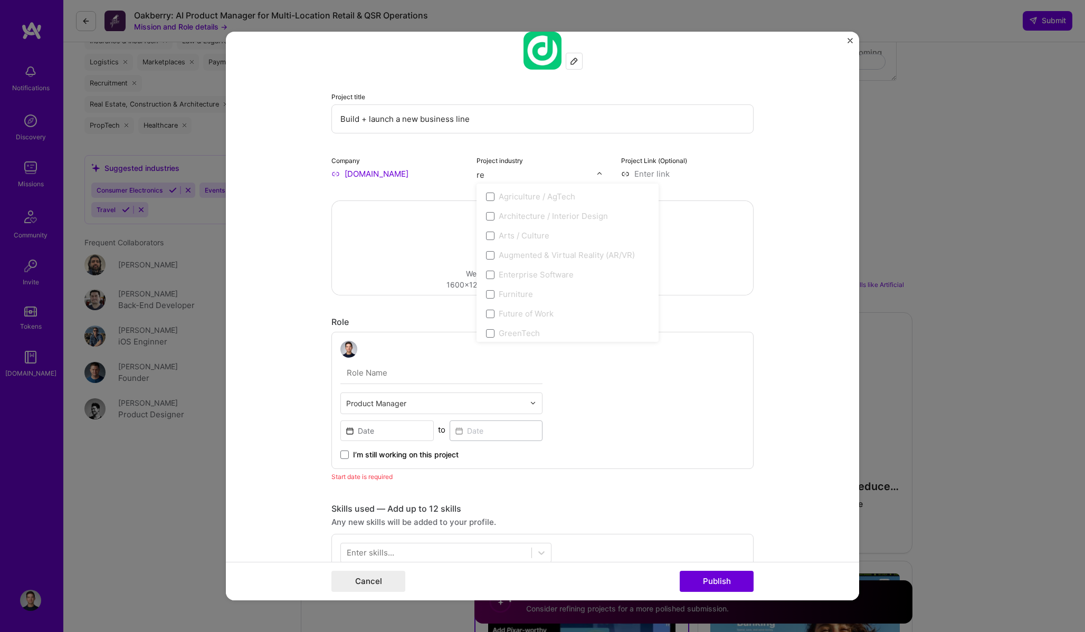
type input "r"
click at [791, 261] on form "Project title Build + launch a new business line Company www.deliverect.com Pro…" at bounding box center [542, 316] width 633 height 569
click at [657, 178] on input at bounding box center [687, 173] width 132 height 11
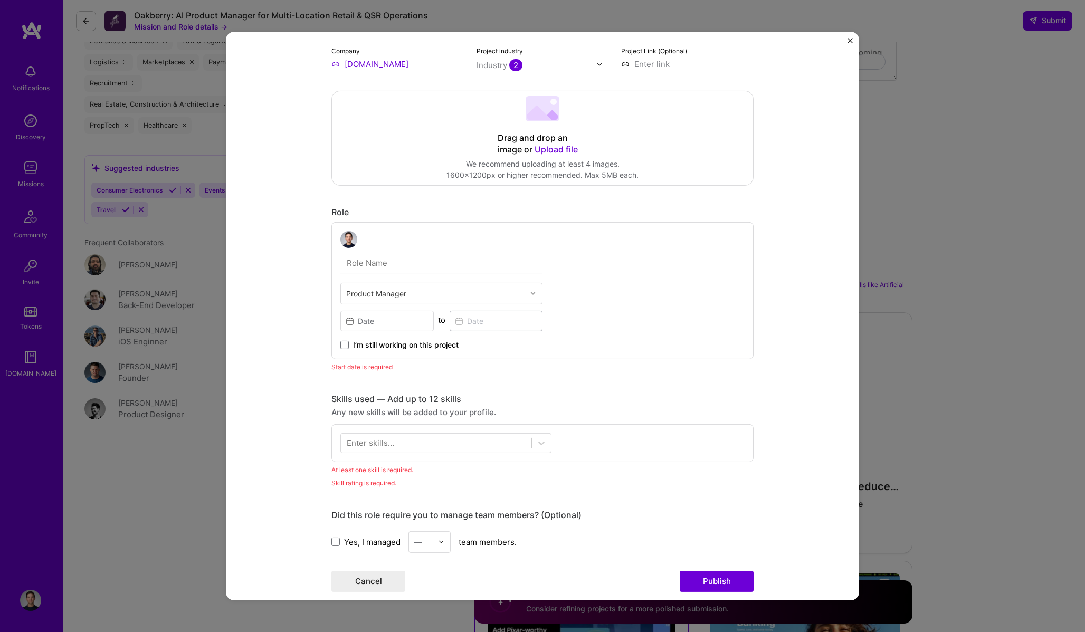
scroll to position [166, 0]
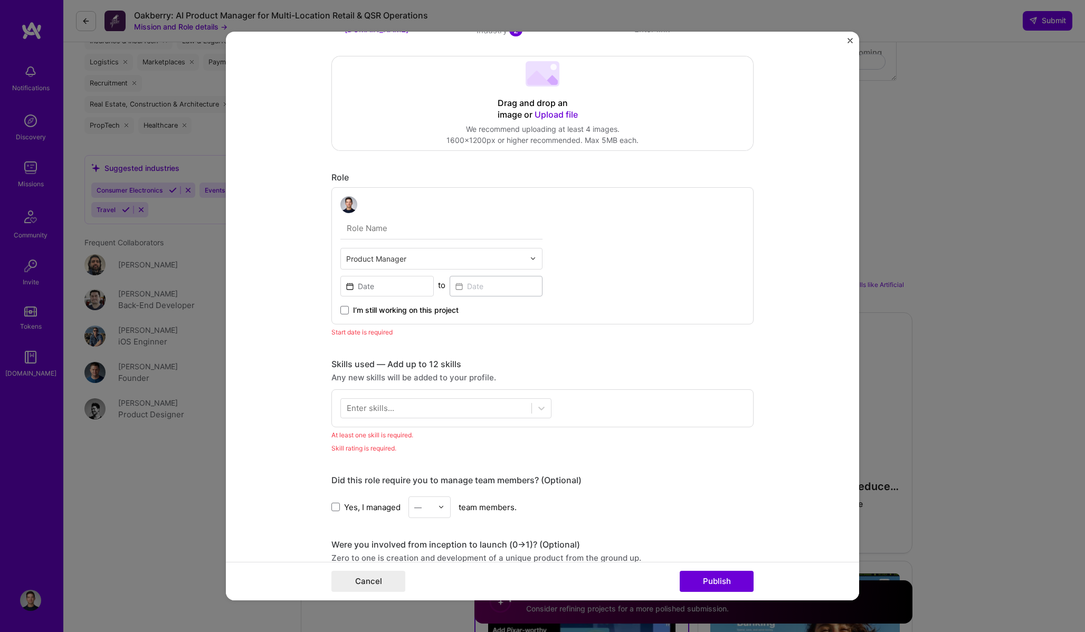
click at [415, 260] on input "text" at bounding box center [435, 258] width 178 height 11
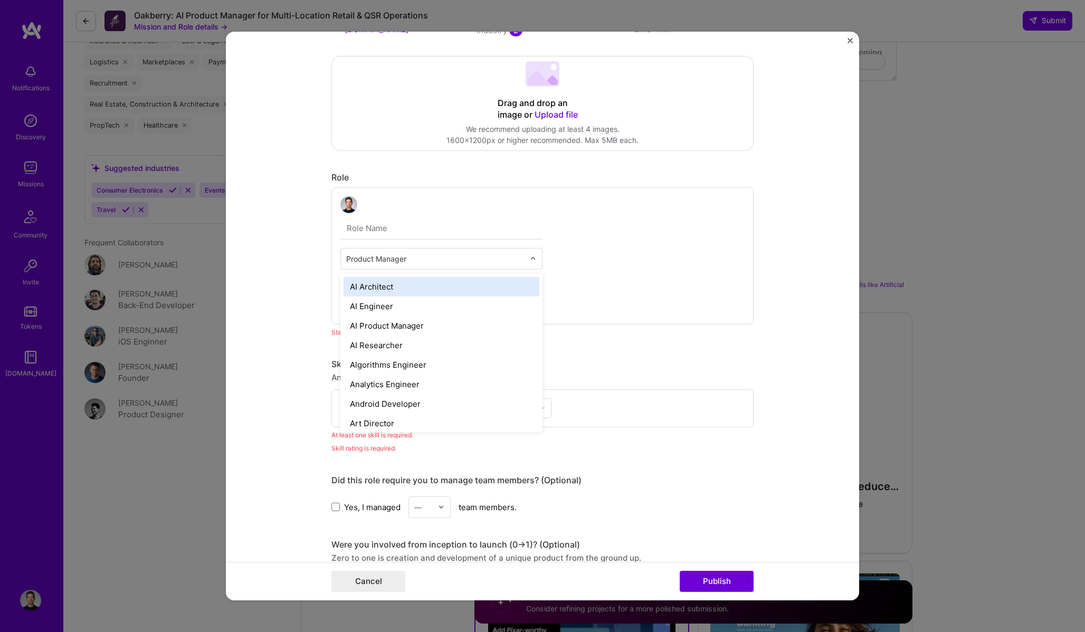
click at [670, 259] on div "option AI Architect focused, 1 of 70. 69 results available. Use Up and Down to …" at bounding box center [542, 255] width 422 height 137
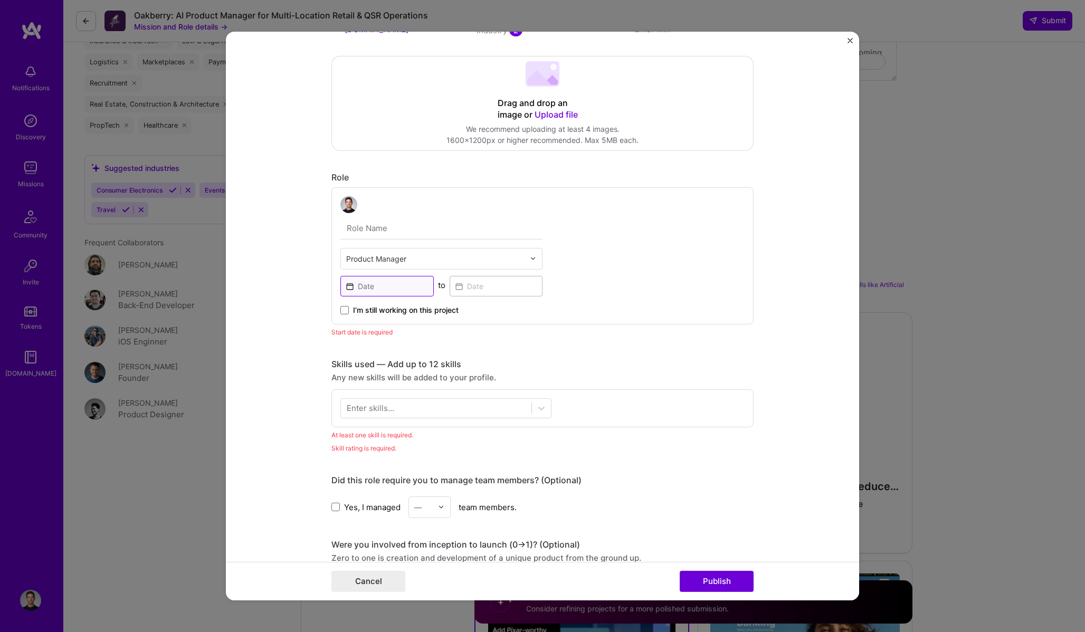
click at [397, 282] on input at bounding box center [386, 286] width 93 height 21
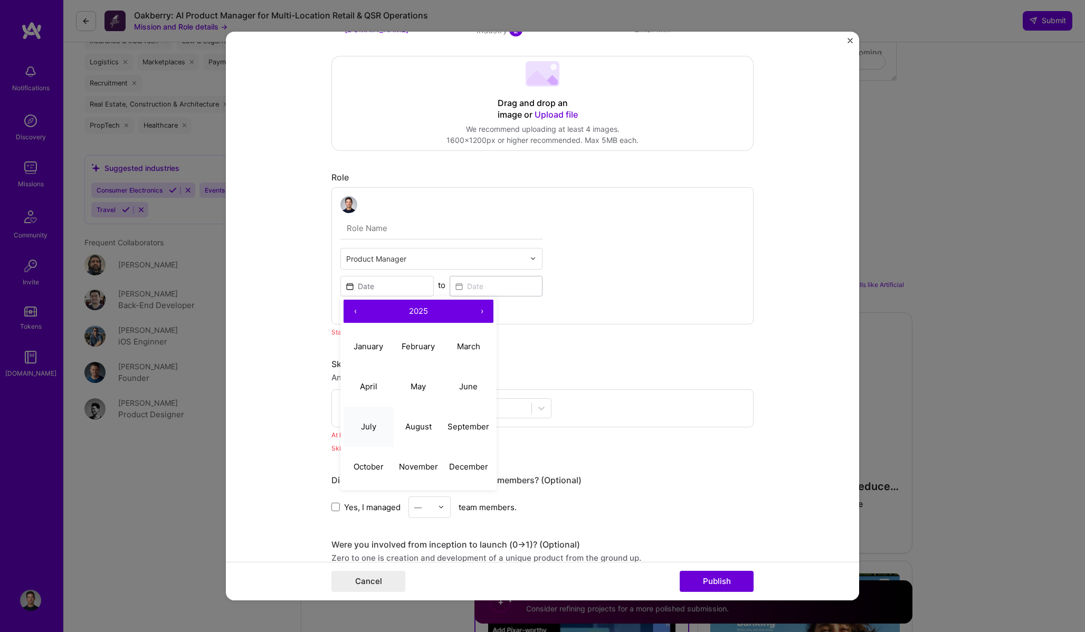
click at [361, 416] on button "July" at bounding box center [369, 427] width 50 height 40
type input "Jul, 2025"
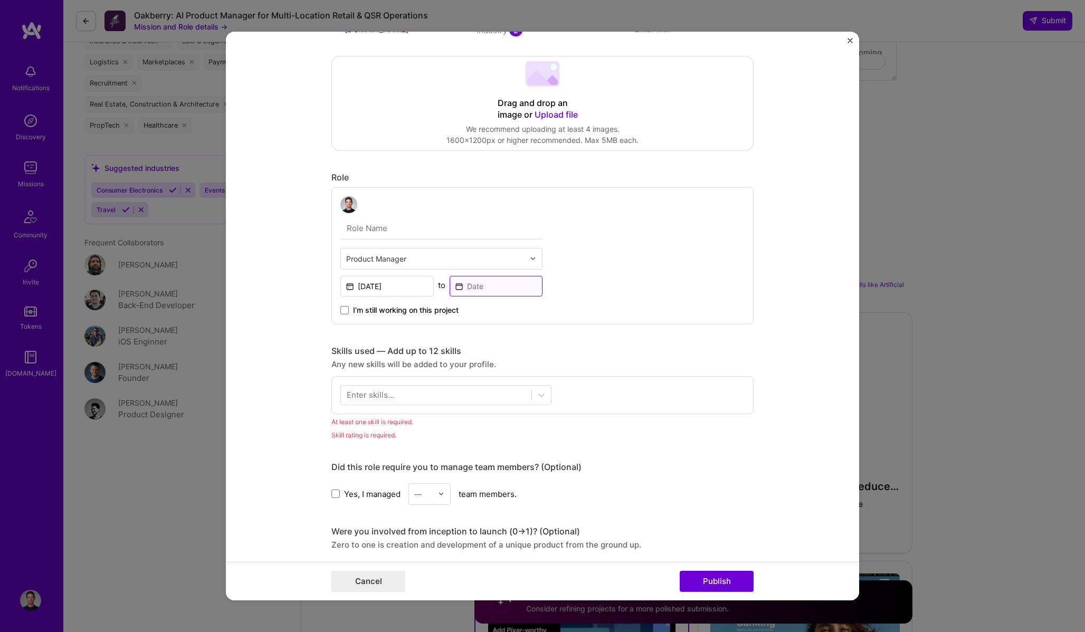
click at [496, 293] on input at bounding box center [496, 286] width 93 height 21
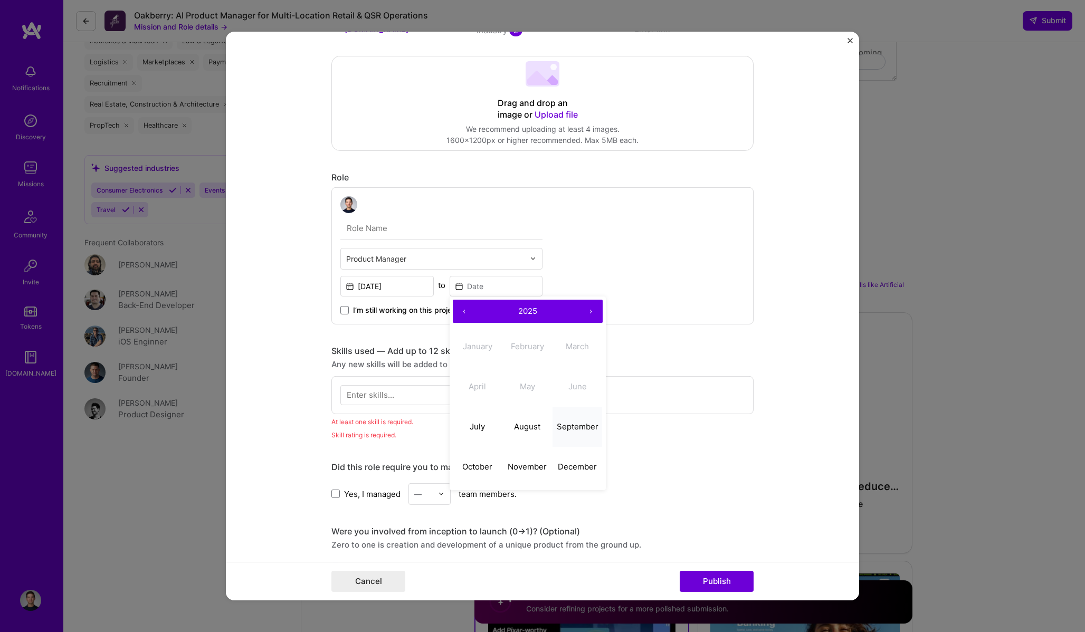
click at [563, 428] on abbr "September" at bounding box center [578, 427] width 42 height 10
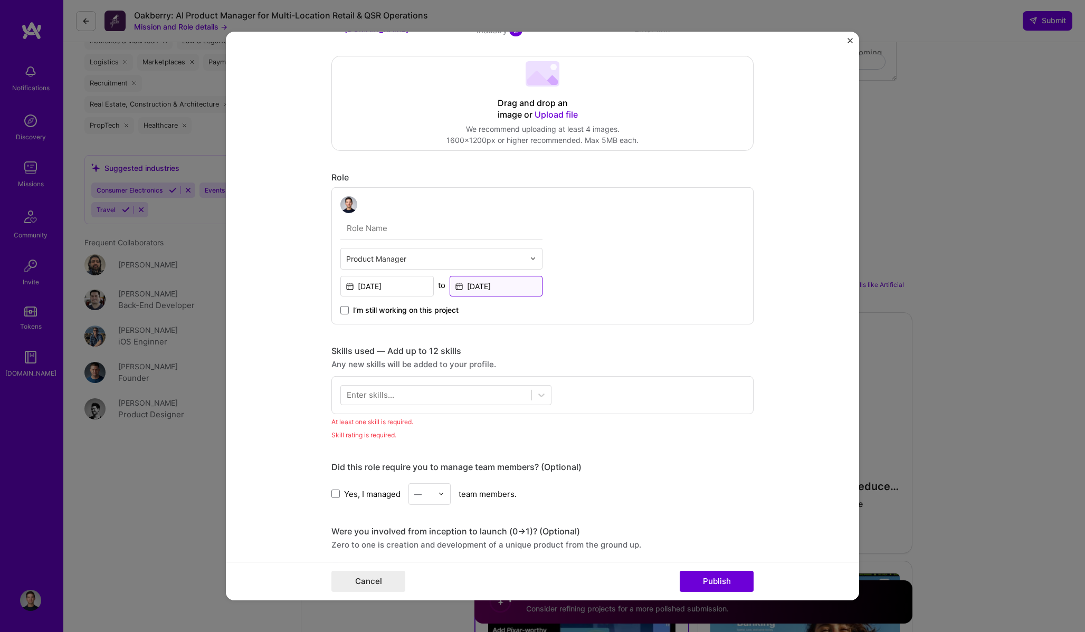
click at [488, 289] on input "Sep, 2025" at bounding box center [496, 286] width 93 height 21
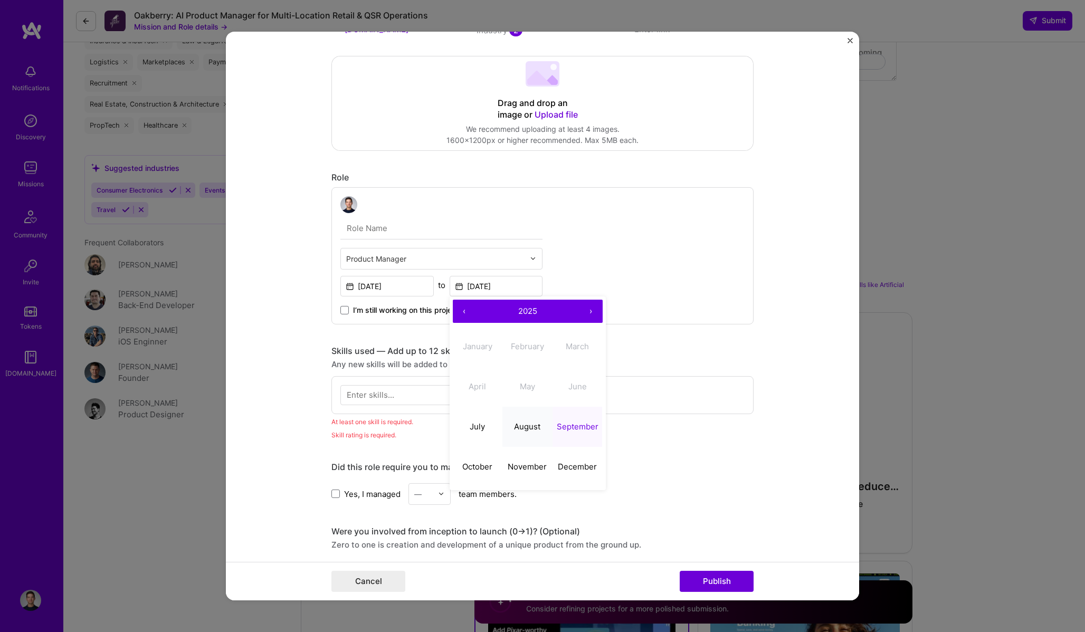
click at [535, 426] on abbr "August" at bounding box center [527, 427] width 26 height 10
type input "Aug, 2025"
click at [647, 300] on div "Product Manager Jul, 2025 to Aug, 2025 I’m still working on this project" at bounding box center [542, 255] width 422 height 137
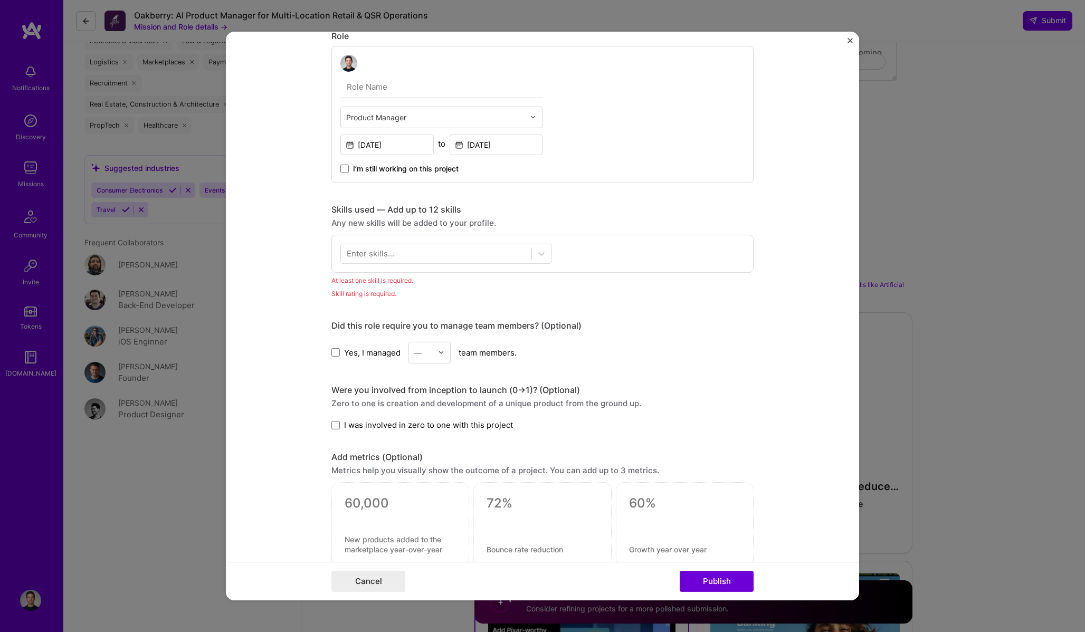
scroll to position [315, 0]
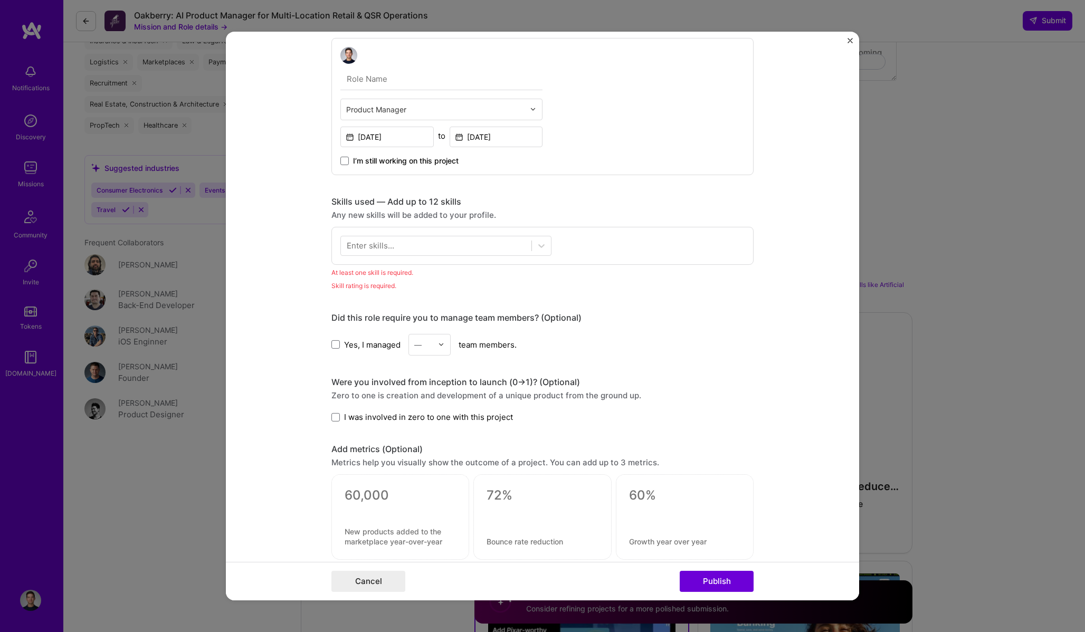
click at [512, 258] on div "Enter skills..." at bounding box center [542, 246] width 422 height 38
click at [527, 250] on div at bounding box center [436, 245] width 191 height 17
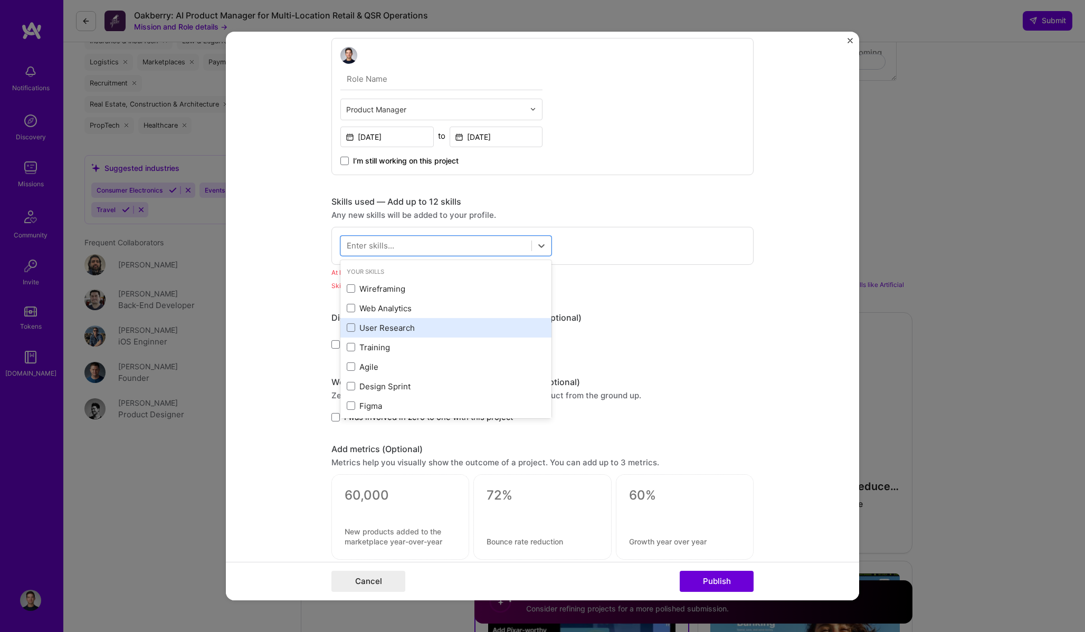
click at [401, 331] on div "User Research" at bounding box center [446, 327] width 198 height 11
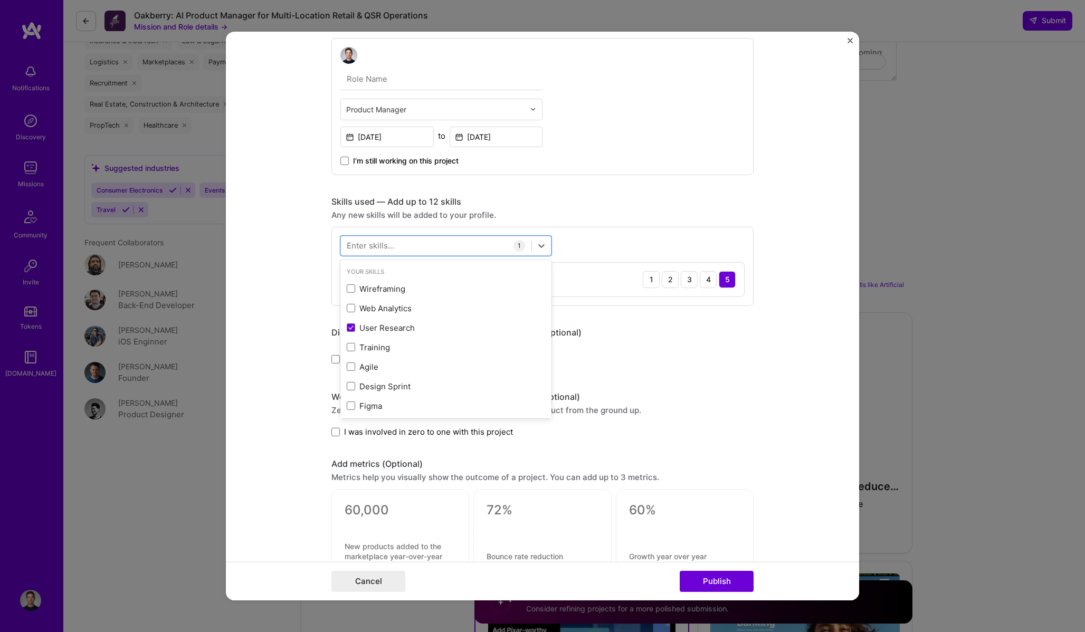
click at [393, 250] on div "Enter skills..." at bounding box center [370, 245] width 47 height 11
click at [389, 245] on div "Enter skills..." at bounding box center [370, 245] width 47 height 11
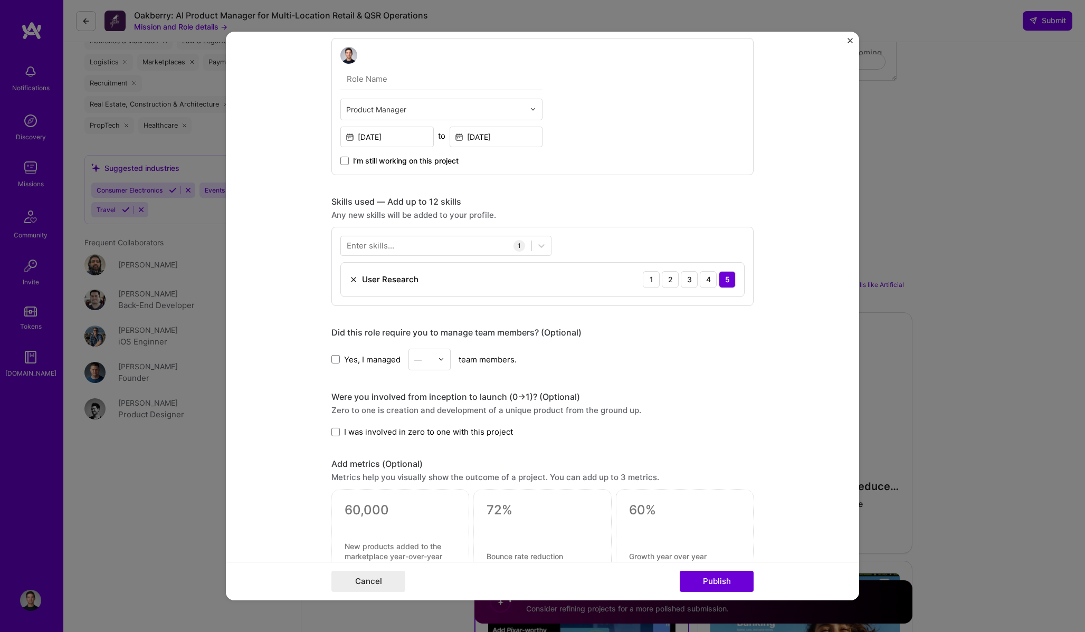
click at [517, 246] on div "1" at bounding box center [520, 246] width 12 height 12
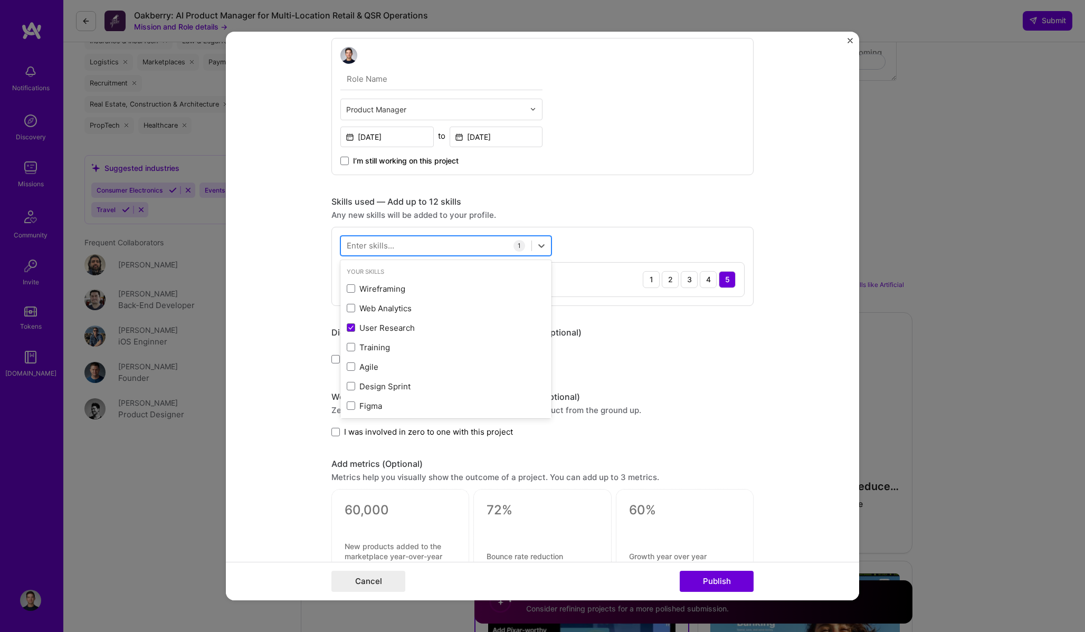
click at [531, 246] on div at bounding box center [436, 245] width 191 height 17
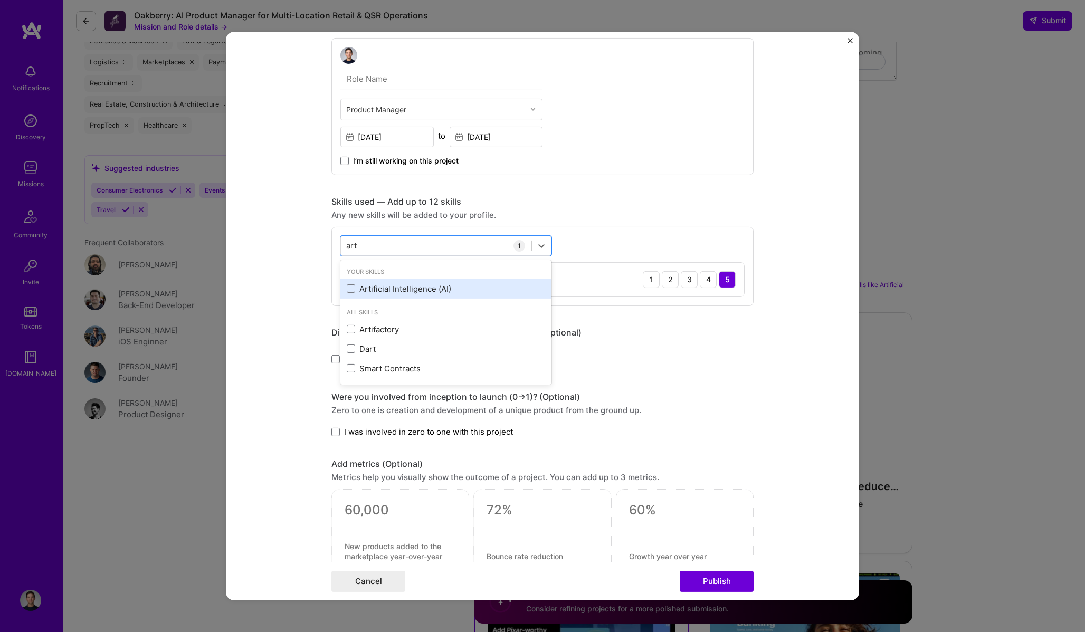
click at [416, 288] on div "Artificial Intelligence (AI)" at bounding box center [446, 288] width 198 height 11
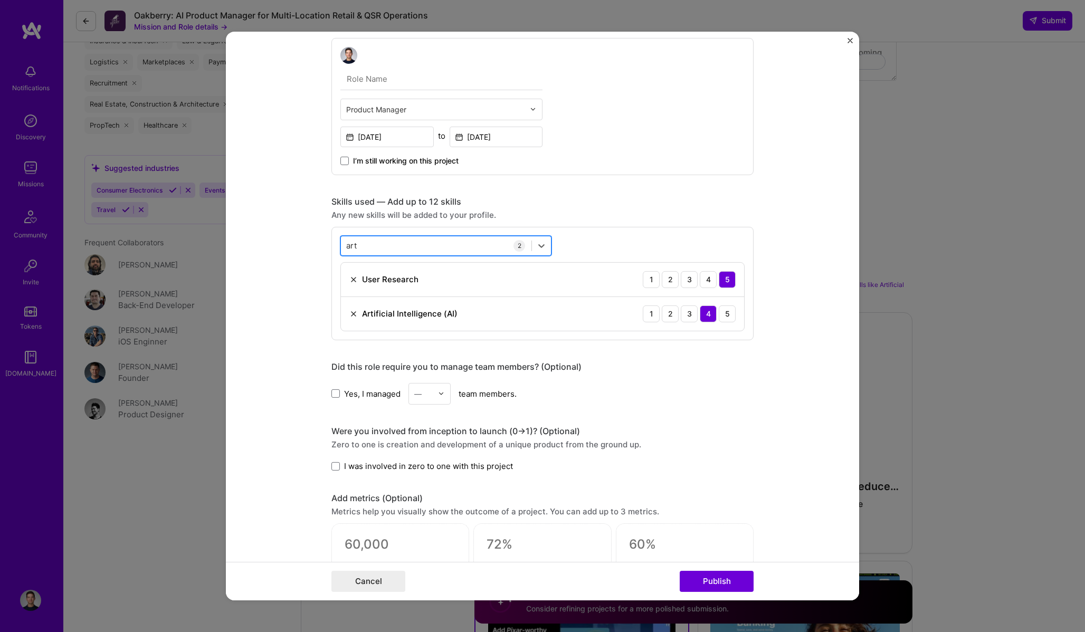
click at [450, 245] on div "art art" at bounding box center [436, 245] width 191 height 17
type input "custom"
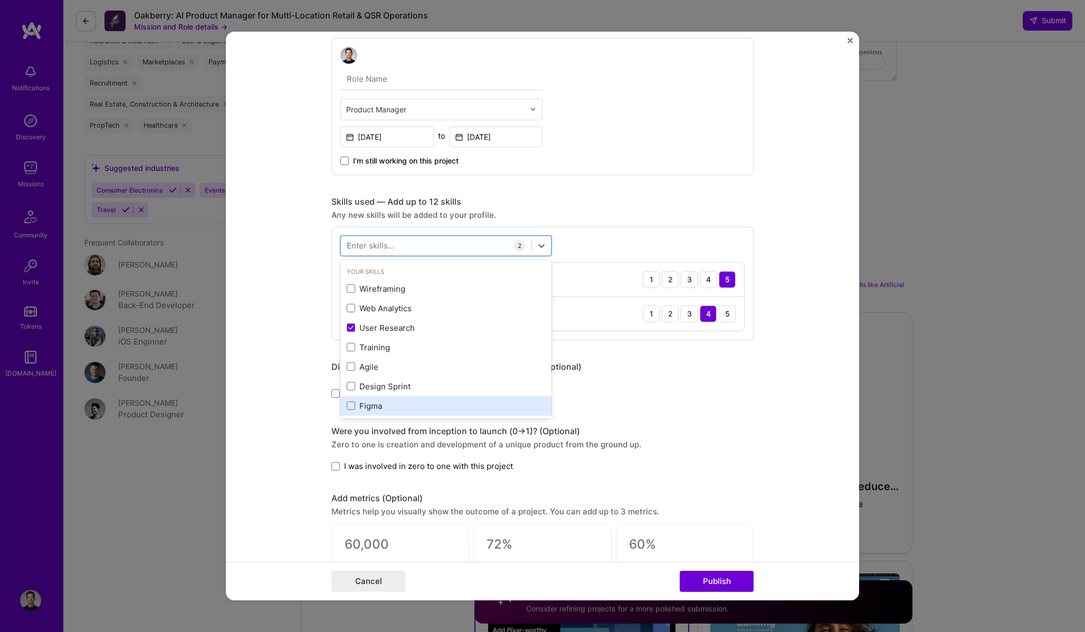
click at [379, 406] on div "Figma" at bounding box center [446, 406] width 198 height 11
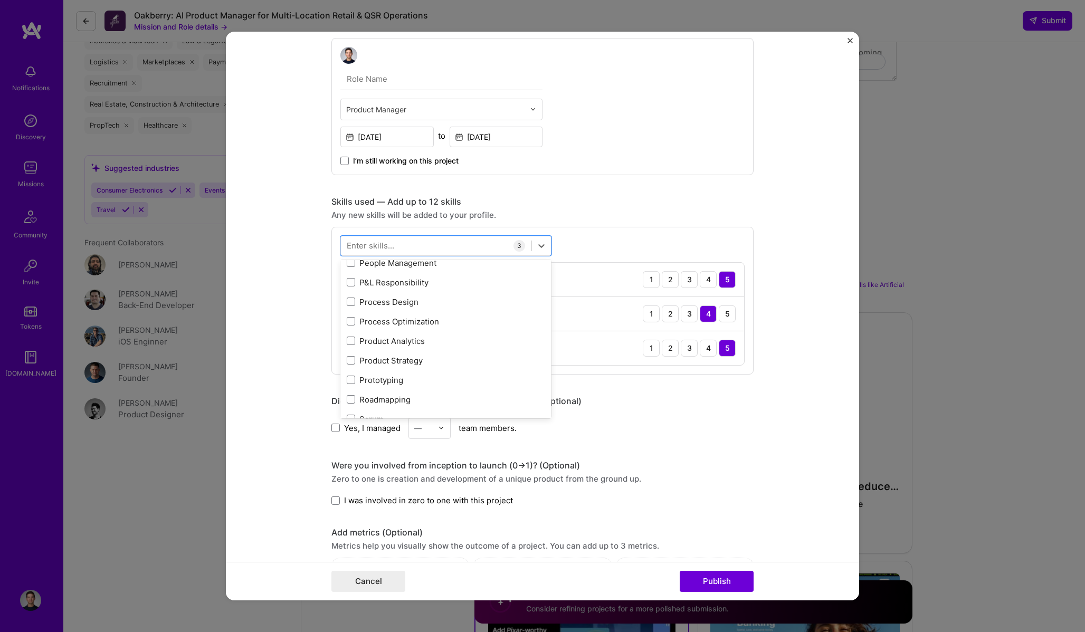
scroll to position [207, 0]
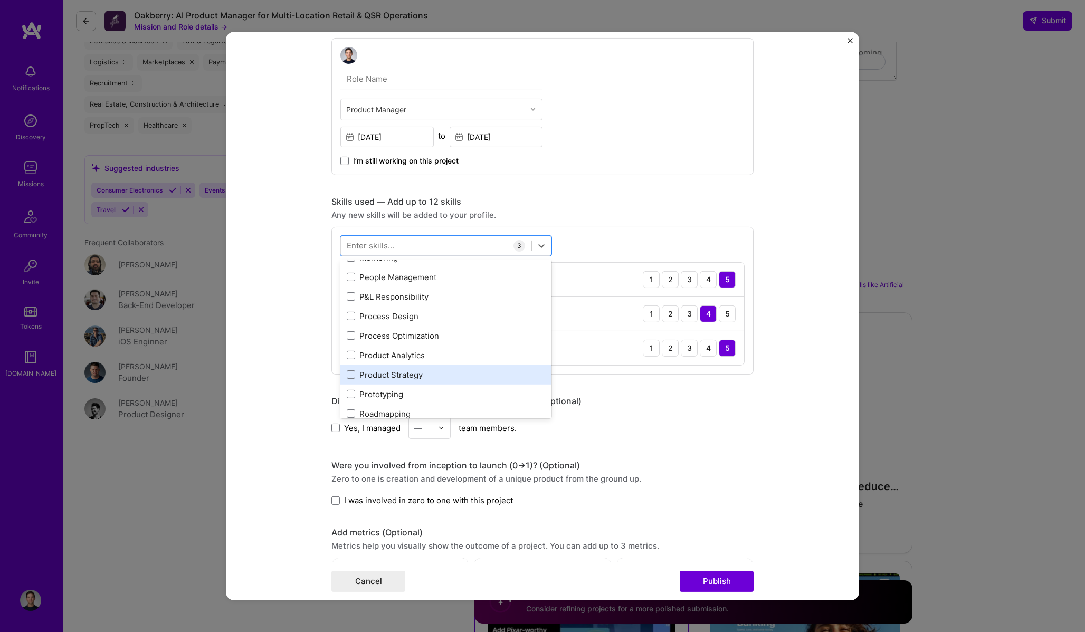
click at [408, 379] on div "Product Strategy" at bounding box center [446, 374] width 198 height 11
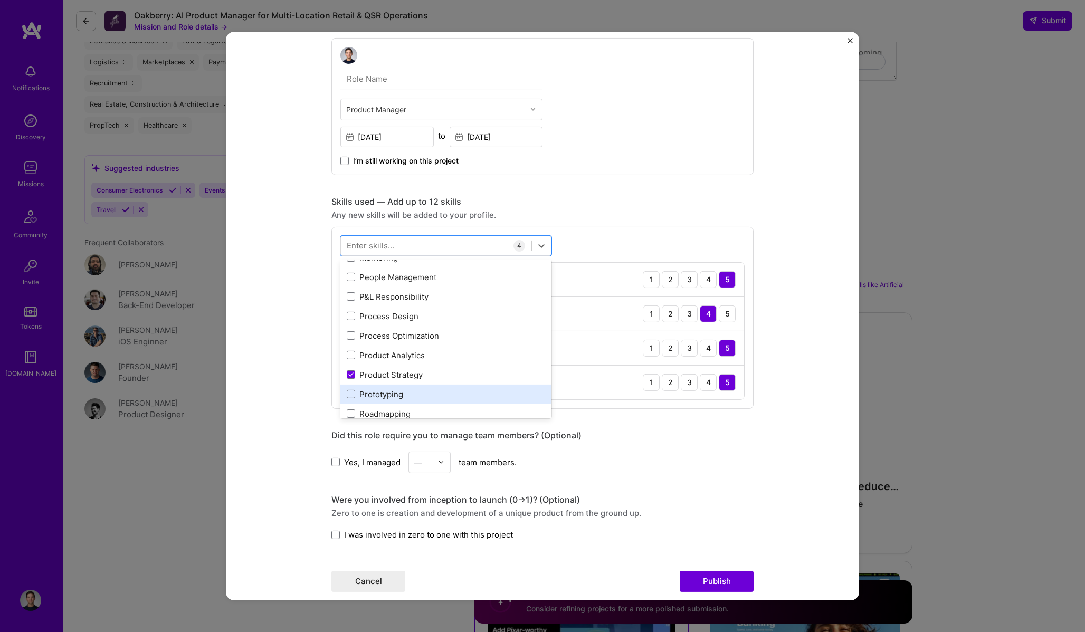
click at [396, 394] on div "Prototyping" at bounding box center [446, 394] width 198 height 11
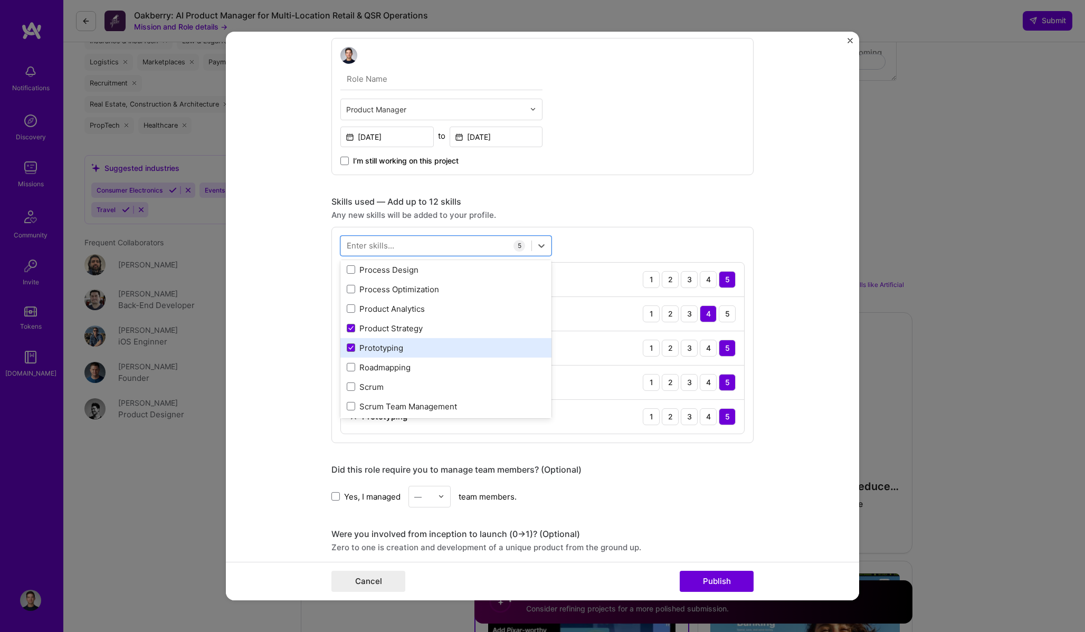
scroll to position [270, 0]
click at [407, 351] on div "Roadmapping" at bounding box center [446, 350] width 198 height 11
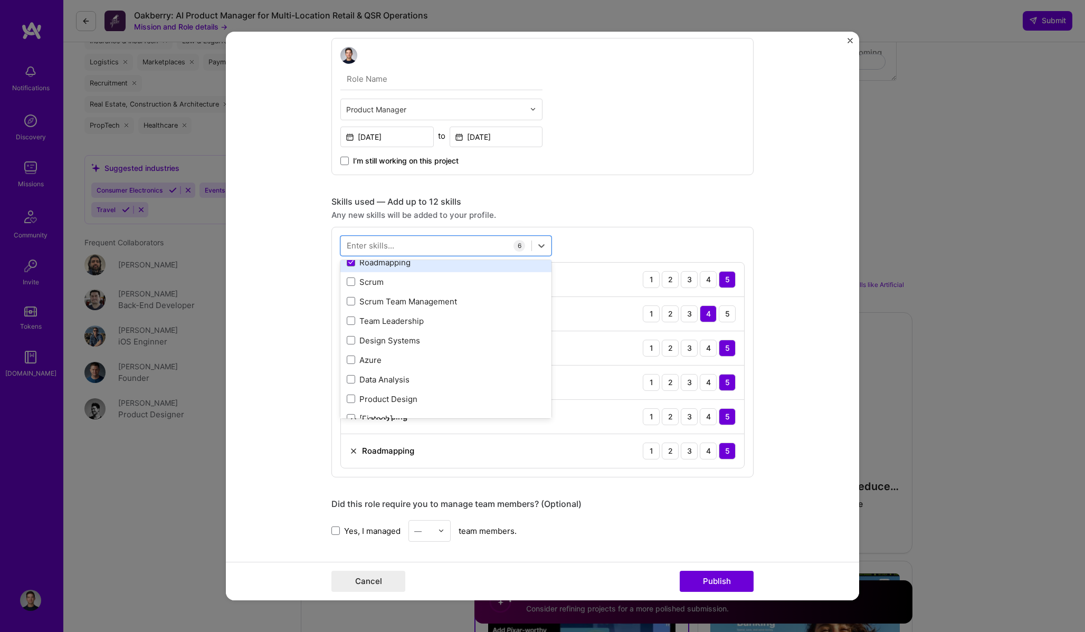
scroll to position [382, 0]
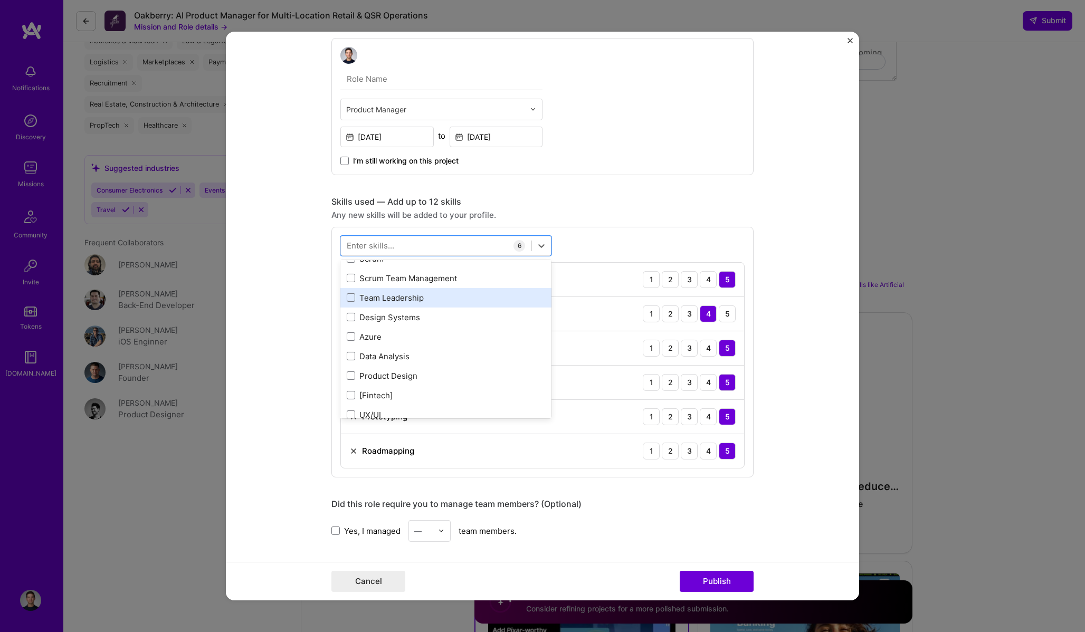
click at [417, 301] on div "Team Leadership" at bounding box center [446, 297] width 198 height 11
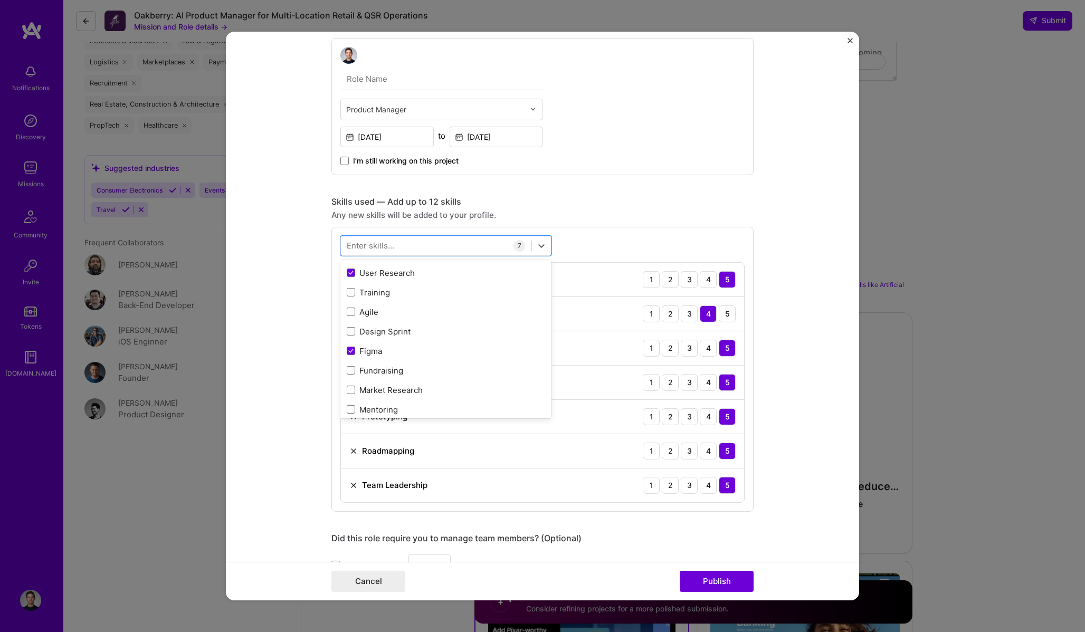
scroll to position [0, 0]
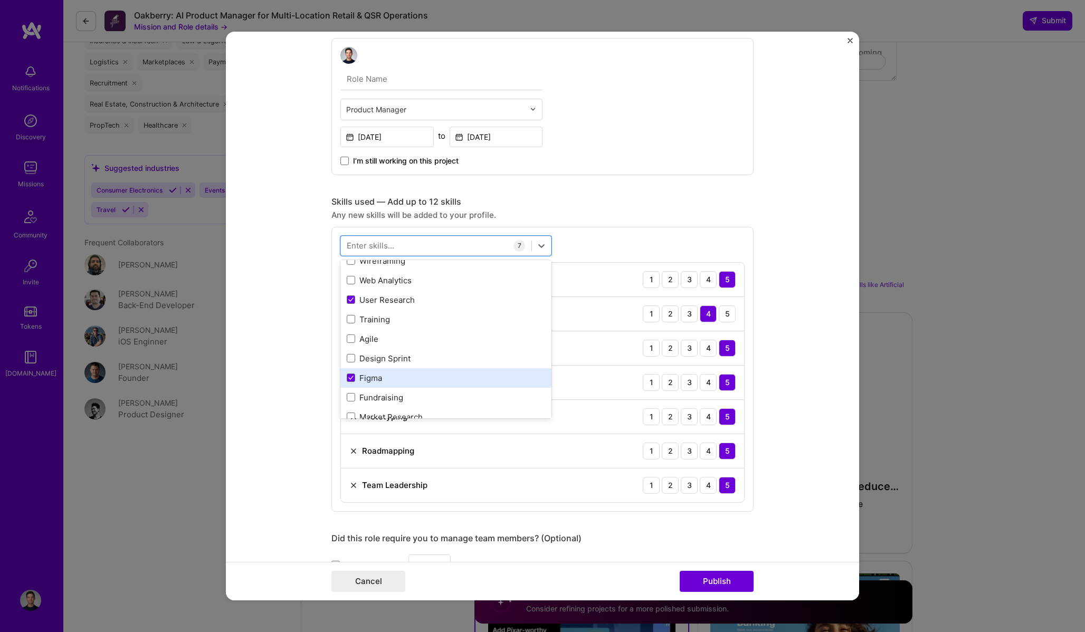
click at [387, 370] on div "Figma" at bounding box center [445, 378] width 211 height 20
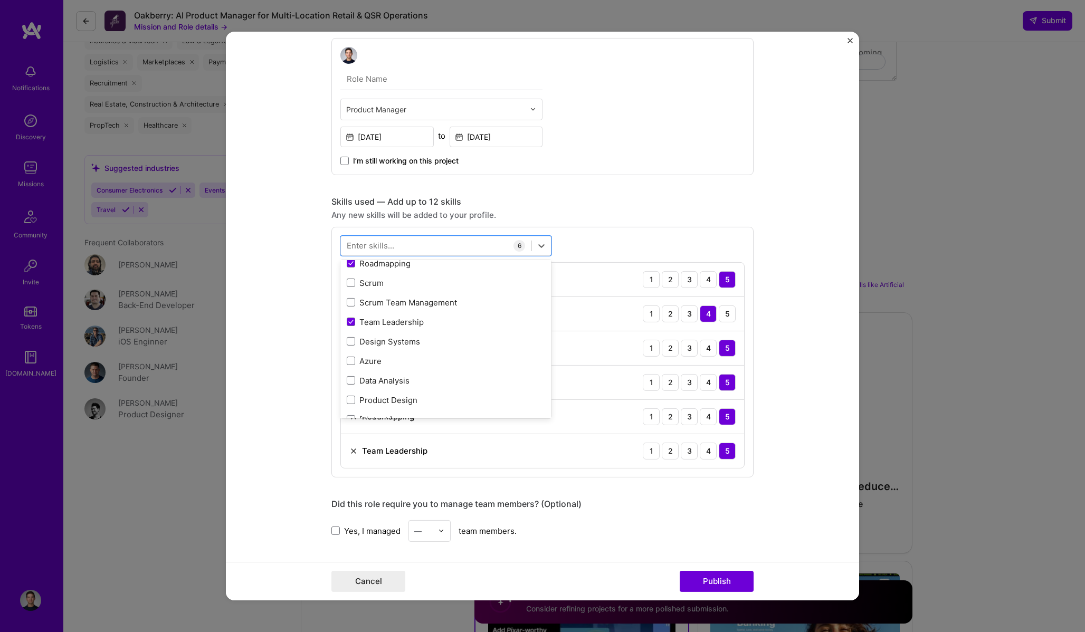
scroll to position [383, 0]
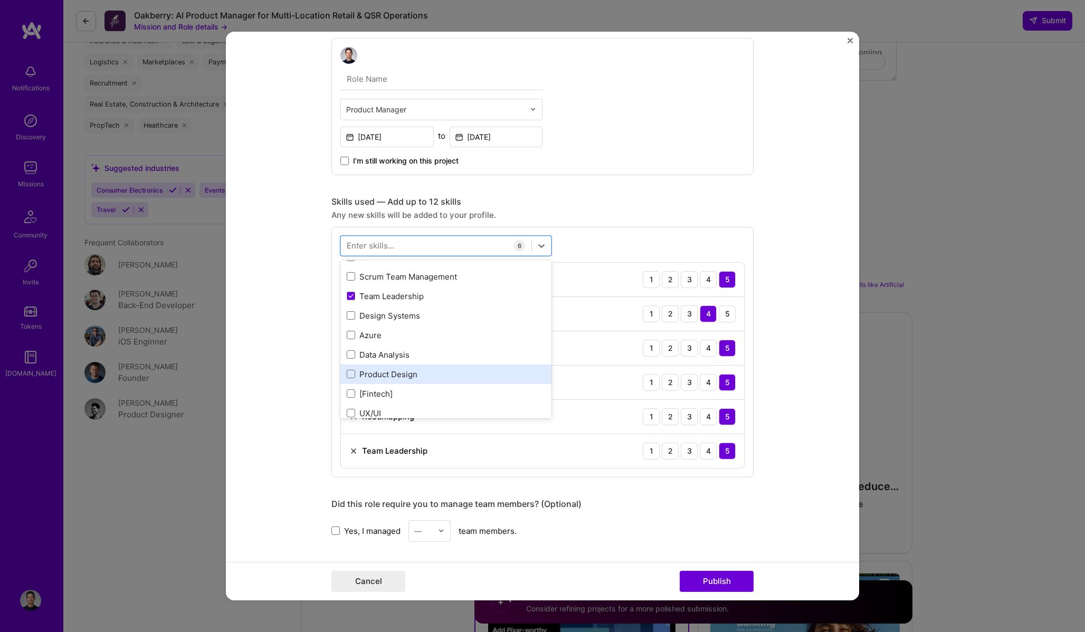
click at [407, 374] on div "Product Design" at bounding box center [446, 374] width 198 height 11
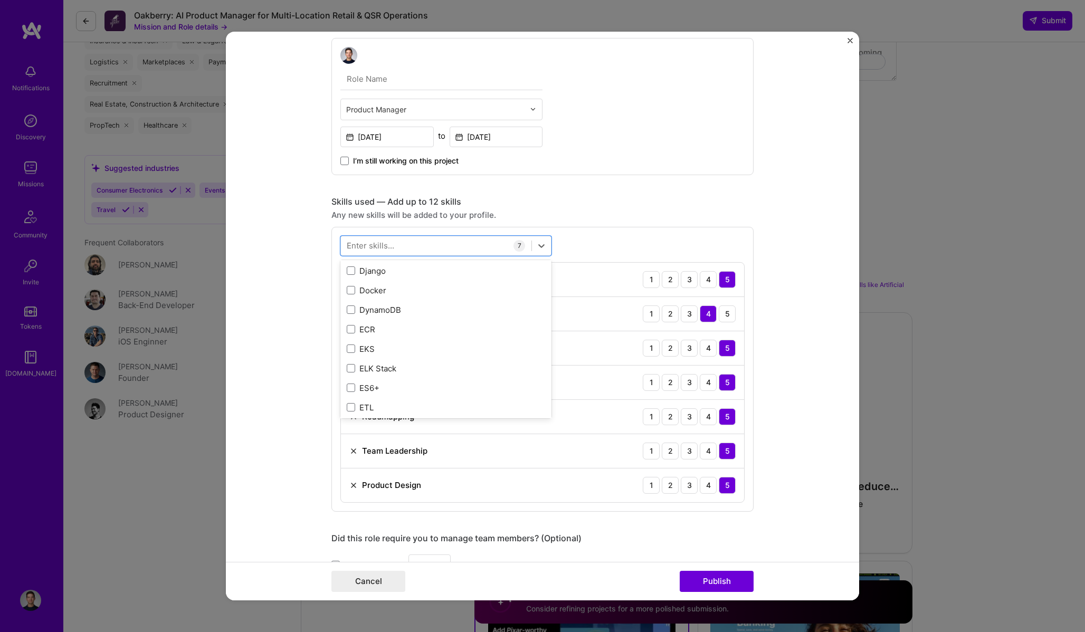
scroll to position [2953, 0]
click at [254, 283] on form "Project title Build + launch a new business line Company www.deliverect.com Pro…" at bounding box center [542, 316] width 633 height 569
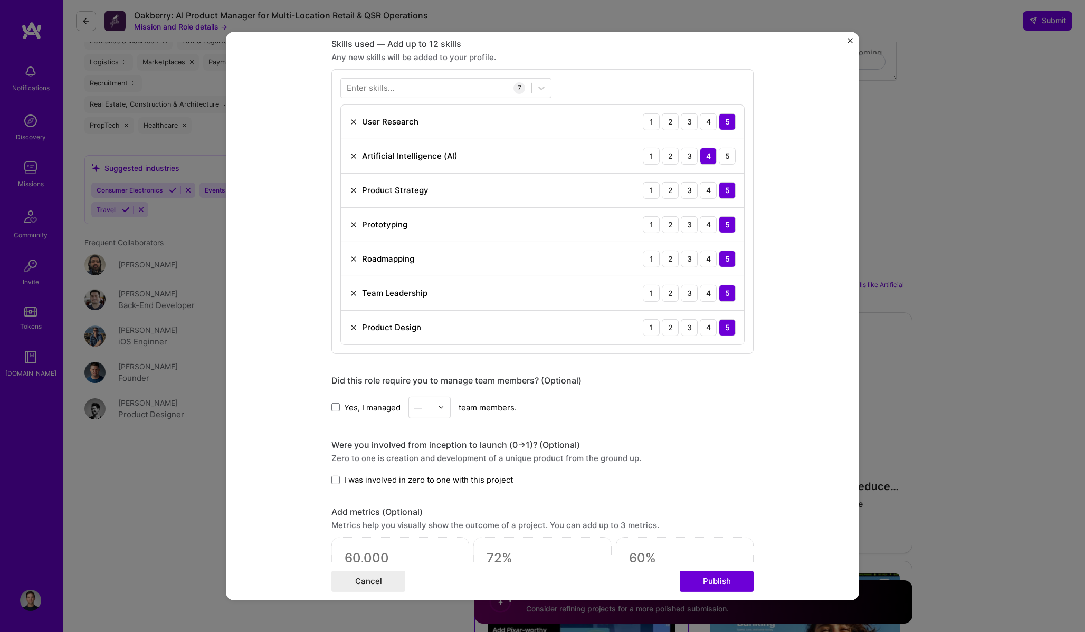
click at [345, 408] on span "Yes, I managed" at bounding box center [372, 407] width 56 height 11
click at [0, 0] on input "Yes, I managed" at bounding box center [0, 0] width 0 height 0
click at [445, 417] on div at bounding box center [444, 407] width 12 height 21
click at [425, 520] on div "8" at bounding box center [430, 518] width 36 height 20
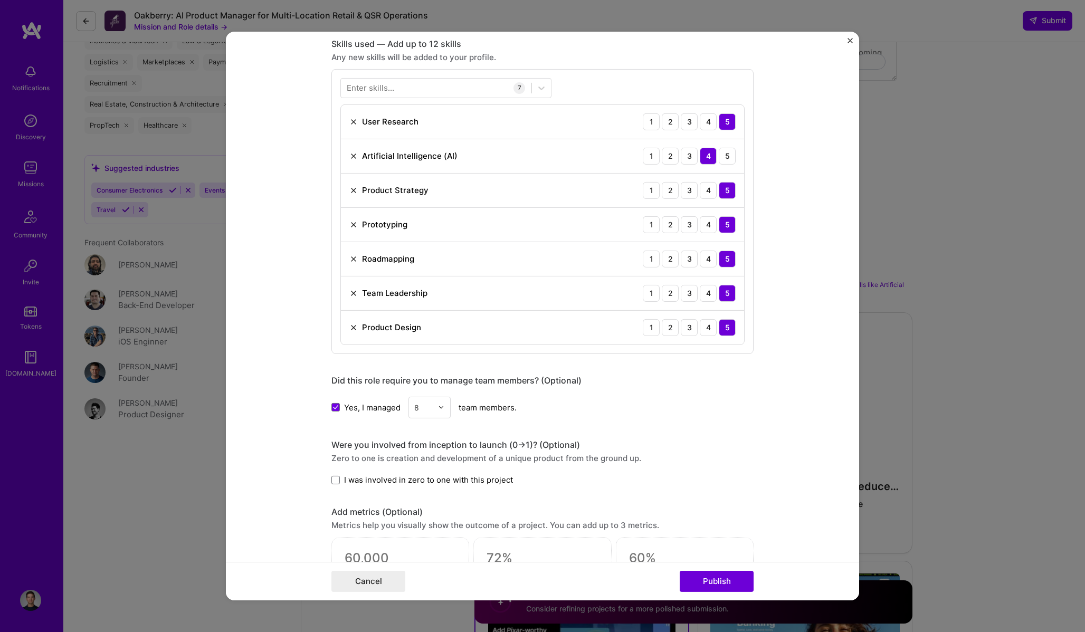
click at [557, 418] on div "Yes, I managed option 8, selected. Select is focused ,type to refine list, pres…" at bounding box center [542, 408] width 422 height 22
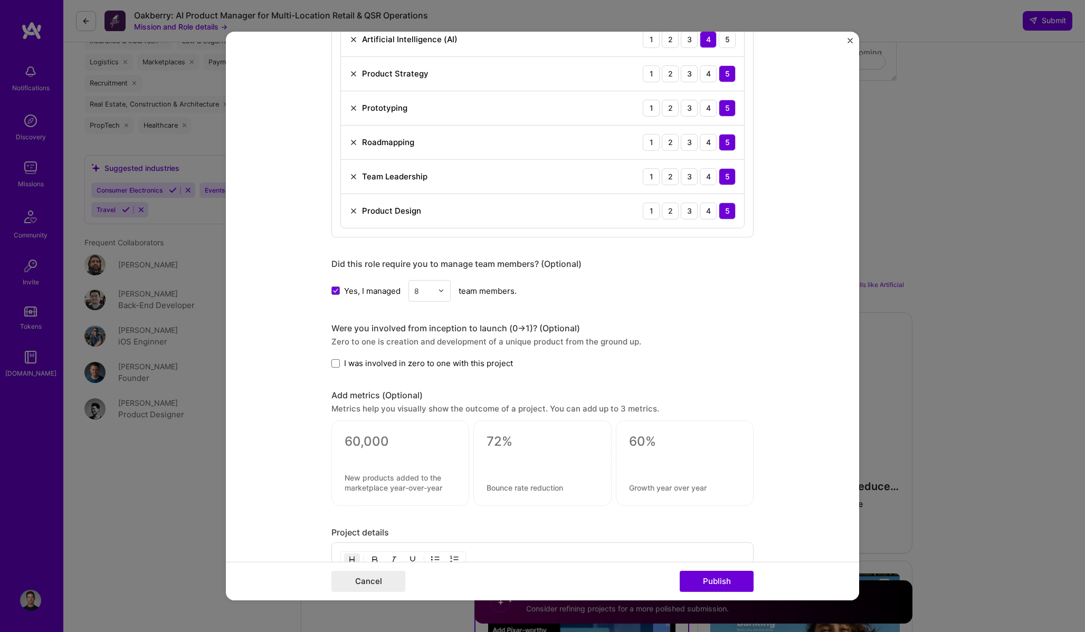
scroll to position [658, 0]
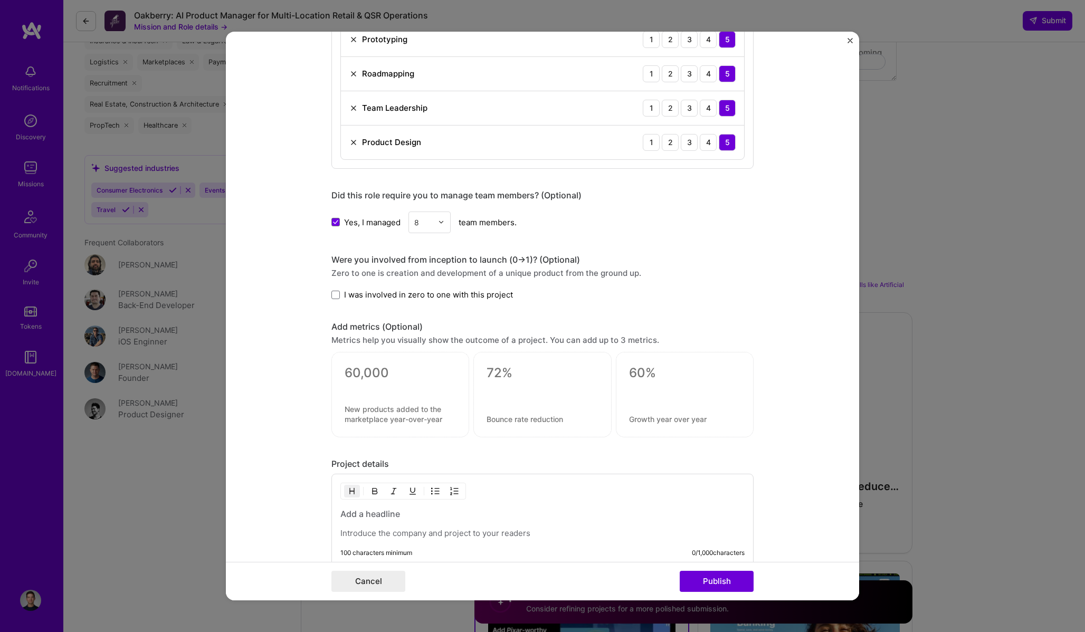
click at [391, 296] on span "I was involved in zero to one with this project" at bounding box center [428, 294] width 169 height 11
click at [0, 0] on input "I was involved in zero to one with this project" at bounding box center [0, 0] width 0 height 0
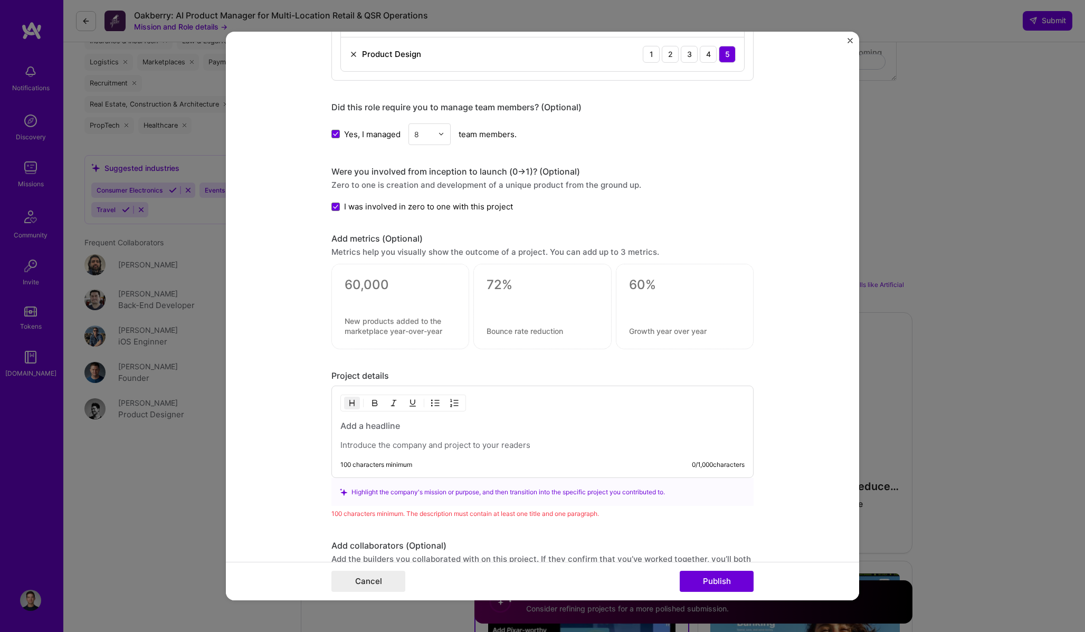
scroll to position [776, 0]
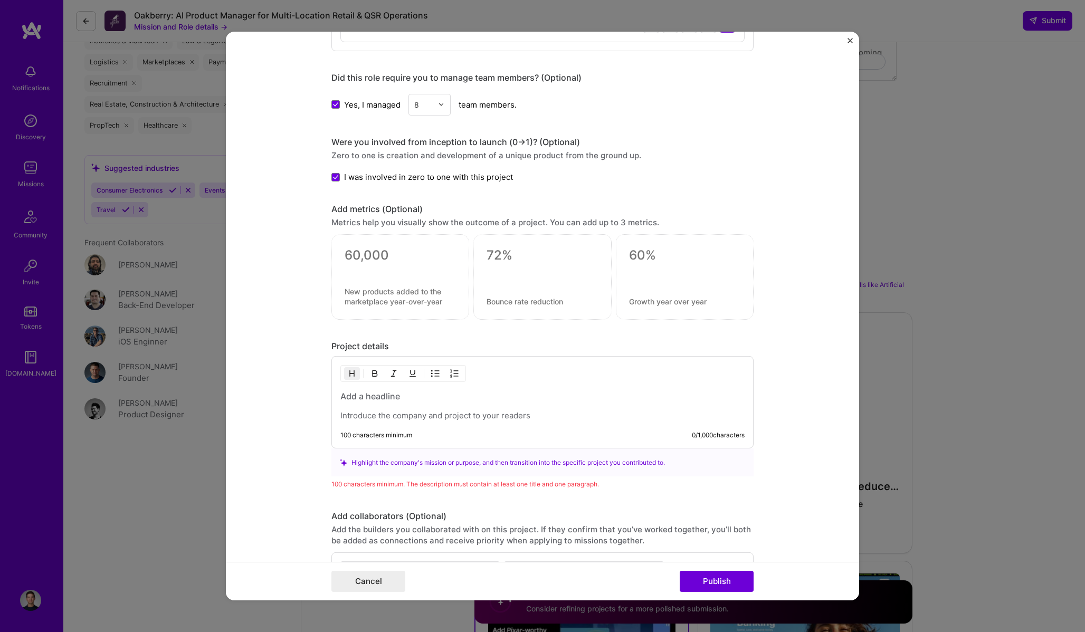
click at [434, 405] on div at bounding box center [542, 406] width 404 height 31
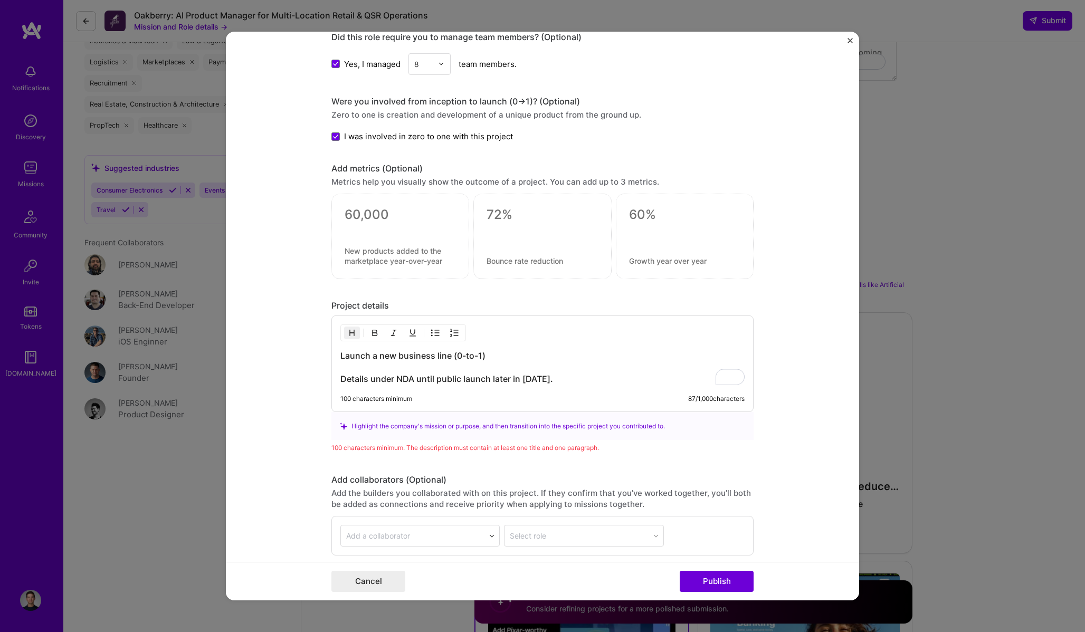
scroll to position [906, 0]
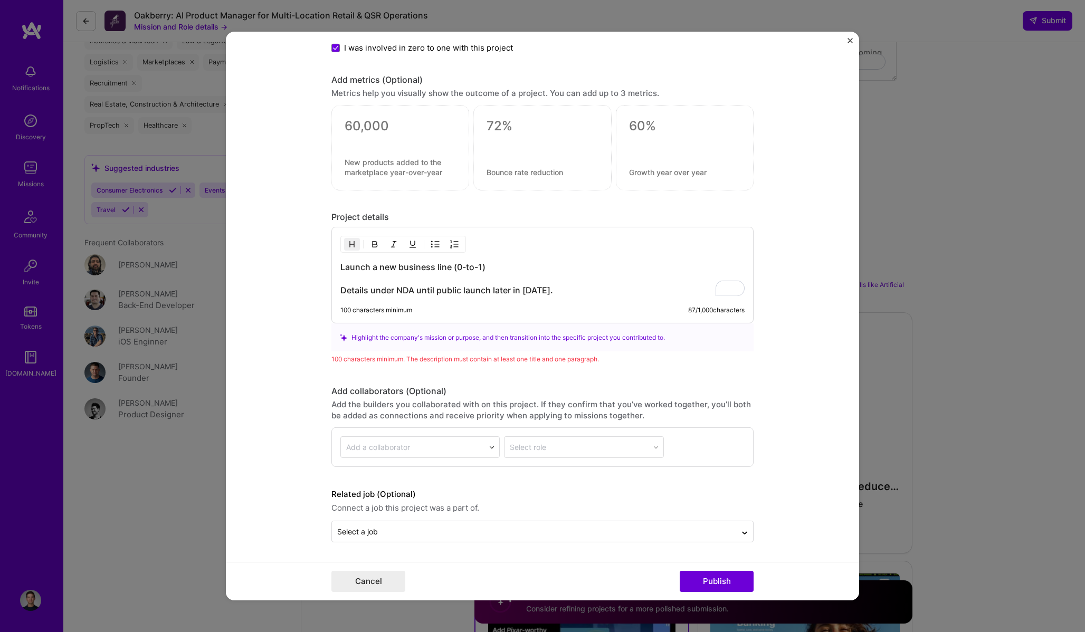
click at [804, 381] on form "Project title Build + launch a new business line Company www.deliverect.com Pro…" at bounding box center [542, 316] width 633 height 569
click at [717, 582] on button "Publish" at bounding box center [717, 581] width 74 height 21
click at [577, 293] on h3 "Launch a new business line (0-to-1) Details under NDA until public launch later…" at bounding box center [542, 278] width 404 height 35
drag, startPoint x: 578, startPoint y: 289, endPoint x: 303, endPoint y: 289, distance: 274.4
click at [303, 289] on form "Project title Build + launch a new business line Company www.deliverect.com Pro…" at bounding box center [542, 316] width 633 height 569
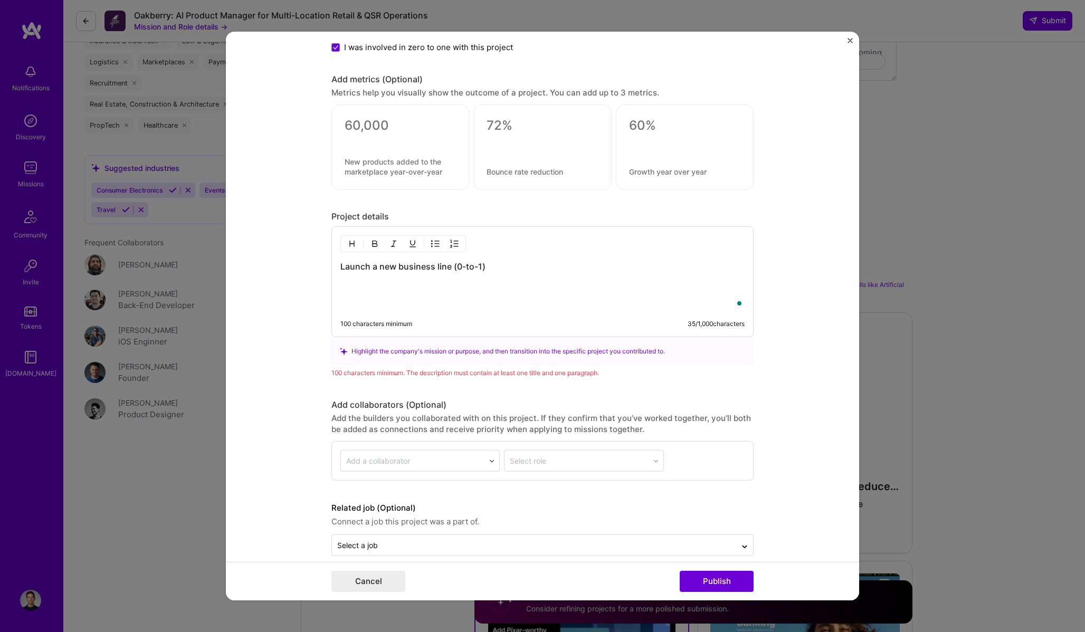
click at [379, 291] on p "To enrich screen reader interactions, please activate Accessibility in Grammarl…" at bounding box center [542, 286] width 404 height 11
click at [369, 300] on p "To enrich screen reader interactions, please activate Accessibility in Grammarl…" at bounding box center [542, 304] width 404 height 11
click at [523, 296] on div "Launch a new business line (0-to-1) Details under NDA until public launch later…" at bounding box center [542, 285] width 404 height 49
click at [416, 302] on p "Details under NDA until public launch later in 2025." at bounding box center [542, 304] width 404 height 11
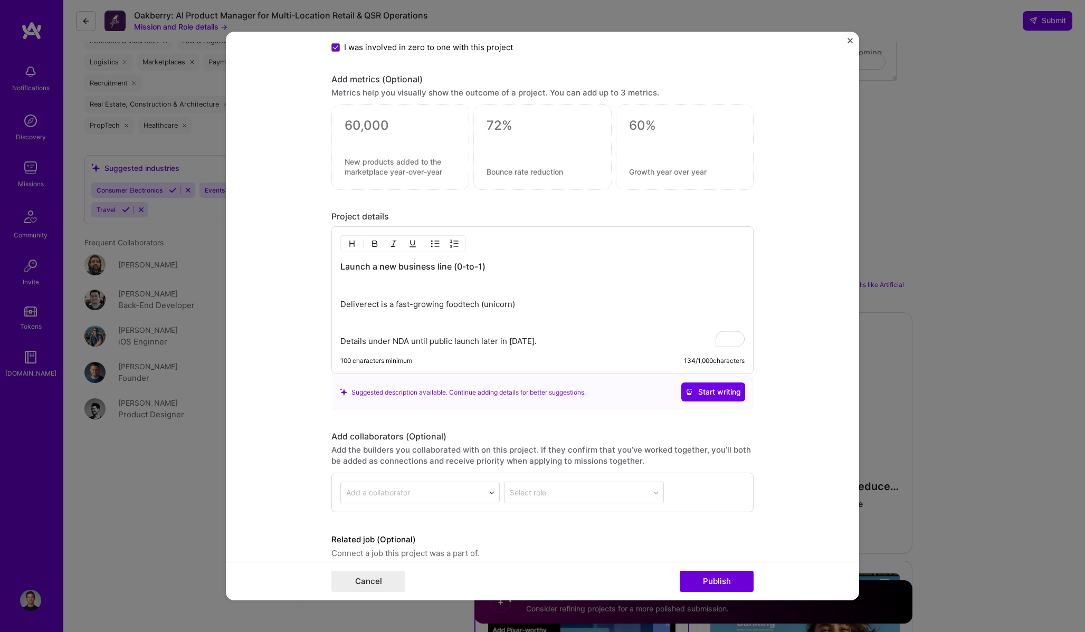
click at [484, 308] on p "Deliverect is a fast-growing foodtech (unicorn)" at bounding box center [542, 304] width 404 height 11
click at [460, 305] on p "Deliverect is a fast-growing foodtech (soon-to-be unicorn)" at bounding box center [542, 304] width 404 height 11
click at [615, 305] on p "Deliverect is a fast-growing foodtech (soon-to-be unicorn)" at bounding box center [542, 304] width 404 height 11
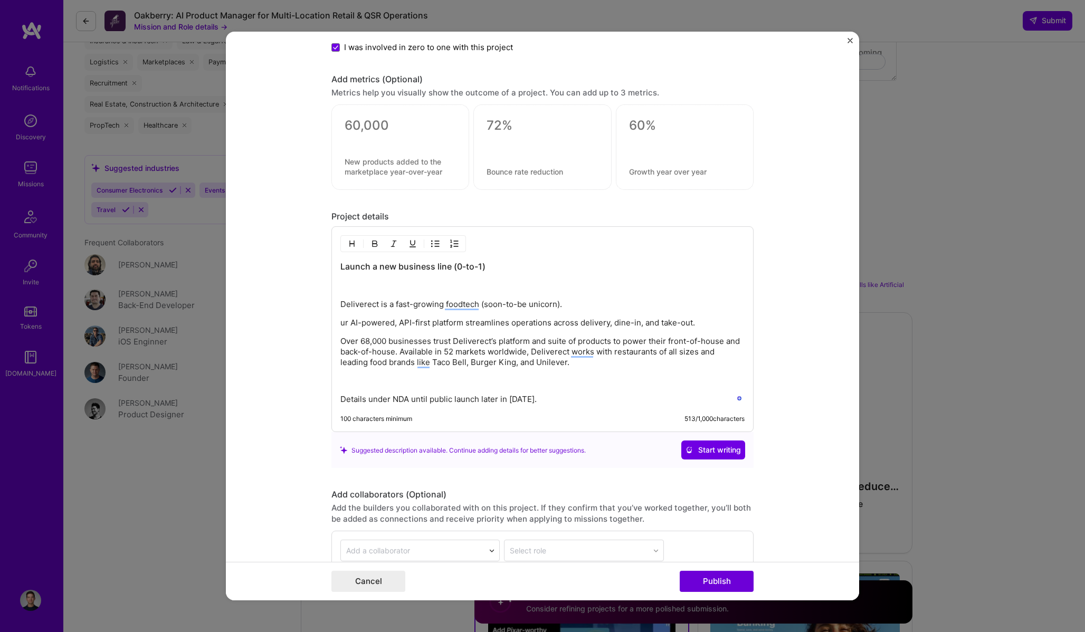
click at [388, 322] on p "ur AI-powered, API-first platform streamlines operations across delivery, dine-…" at bounding box center [542, 323] width 404 height 11
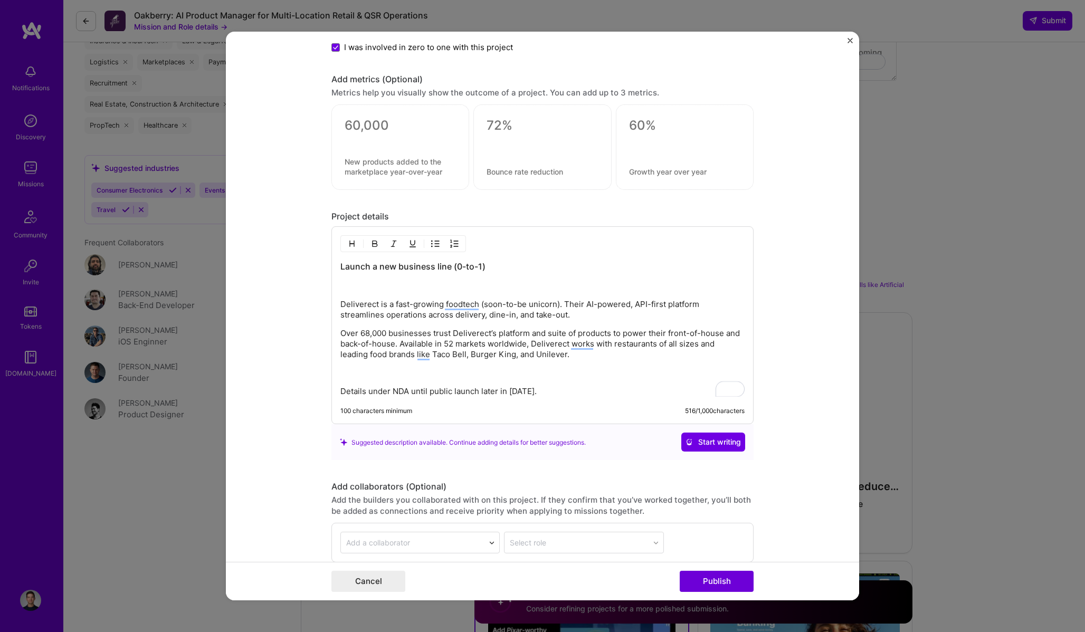
click at [503, 338] on p "Over 68,000 businesses trust Deliverect’s platform and suite of products to pow…" at bounding box center [542, 344] width 404 height 32
click at [545, 367] on div "Launch a new business line (0-to-1) Deliverect is a fast-growing foodtech (soon…" at bounding box center [542, 329] width 404 height 136
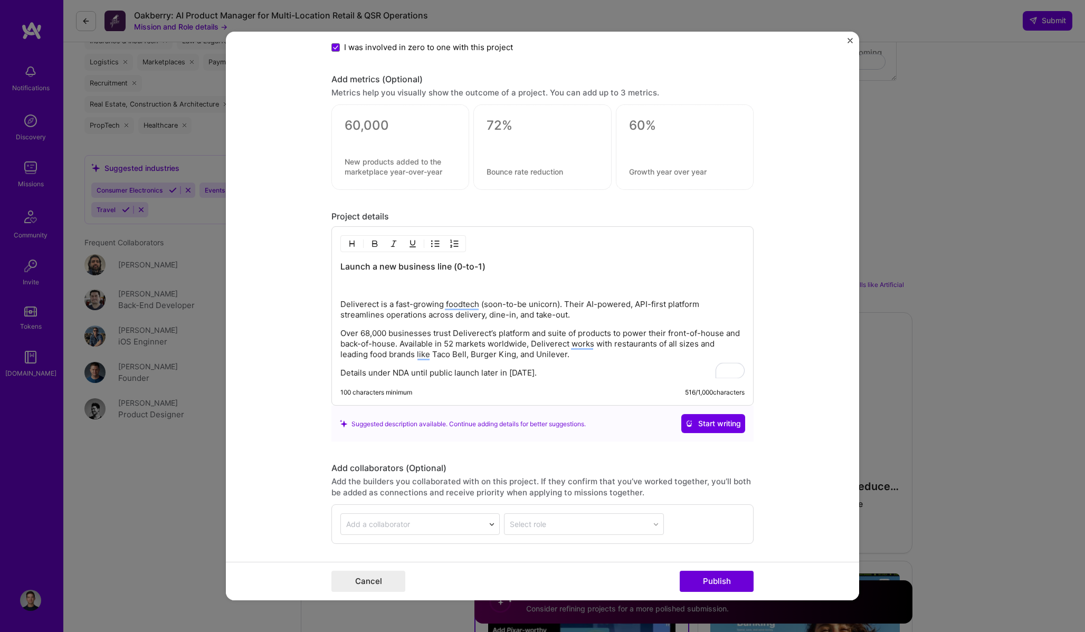
click at [637, 356] on p "Over 68,000 businesses trust Deliverect’s platform and suite of products to pow…" at bounding box center [542, 344] width 404 height 32
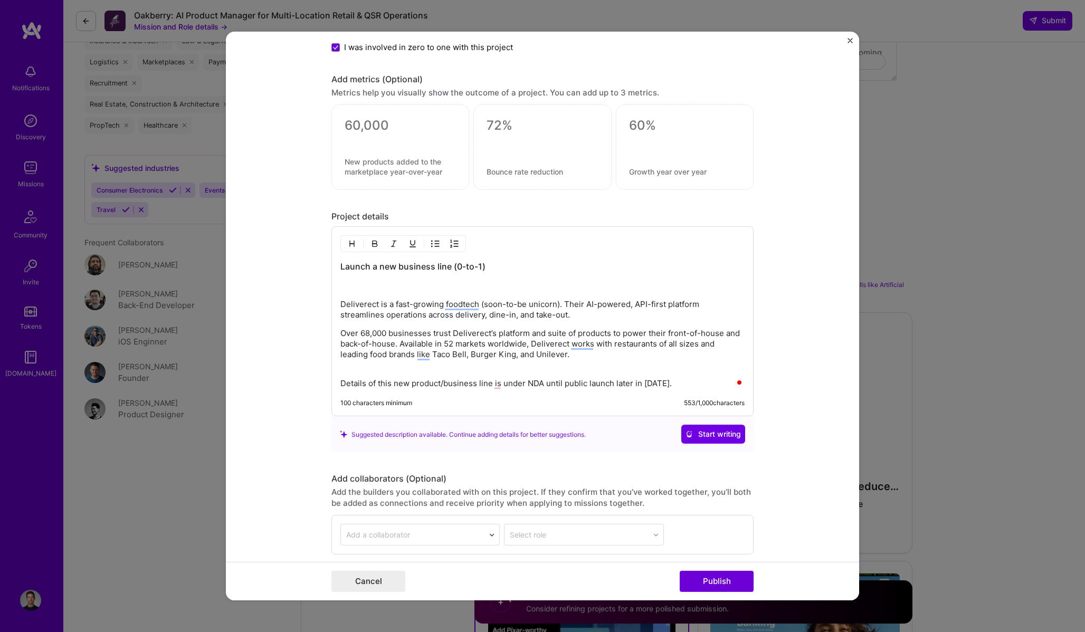
click at [415, 293] on div "Launch a new business line (0-to-1) Deliverect is a fast-growing foodtech (soon…" at bounding box center [542, 325] width 404 height 128
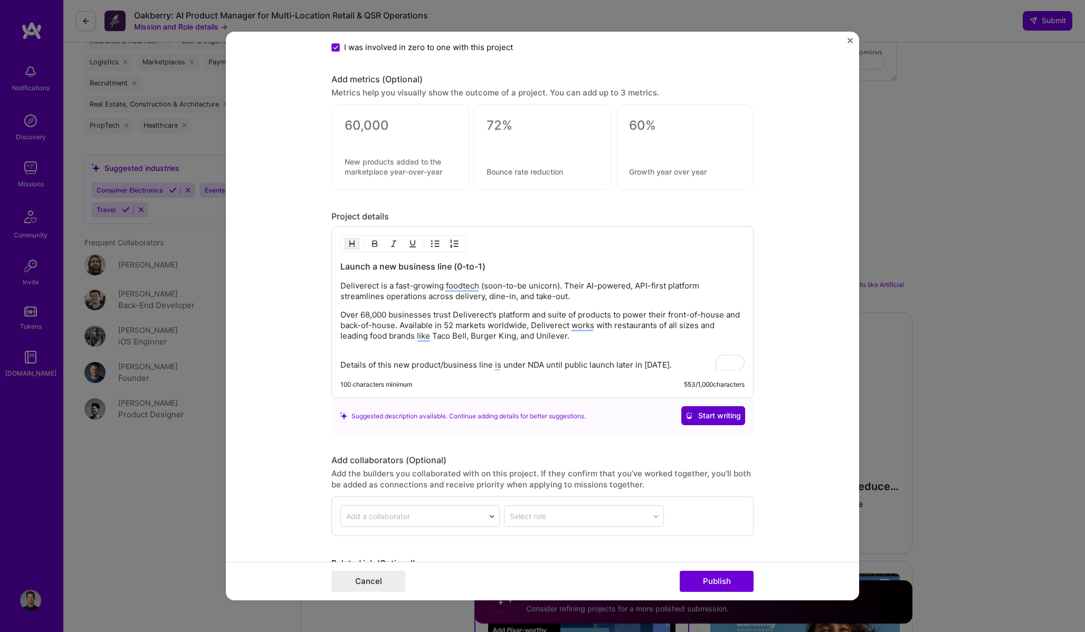
scroll to position [975, 0]
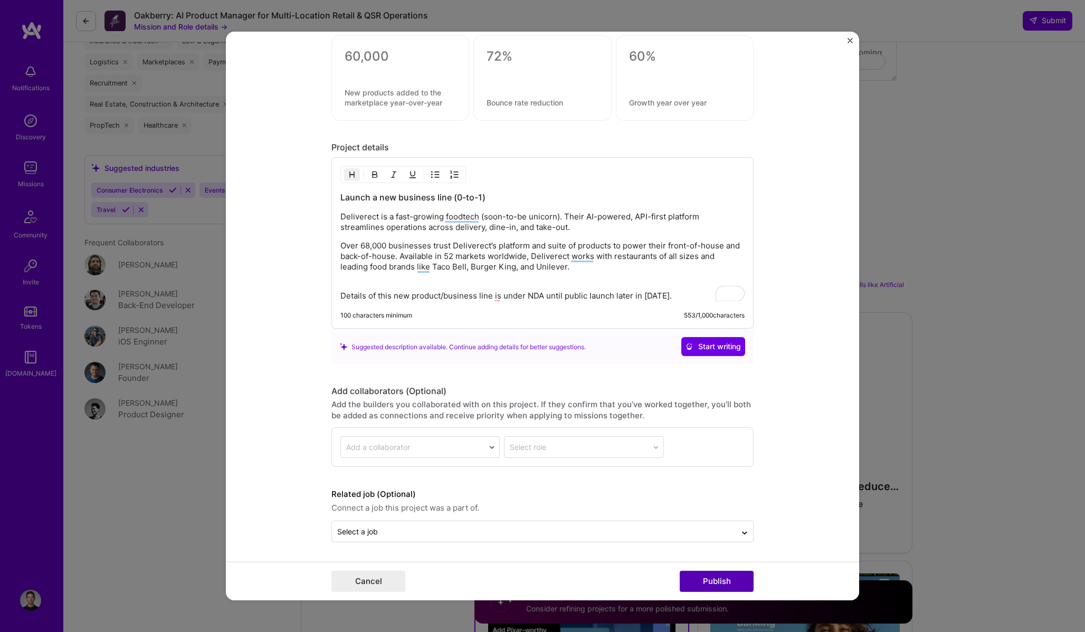
click at [722, 579] on button "Publish" at bounding box center [717, 581] width 74 height 21
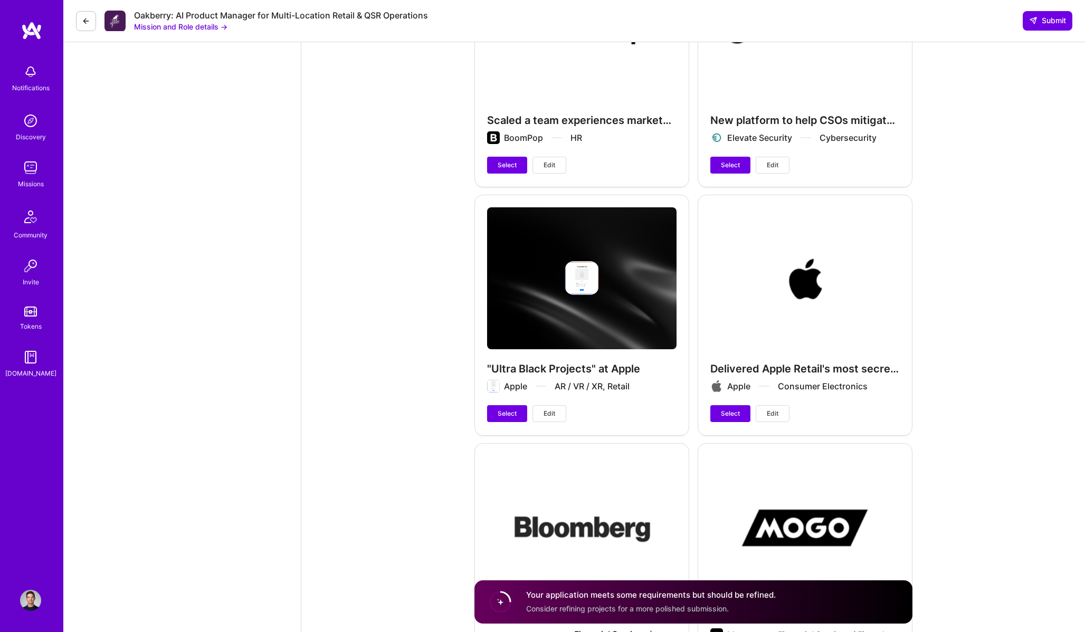
scroll to position [2929, 0]
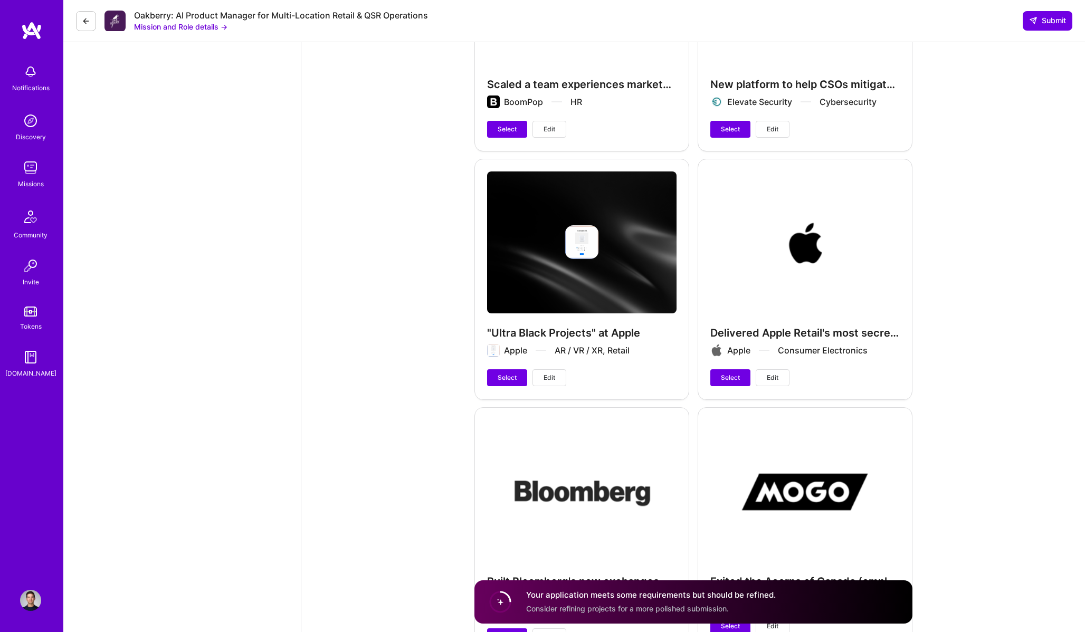
click at [781, 306] on div "Delivered Apple Retail's most secretive/innovative products Apple Consumer Elec…" at bounding box center [805, 279] width 215 height 240
click at [789, 214] on div "Delivered Apple Retail's most secretive/innovative products Apple Consumer Elec…" at bounding box center [805, 279] width 215 height 240
click at [730, 369] on button "Select" at bounding box center [730, 377] width 40 height 17
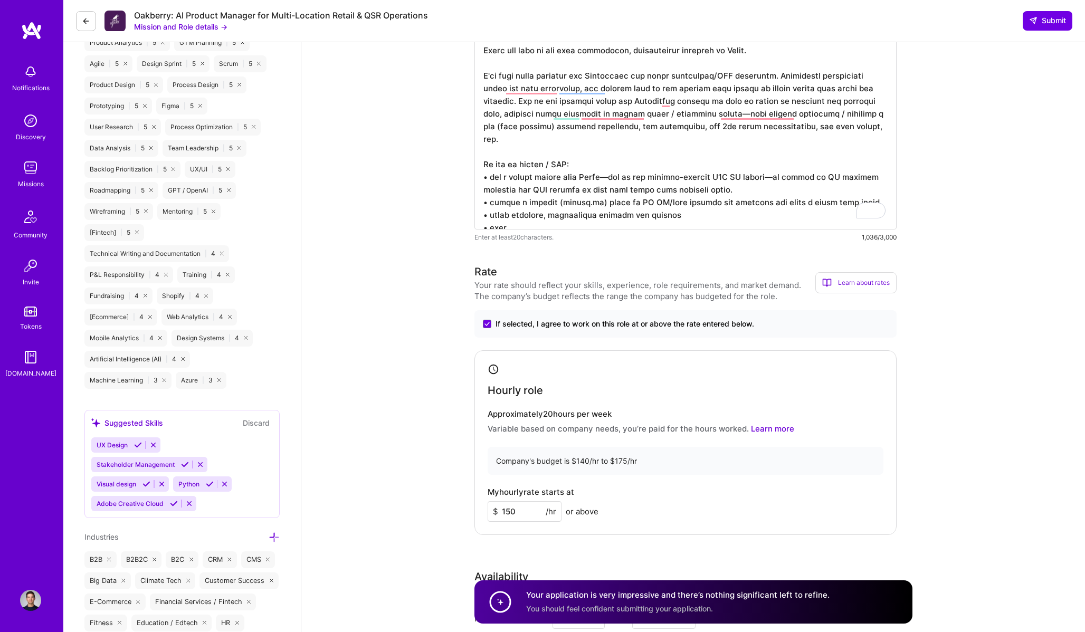
scroll to position [754, 0]
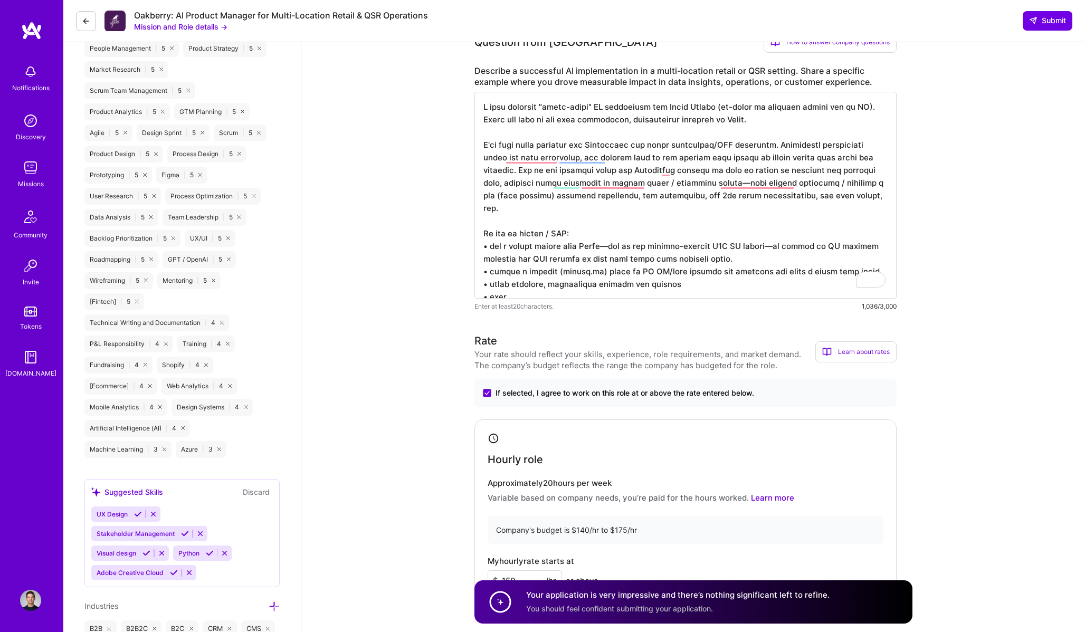
drag, startPoint x: 545, startPoint y: 289, endPoint x: 477, endPoint y: 289, distance: 68.1
click at [477, 289] on textarea "To enrich screen reader interactions, please activate Accessibility in Grammarl…" at bounding box center [685, 195] width 422 height 207
click at [620, 286] on textarea "To enrich screen reader interactions, please activate Accessibility in Grammarl…" at bounding box center [685, 195] width 422 height 207
type textarea "I have deployed "ultra-black" AI prototypes for Apple Retail (in-store in flags…"
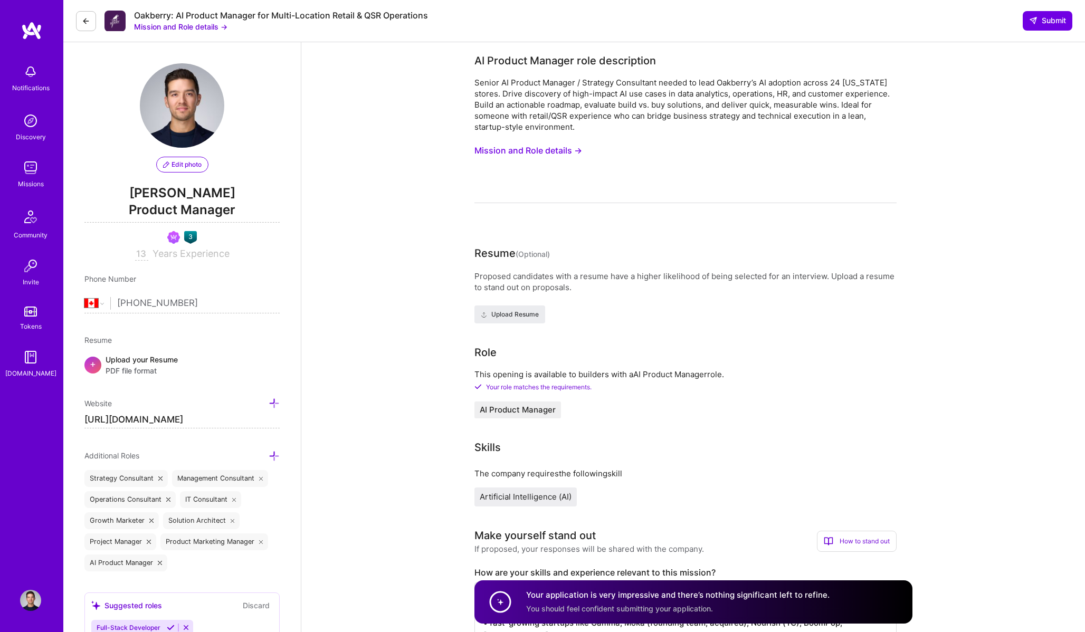
select select "CA"
type textarea "I have deployed "ultra-black" AI prototypes for Apple Retail (in-store in flags…"
click at [1048, 20] on span "Submit" at bounding box center [1047, 20] width 37 height 11
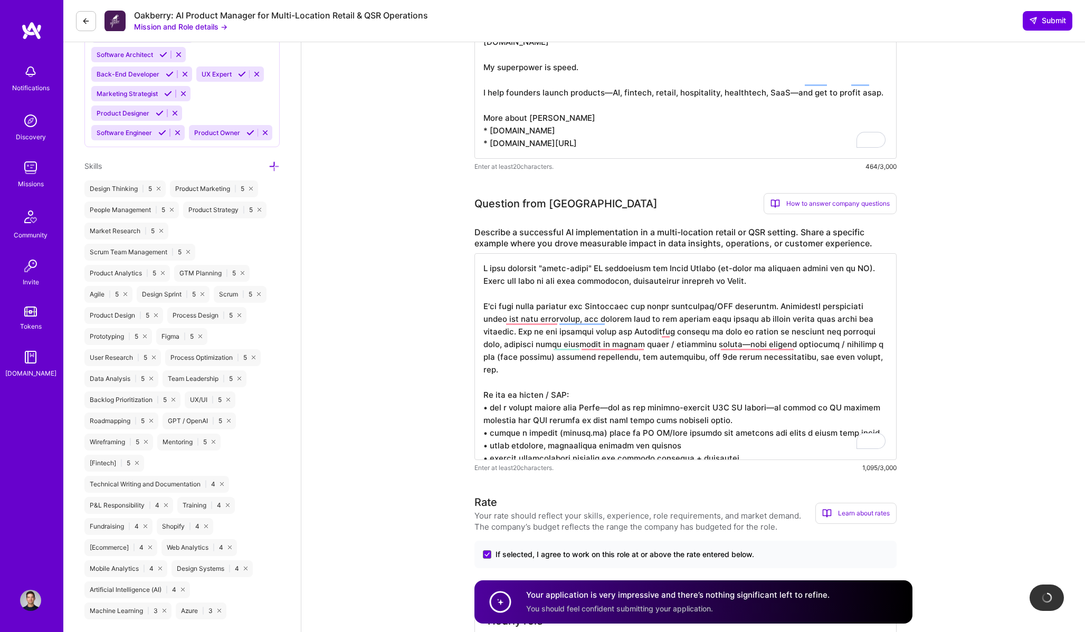
scroll to position [877, 0]
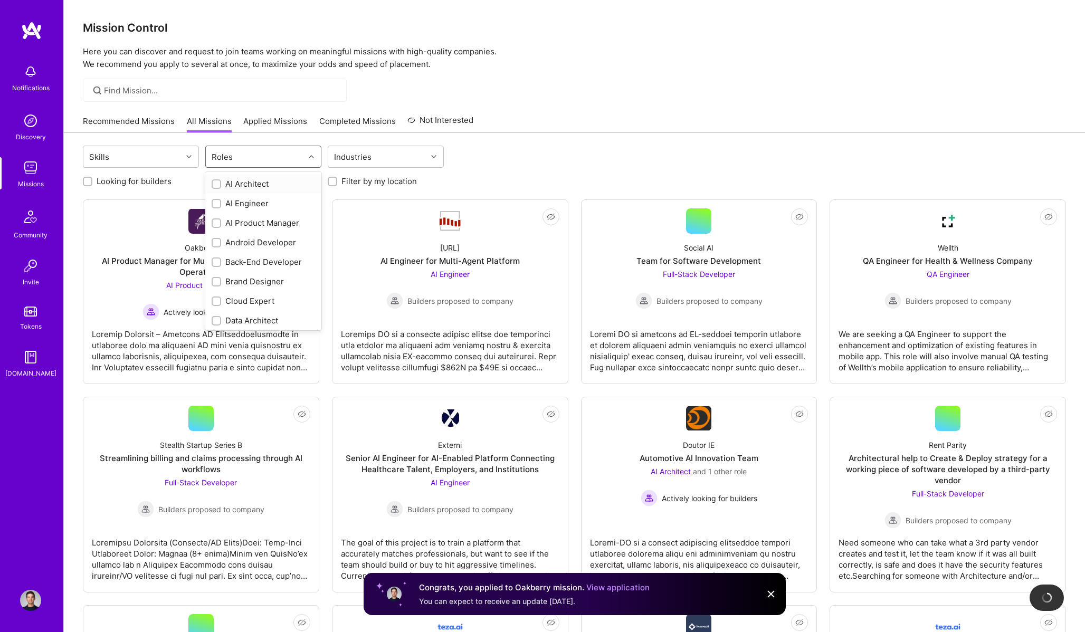
click at [282, 165] on div "Roles" at bounding box center [255, 156] width 99 height 21
click at [254, 221] on div "AI Product Manager" at bounding box center [263, 222] width 103 height 11
checkbox input "true"
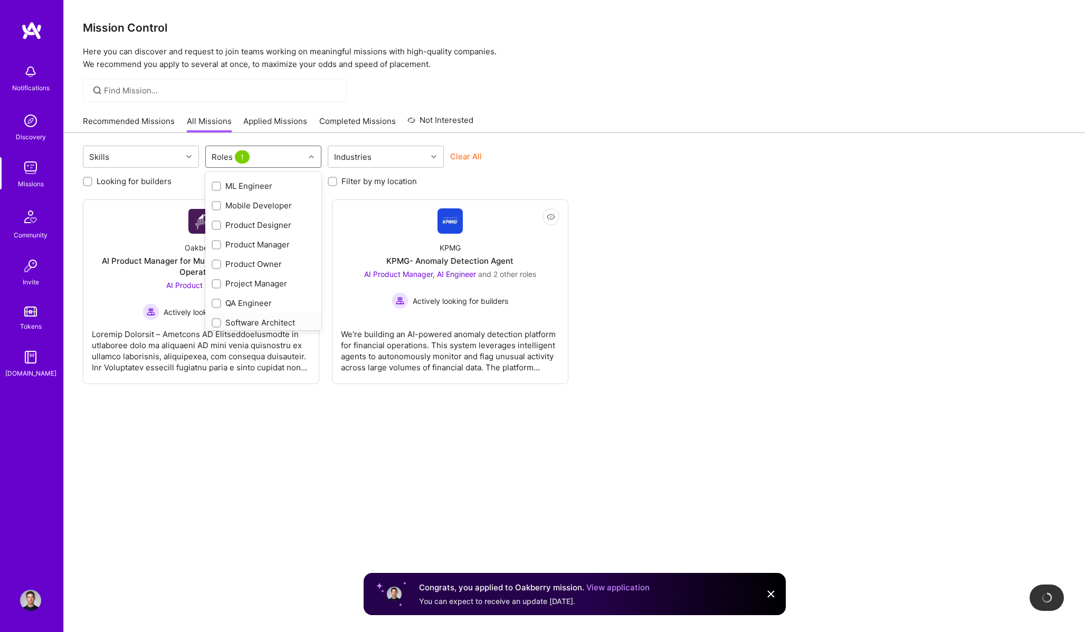
scroll to position [302, 0]
click at [261, 273] on div "Product Manager" at bounding box center [263, 272] width 103 height 11
checkbox input "true"
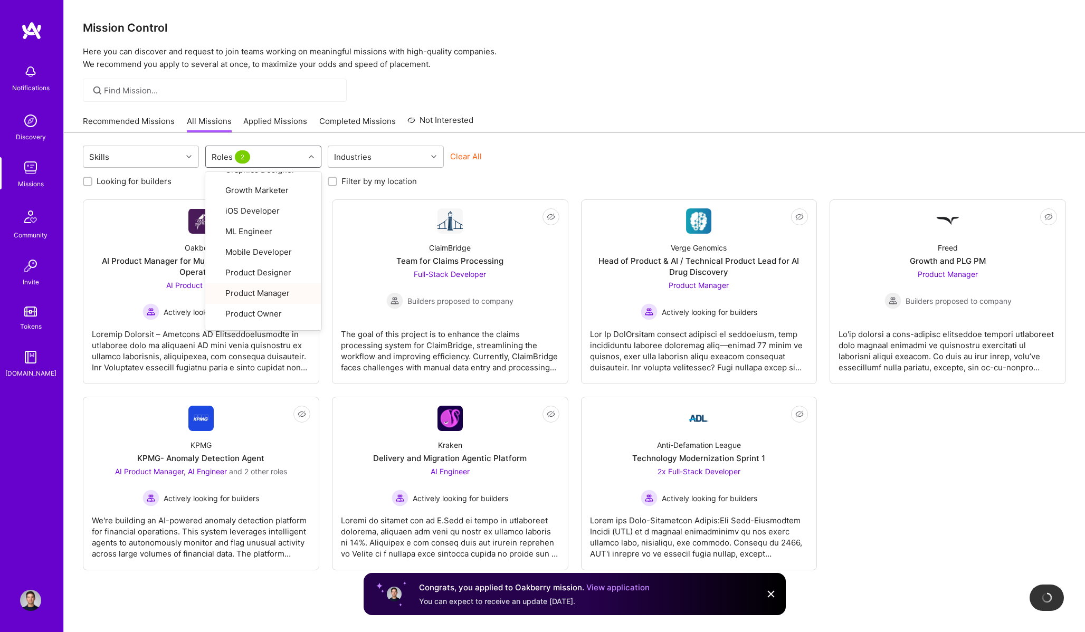
click at [715, 103] on div "Mission Control Here you can discover and request to join teams working on mean…" at bounding box center [574, 340] width 1021 height 681
click at [34, 185] on div "Missions" at bounding box center [31, 183] width 26 height 11
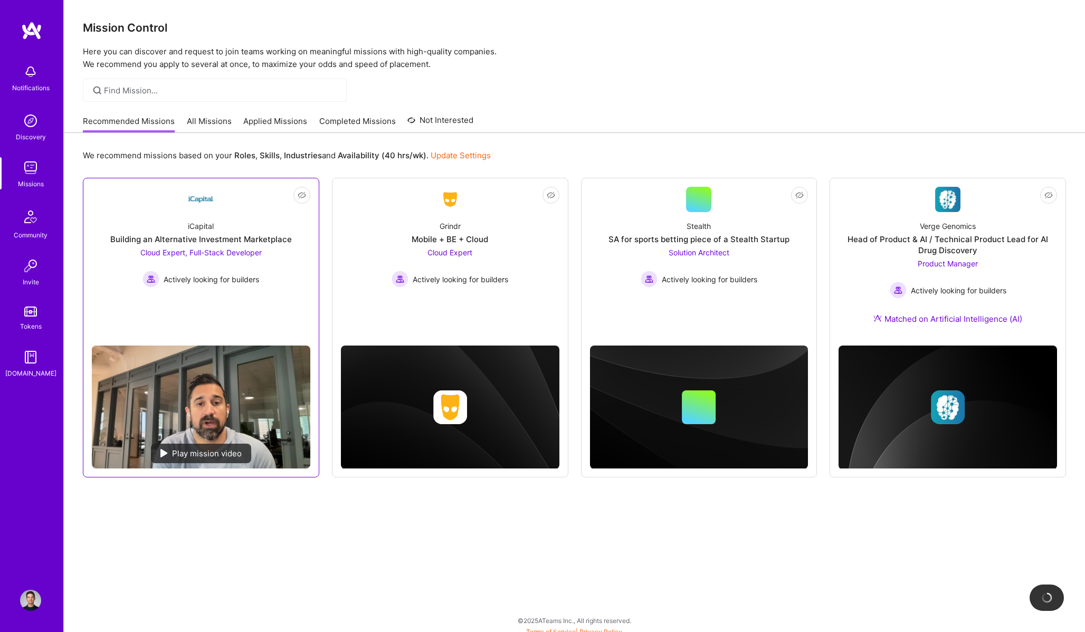
click at [232, 296] on link "Not Interested iCapital Building an Alternative Investment Marketplace Cloud Ex…" at bounding box center [201, 262] width 218 height 150
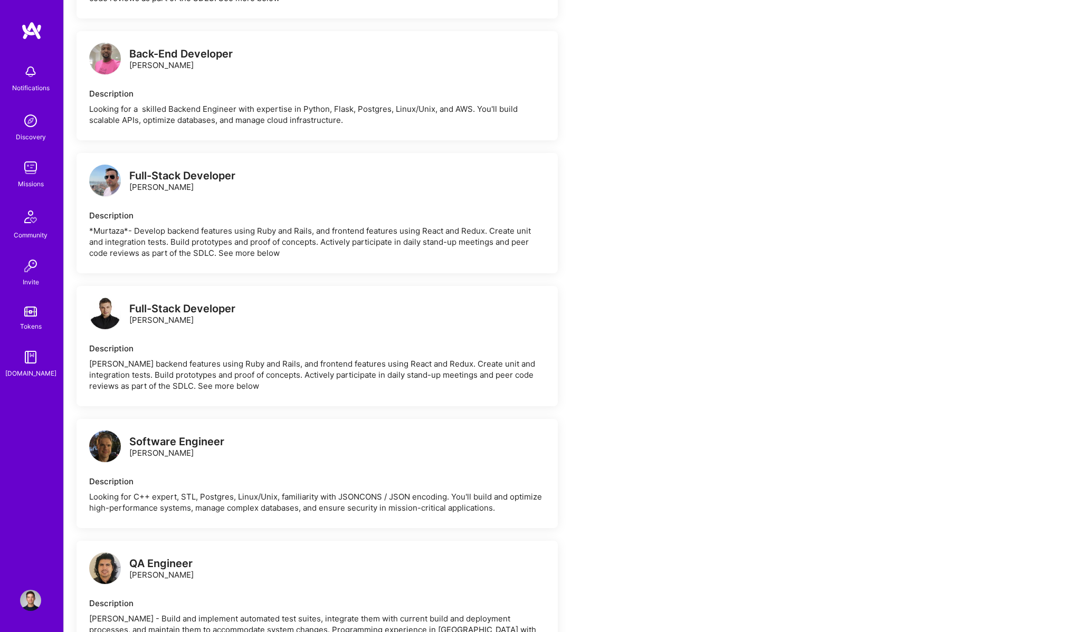
scroll to position [1458, 0]
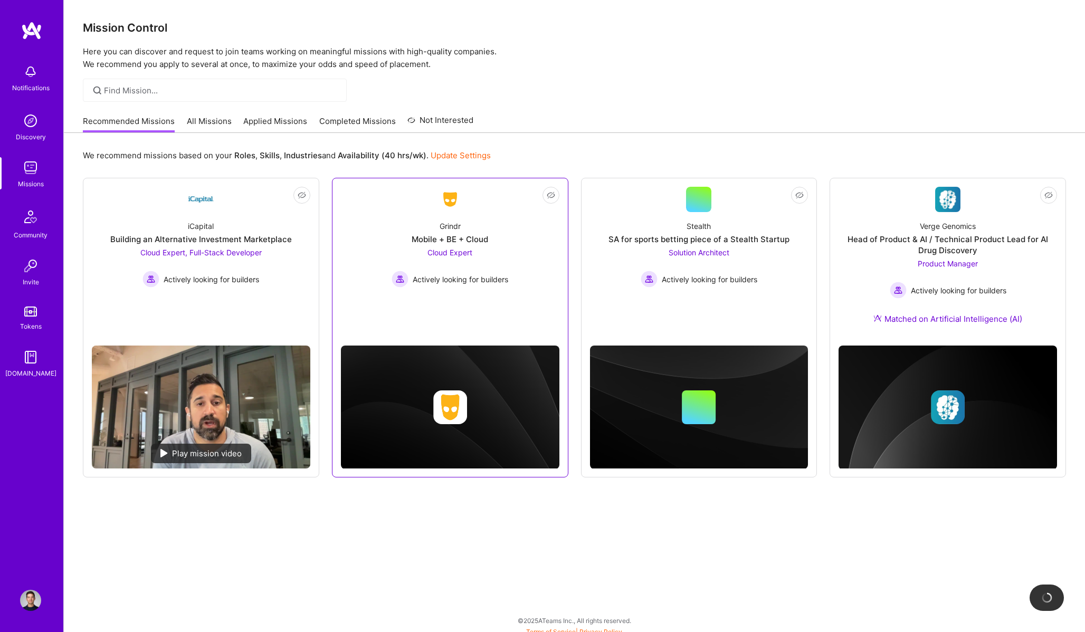
click at [486, 289] on link "Not Interested Grindr Mobile + BE + Cloud Cloud Expert Actively looking for bui…" at bounding box center [450, 255] width 218 height 137
click at [748, 303] on link "Not Interested Stealth SA for sports betting piece of a Stealth Startup Solutio…" at bounding box center [699, 255] width 218 height 137
click at [30, 178] on div "Missions" at bounding box center [31, 183] width 26 height 11
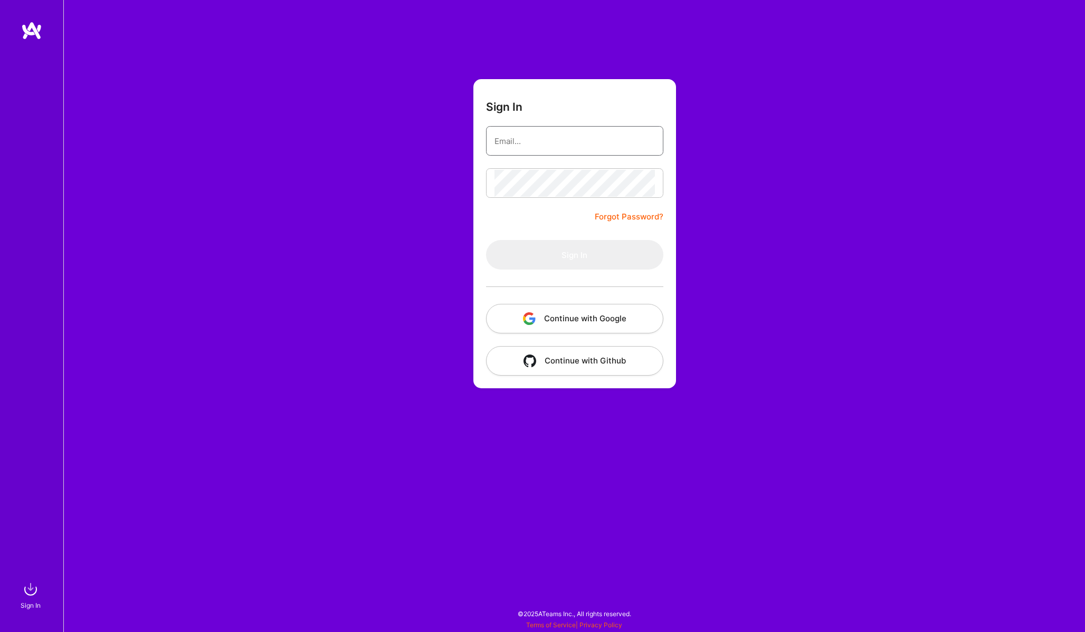
click at [544, 144] on input "email" at bounding box center [575, 141] width 160 height 27
type input "[PERSON_NAME][EMAIL_ADDRESS][PERSON_NAME][DOMAIN_NAME]"
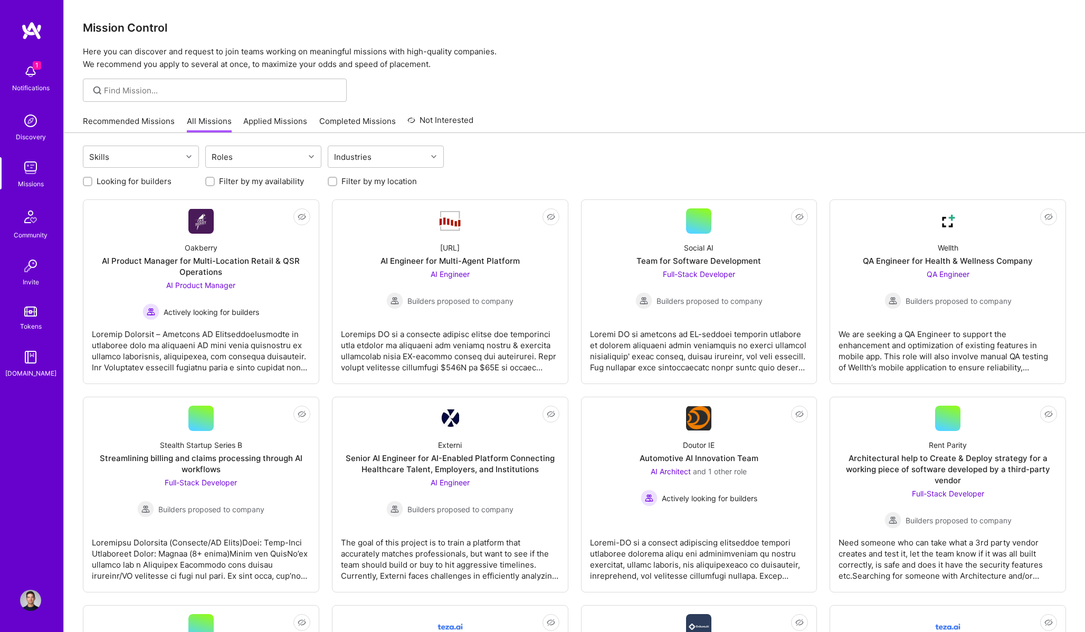
click at [28, 72] on img at bounding box center [30, 71] width 21 height 21
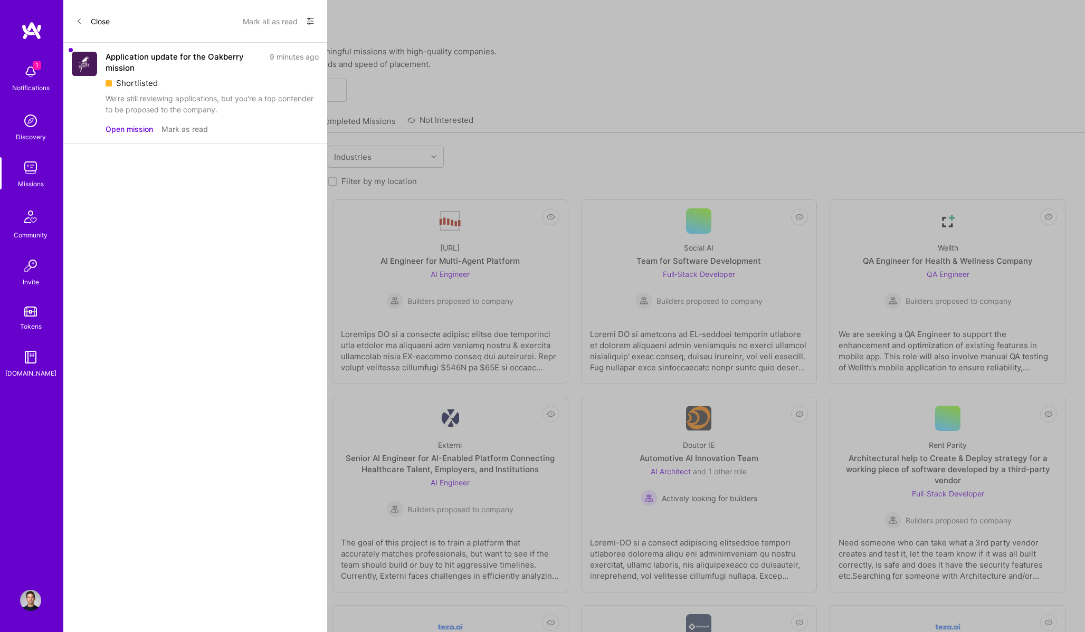
click at [169, 130] on button "Mark as read" at bounding box center [184, 128] width 46 height 11
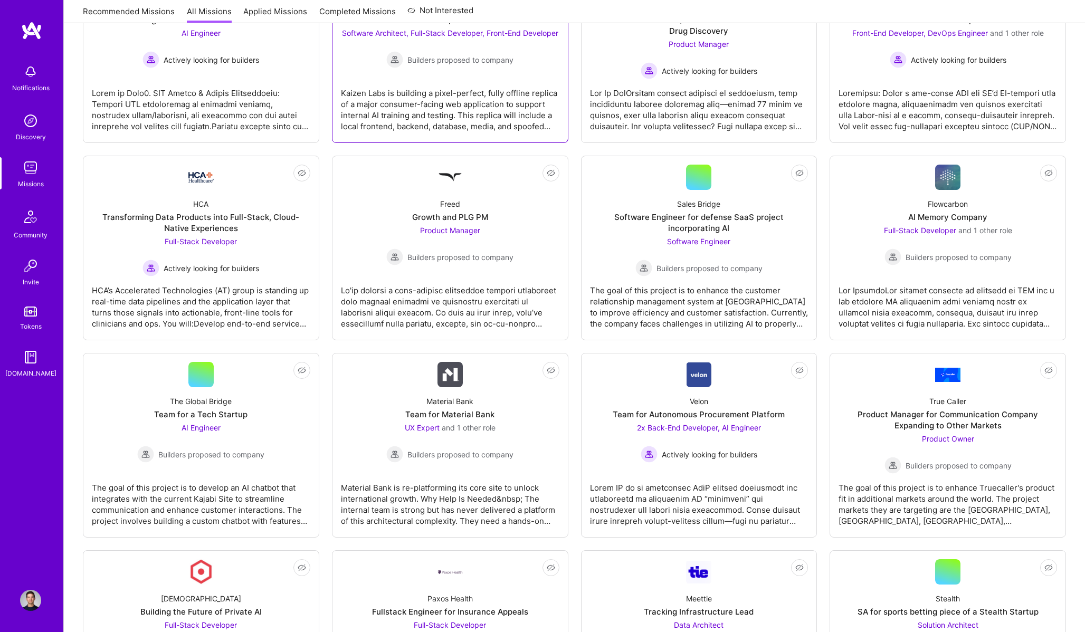
scroll to position [1381, 0]
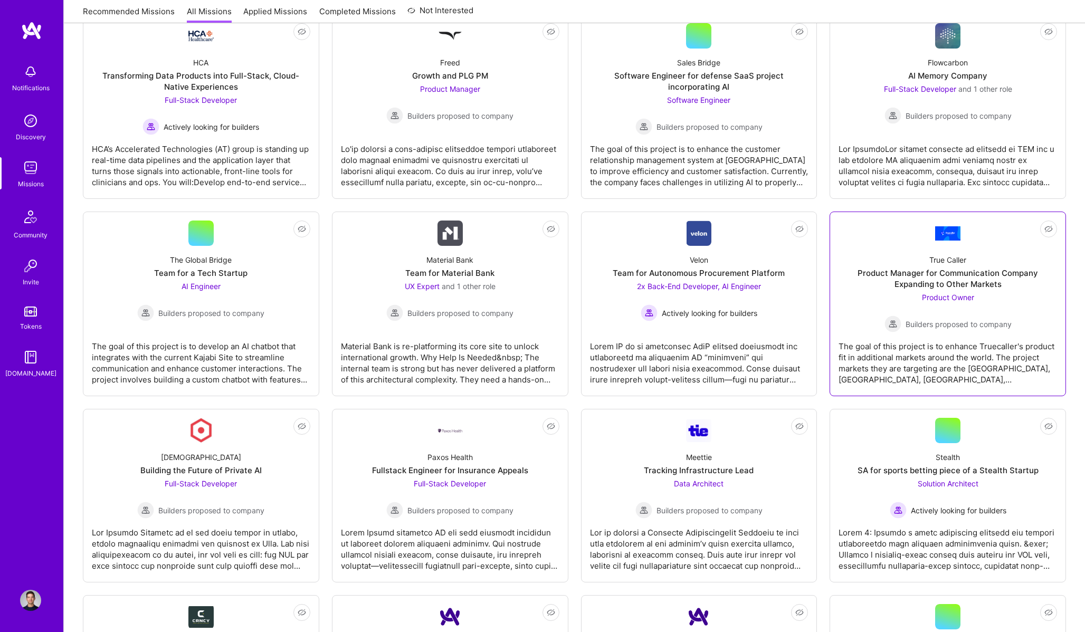
click at [953, 346] on div "The goal of this project is to enhance Truecaller's product fit in additional m…" at bounding box center [948, 358] width 218 height 53
